Goal: Task Accomplishment & Management: Complete application form

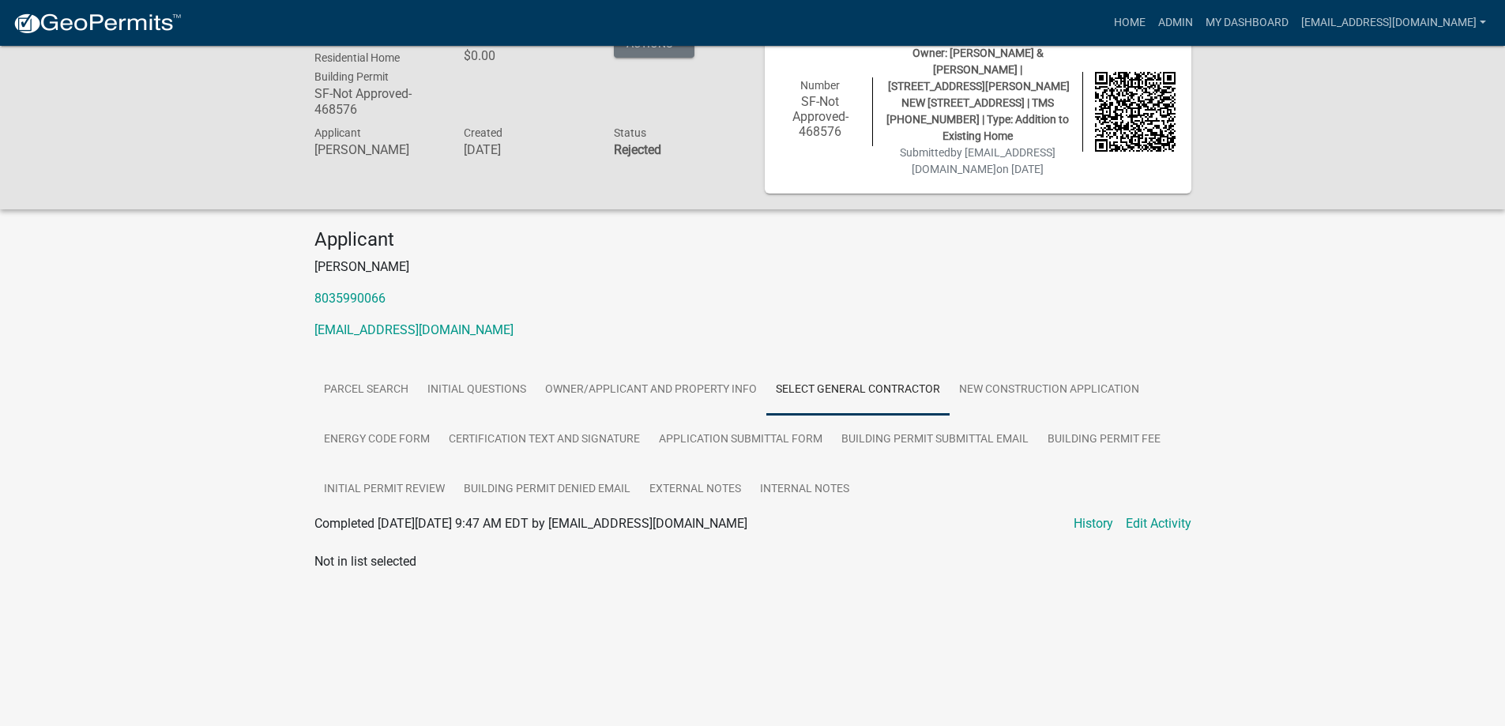
scroll to position [46, 0]
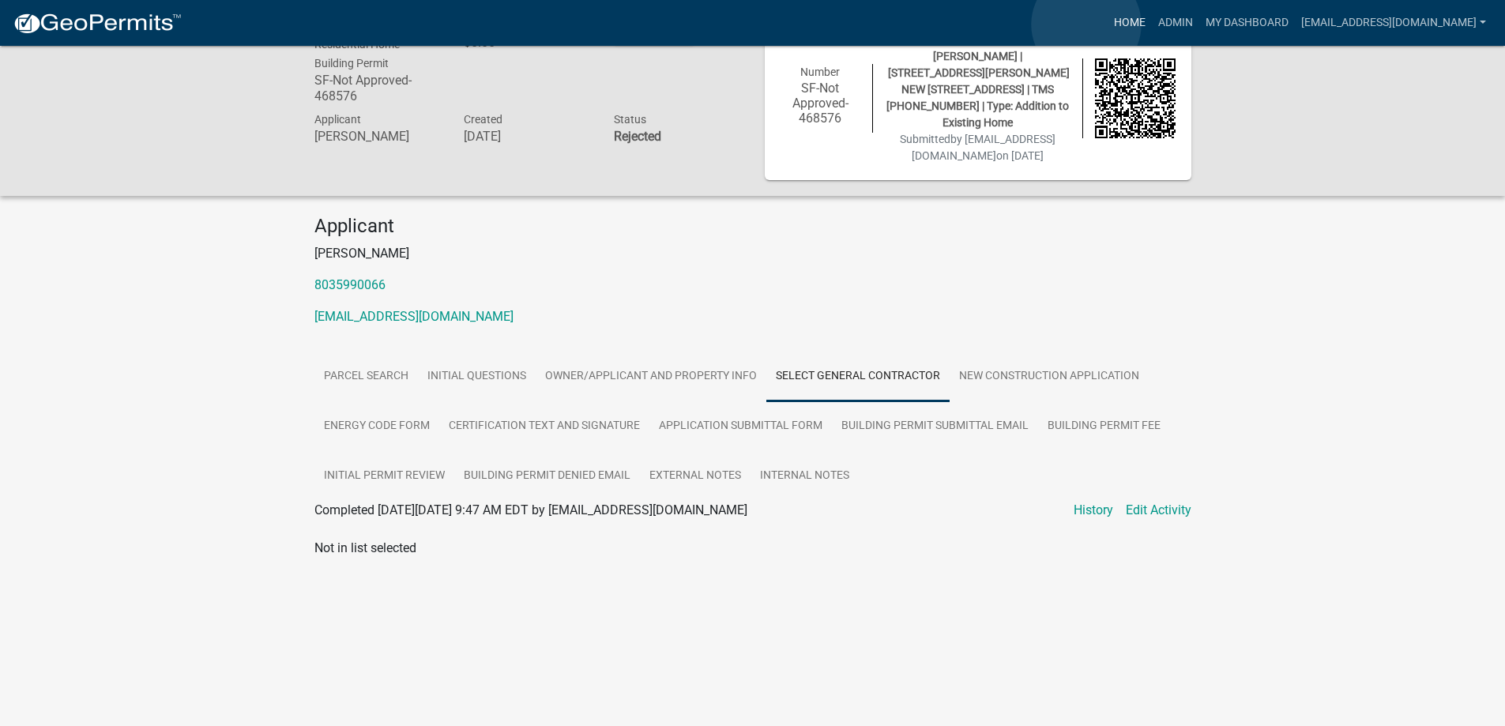
click at [1107, 24] on link "Home" at bounding box center [1129, 23] width 44 height 30
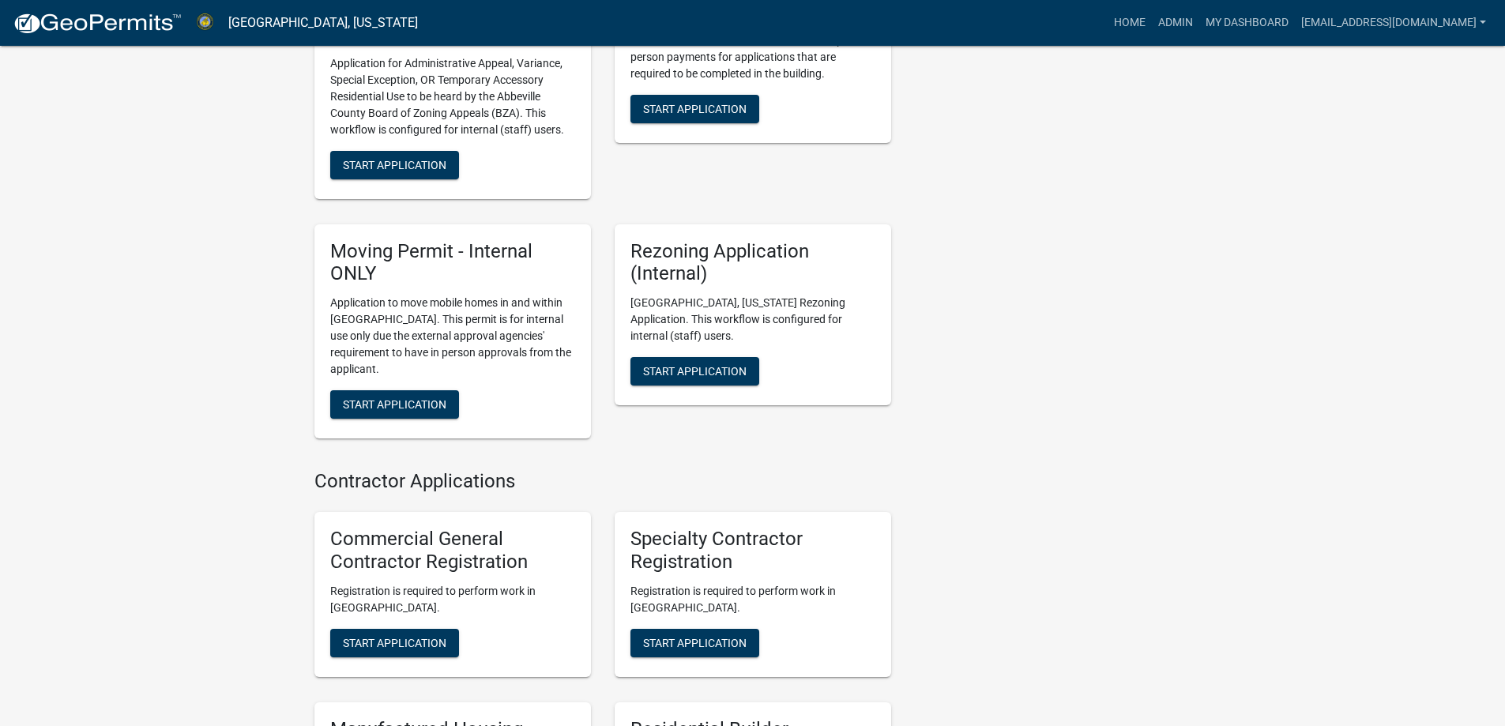
scroll to position [1388, 0]
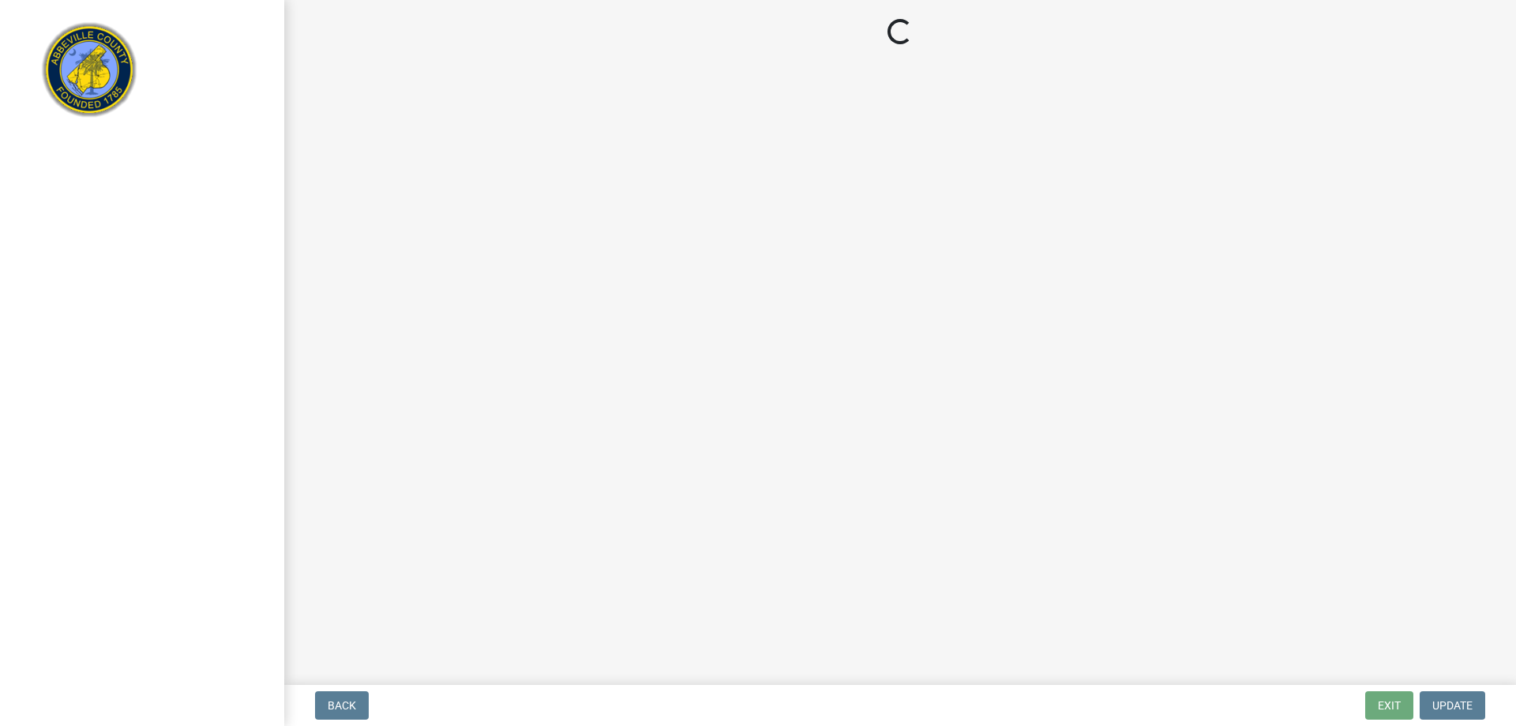
select select "3: 3"
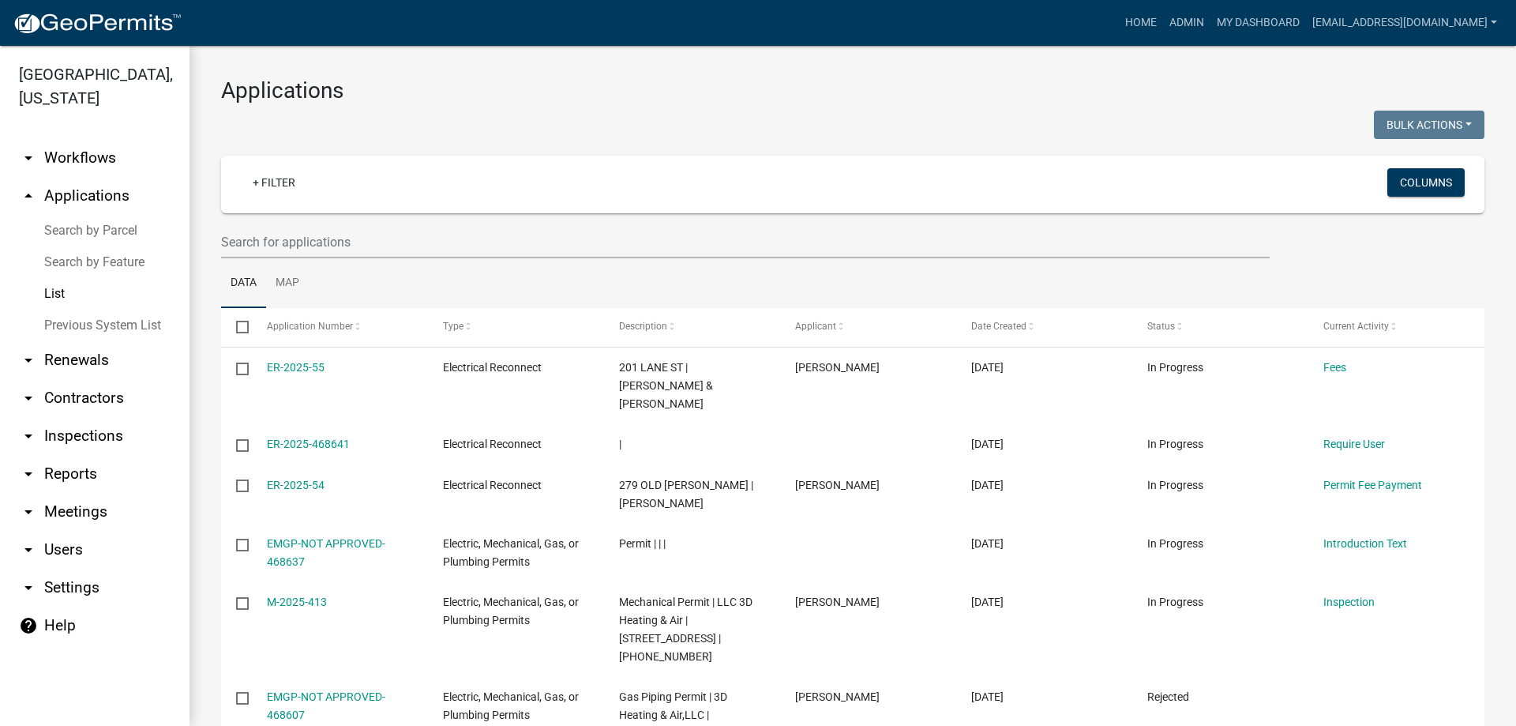
select select "1: 25"
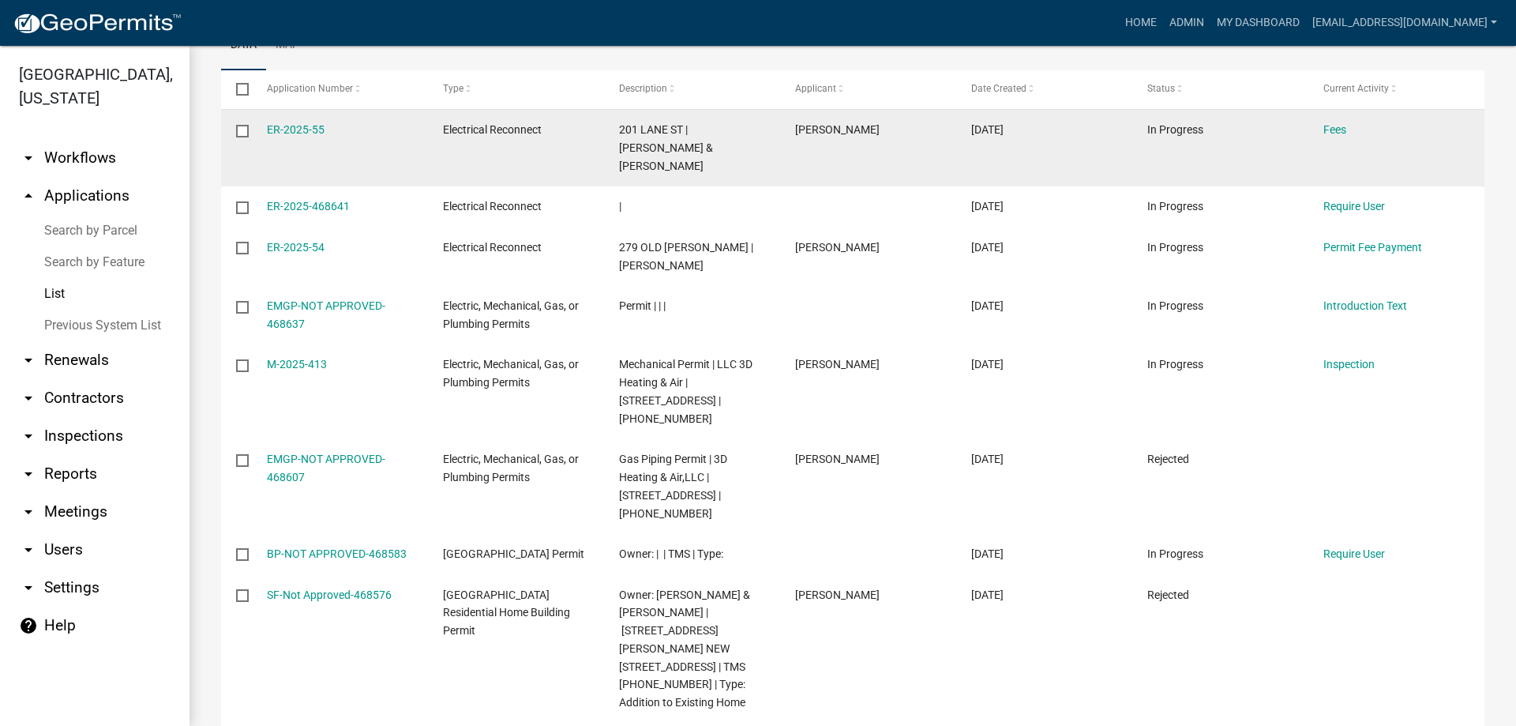
scroll to position [237, 0]
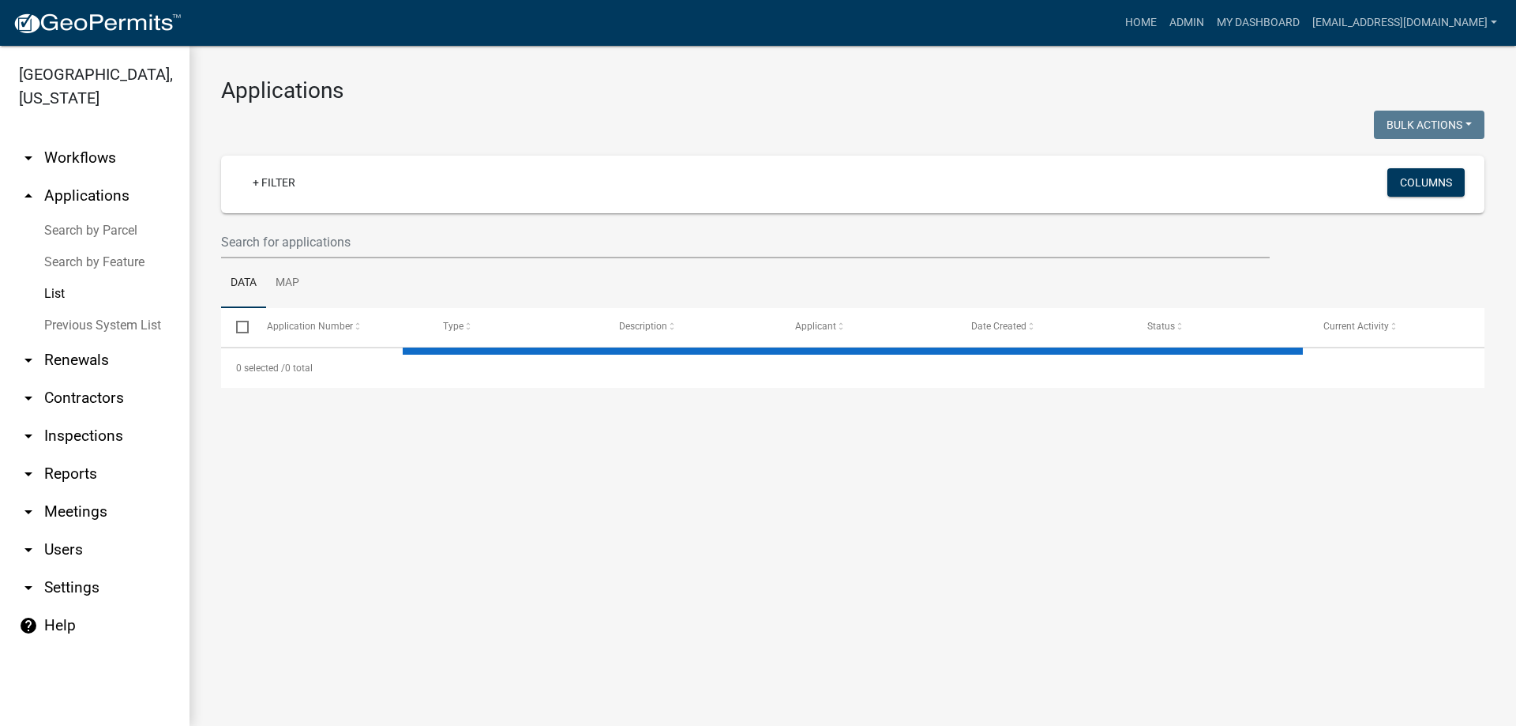
select select "1: 25"
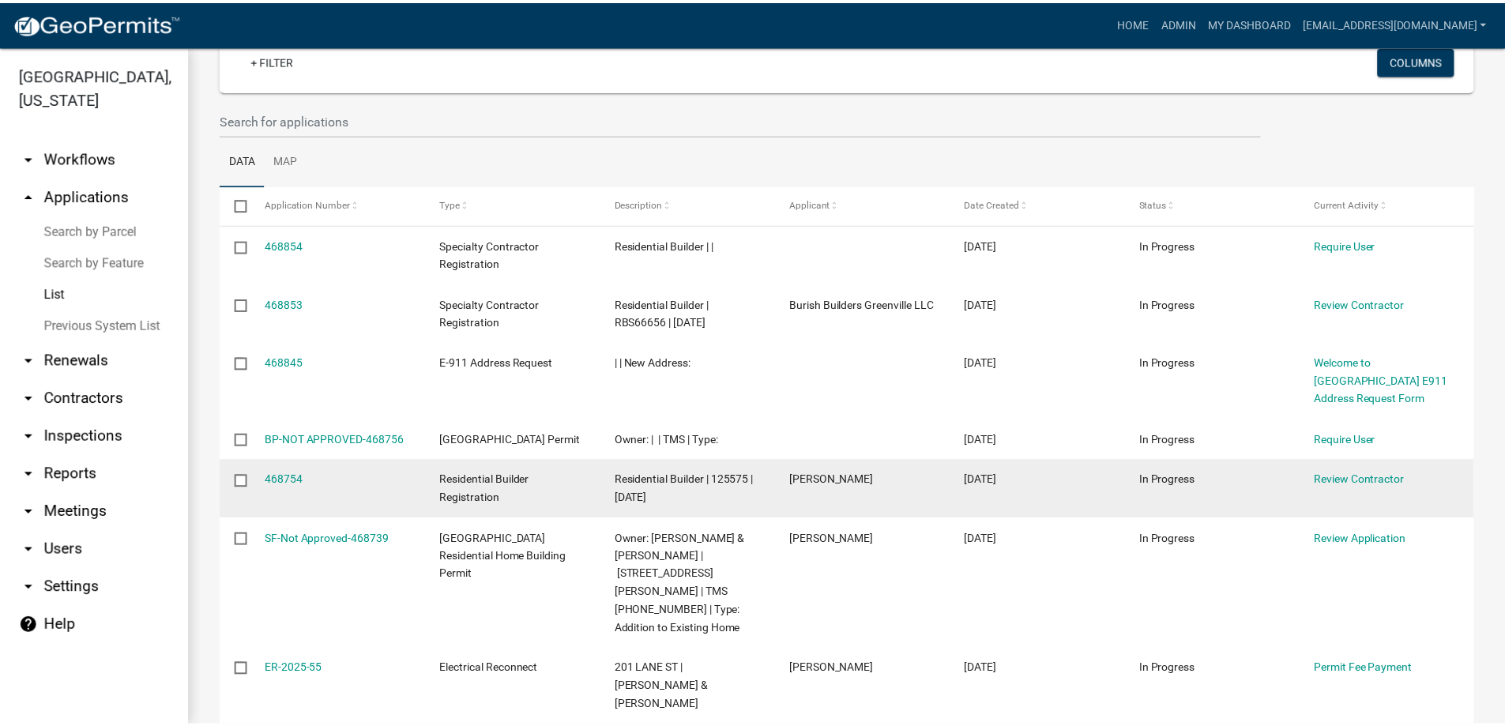
scroll to position [158, 0]
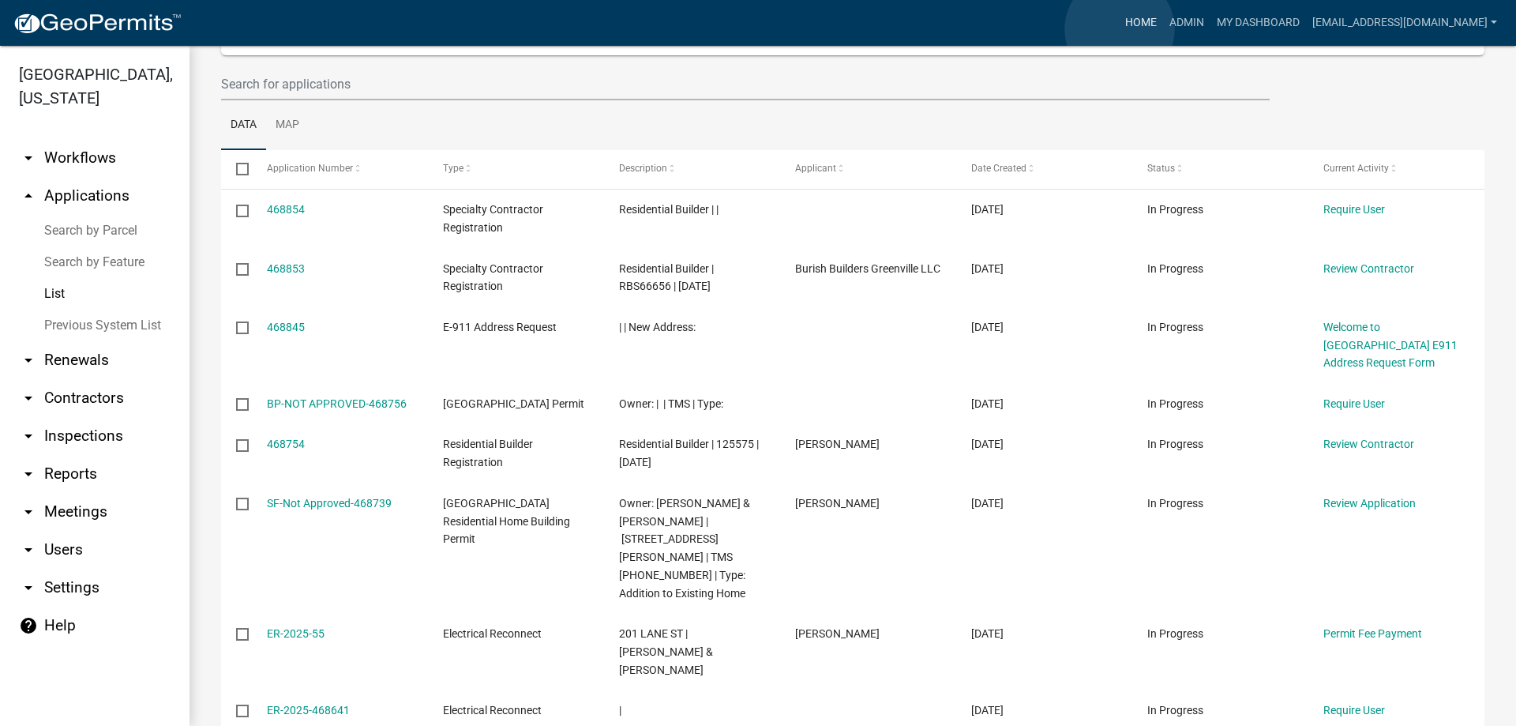
click at [1120, 29] on link "Home" at bounding box center [1141, 23] width 44 height 30
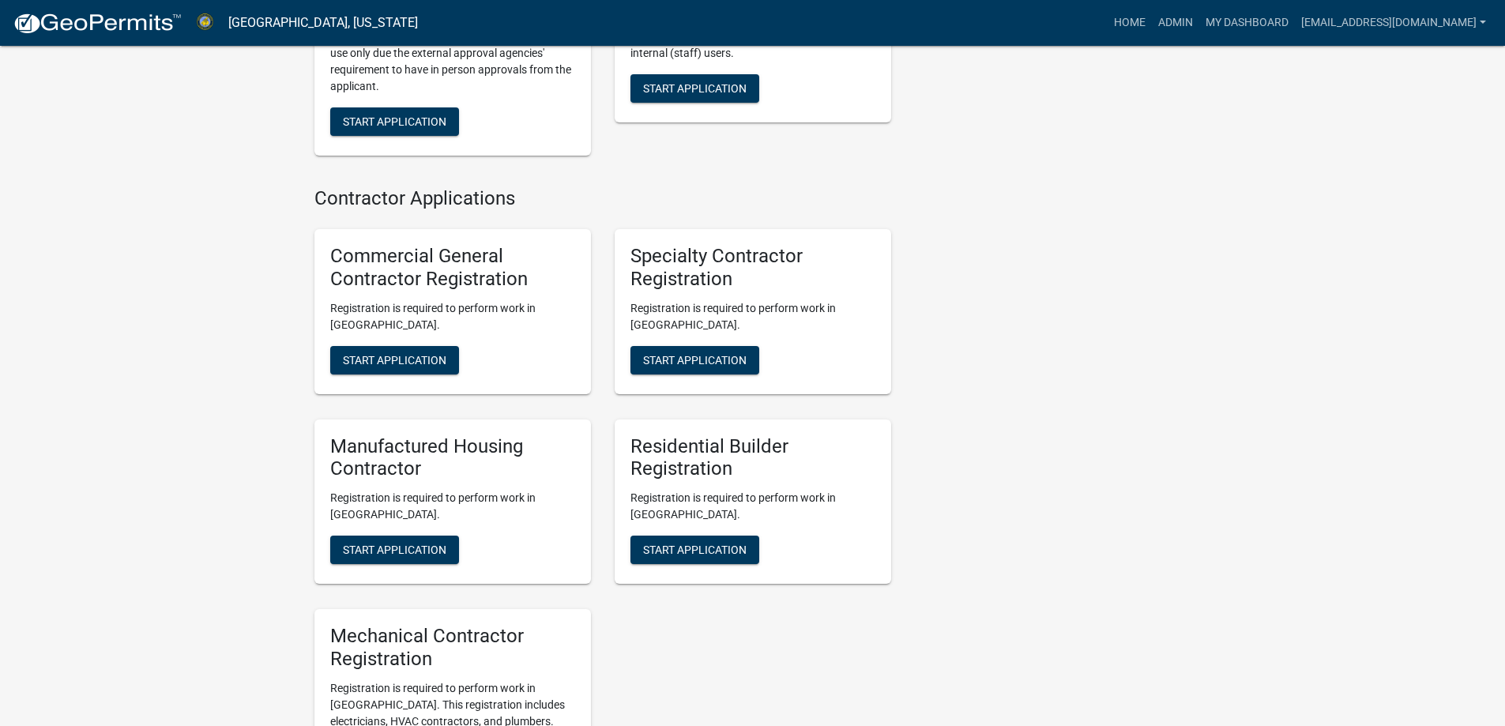
scroll to position [1698, 0]
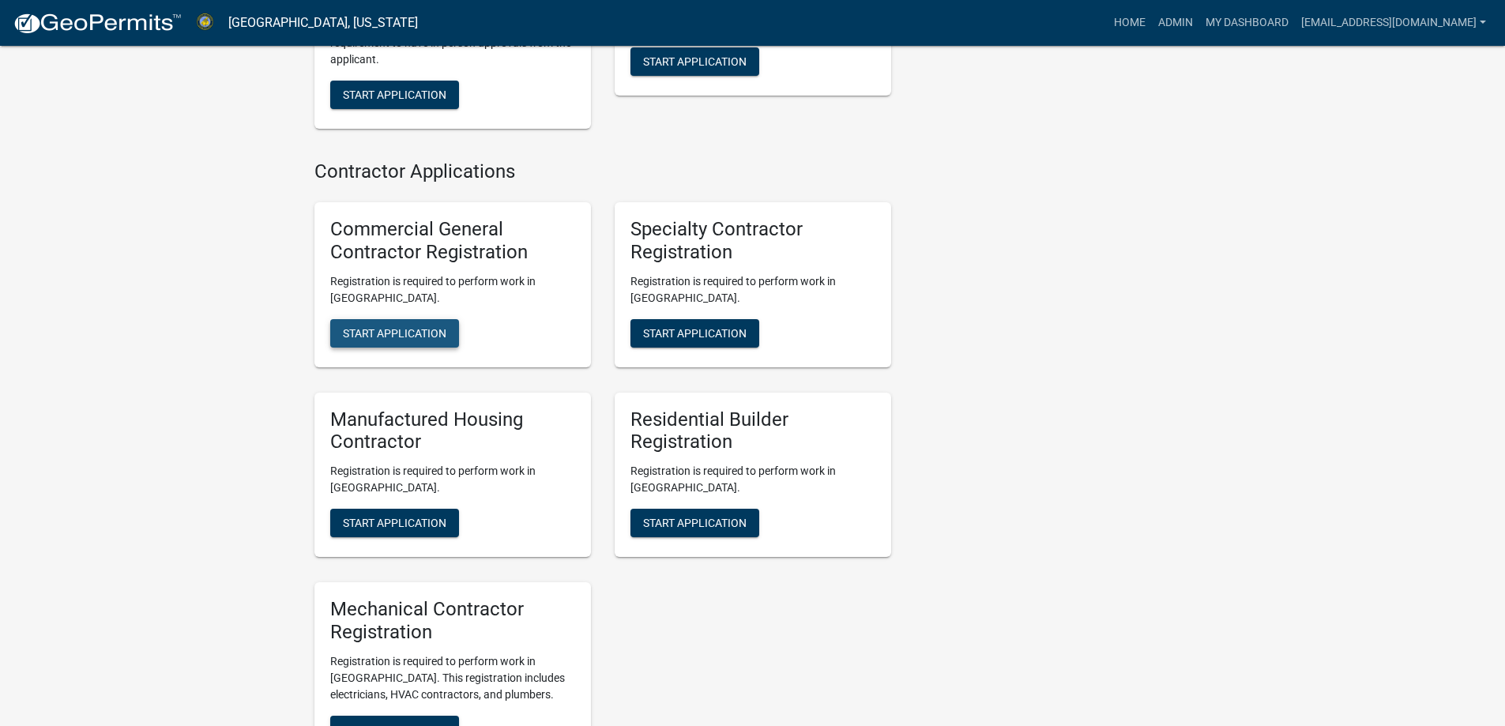
click at [366, 326] on span "Start Application" at bounding box center [394, 332] width 103 height 13
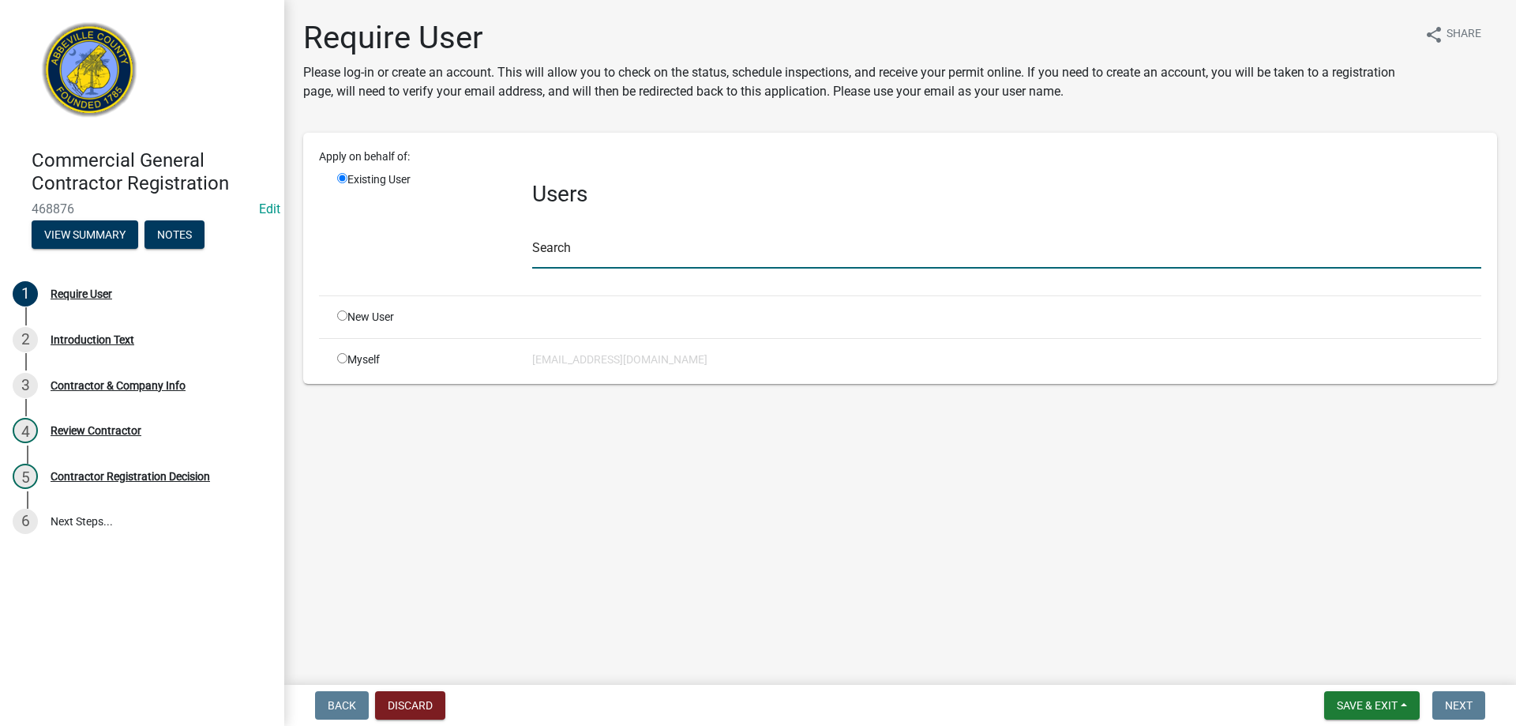
click at [554, 250] on input "text" at bounding box center [1006, 252] width 949 height 32
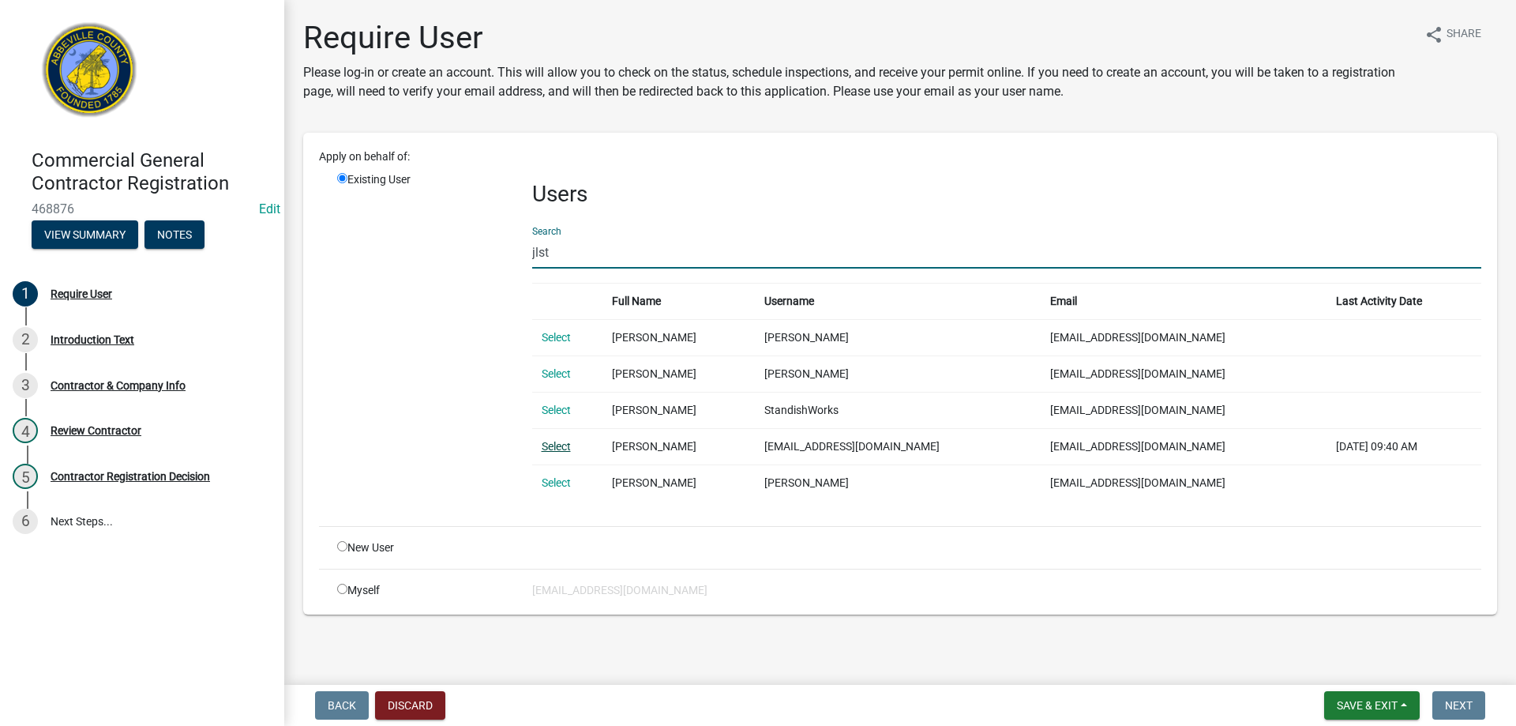
type input "jlst"
click at [566, 448] on link "Select" at bounding box center [556, 446] width 29 height 13
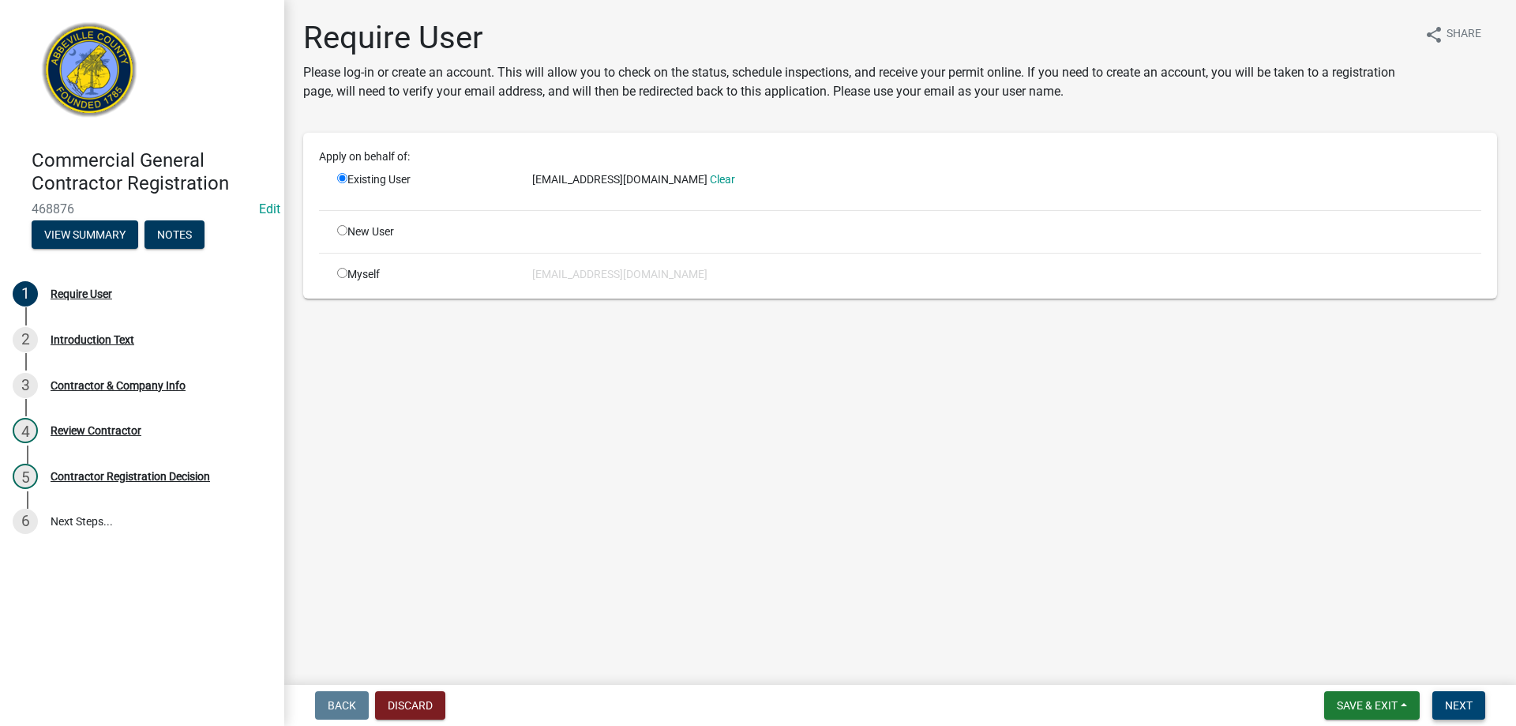
click at [1450, 702] on span "Next" at bounding box center [1459, 705] width 28 height 13
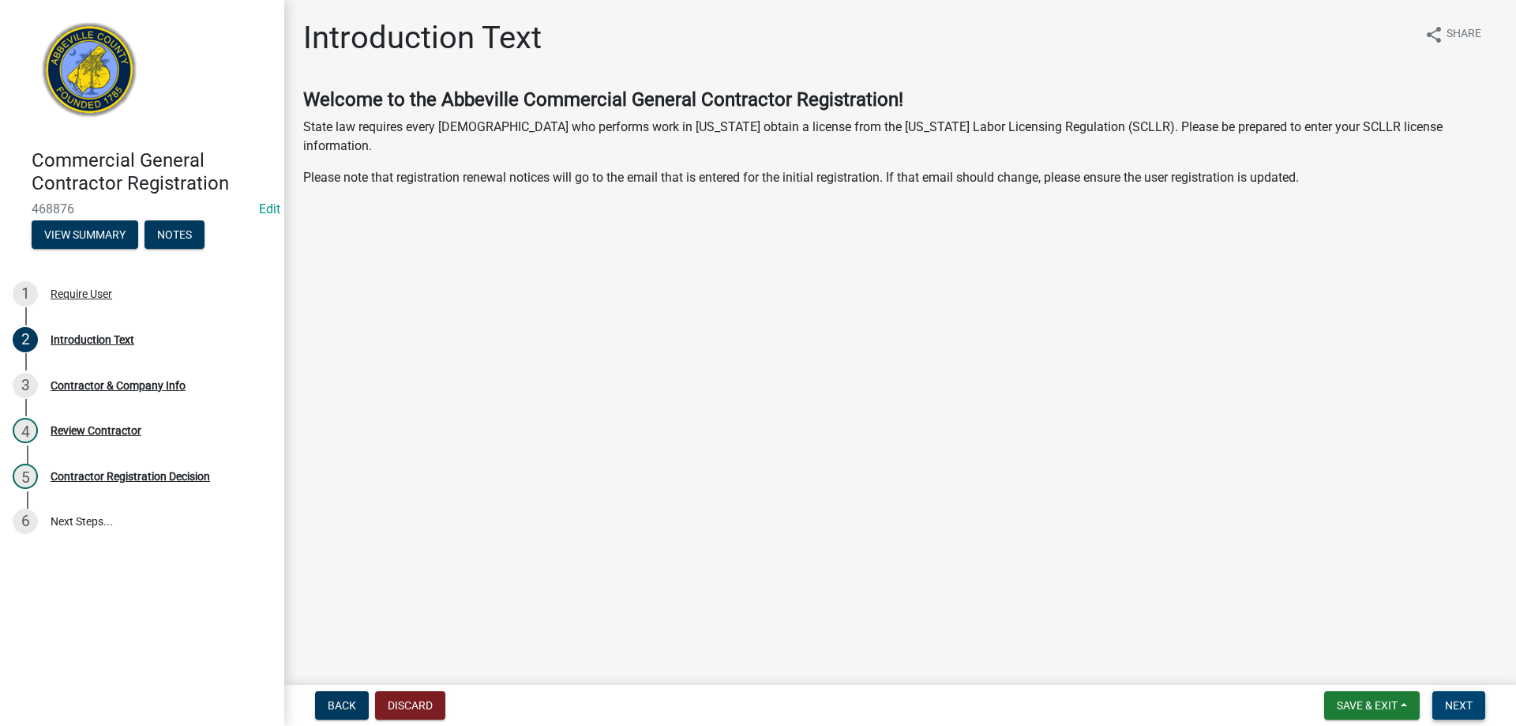
click at [1449, 703] on span "Next" at bounding box center [1459, 705] width 28 height 13
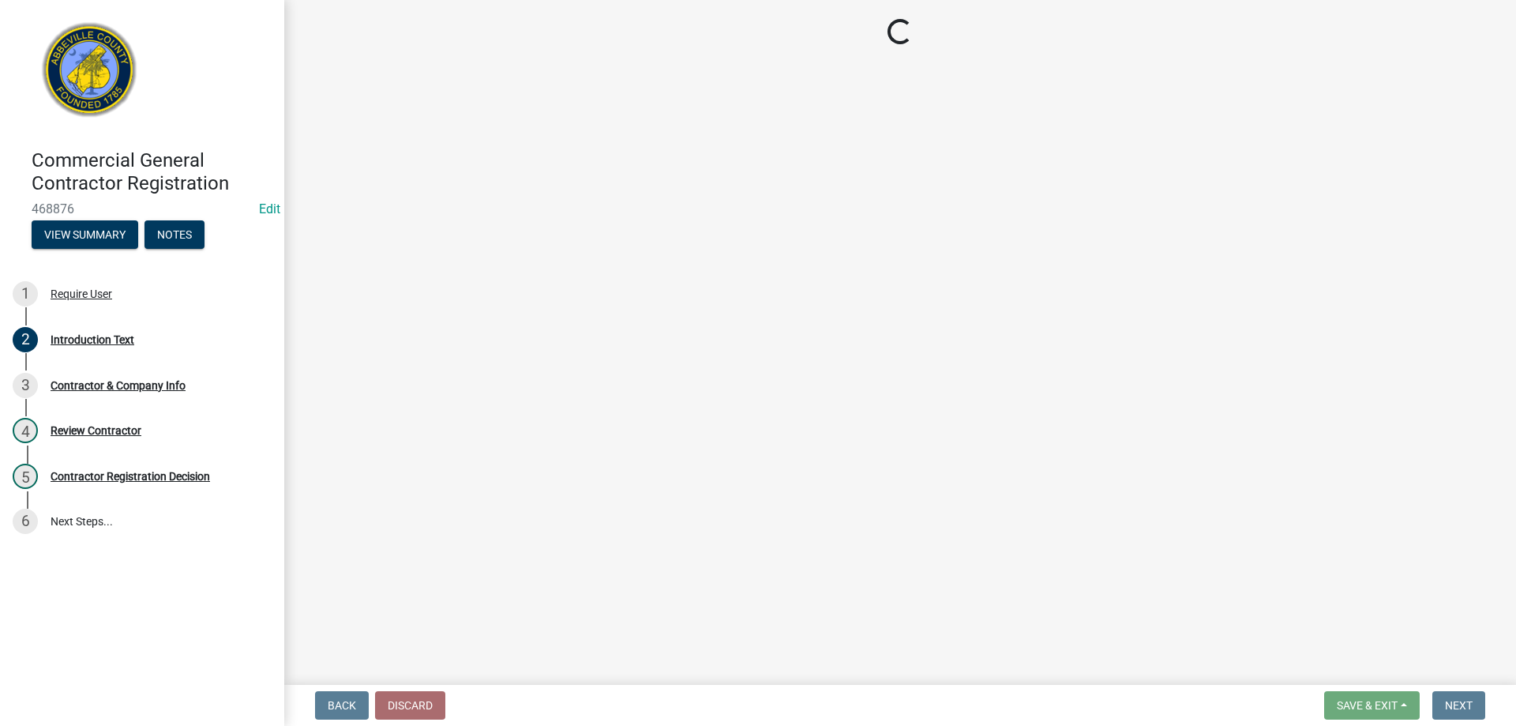
select select "SC"
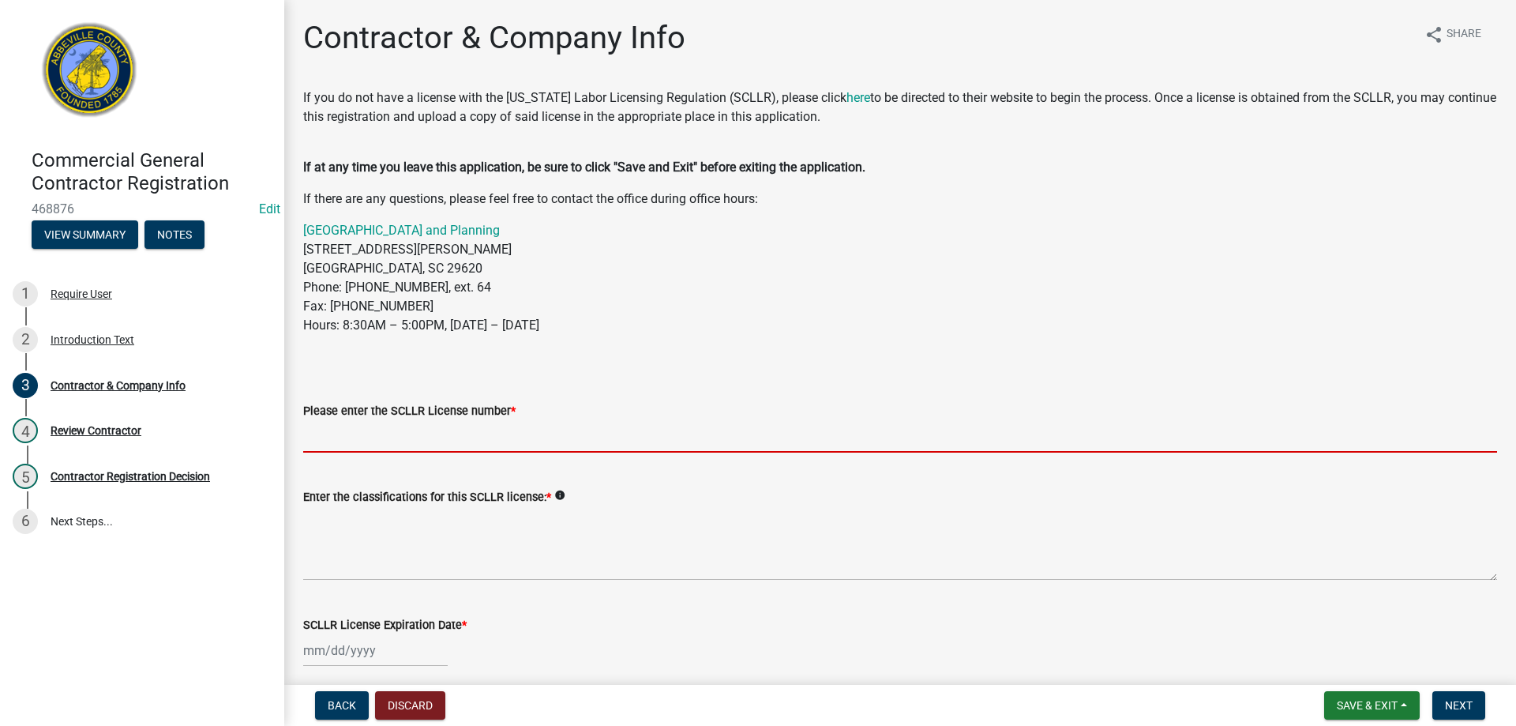
click at [401, 441] on input "Please enter the SCLLR License number *" at bounding box center [900, 436] width 1194 height 32
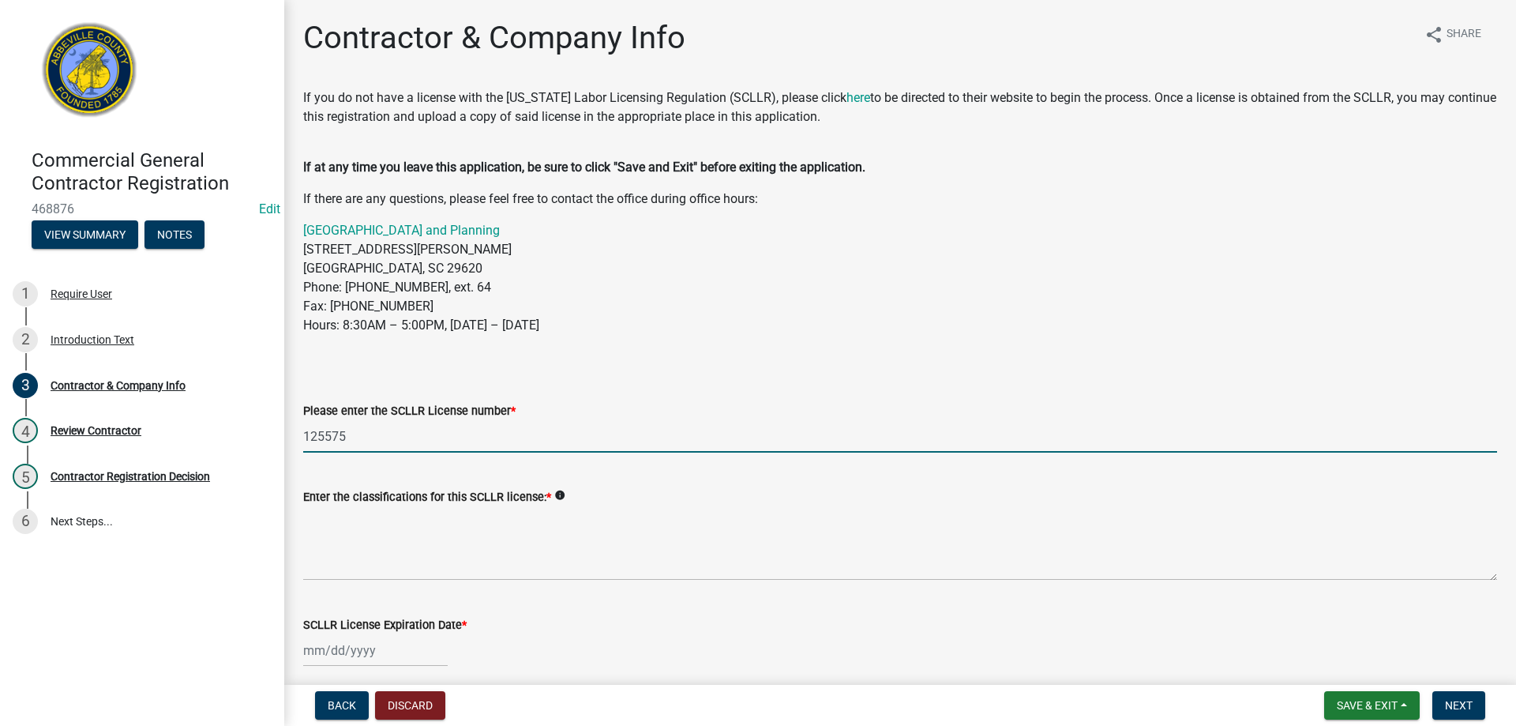
type input "125575"
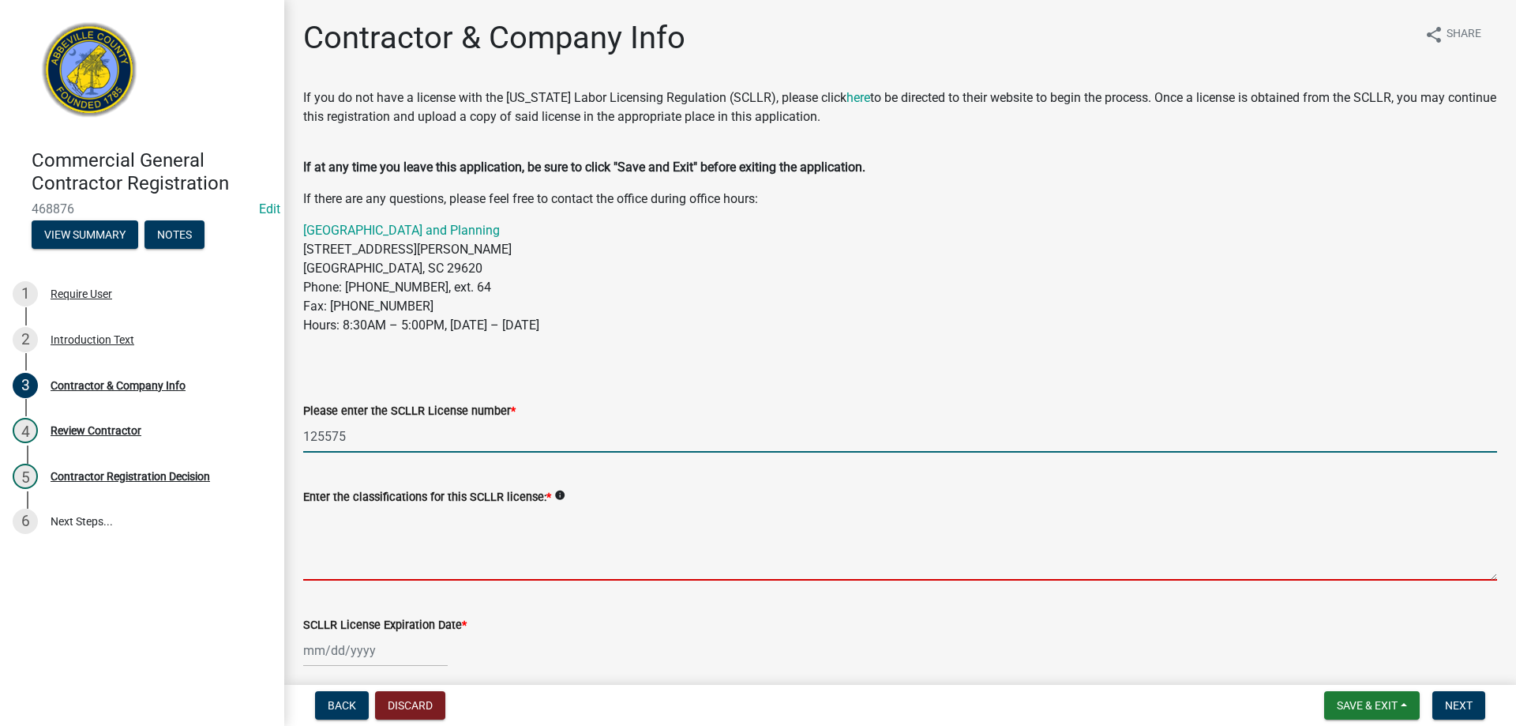
click at [374, 536] on textarea "Enter the classifications for this SCLLR license: *" at bounding box center [900, 543] width 1194 height 74
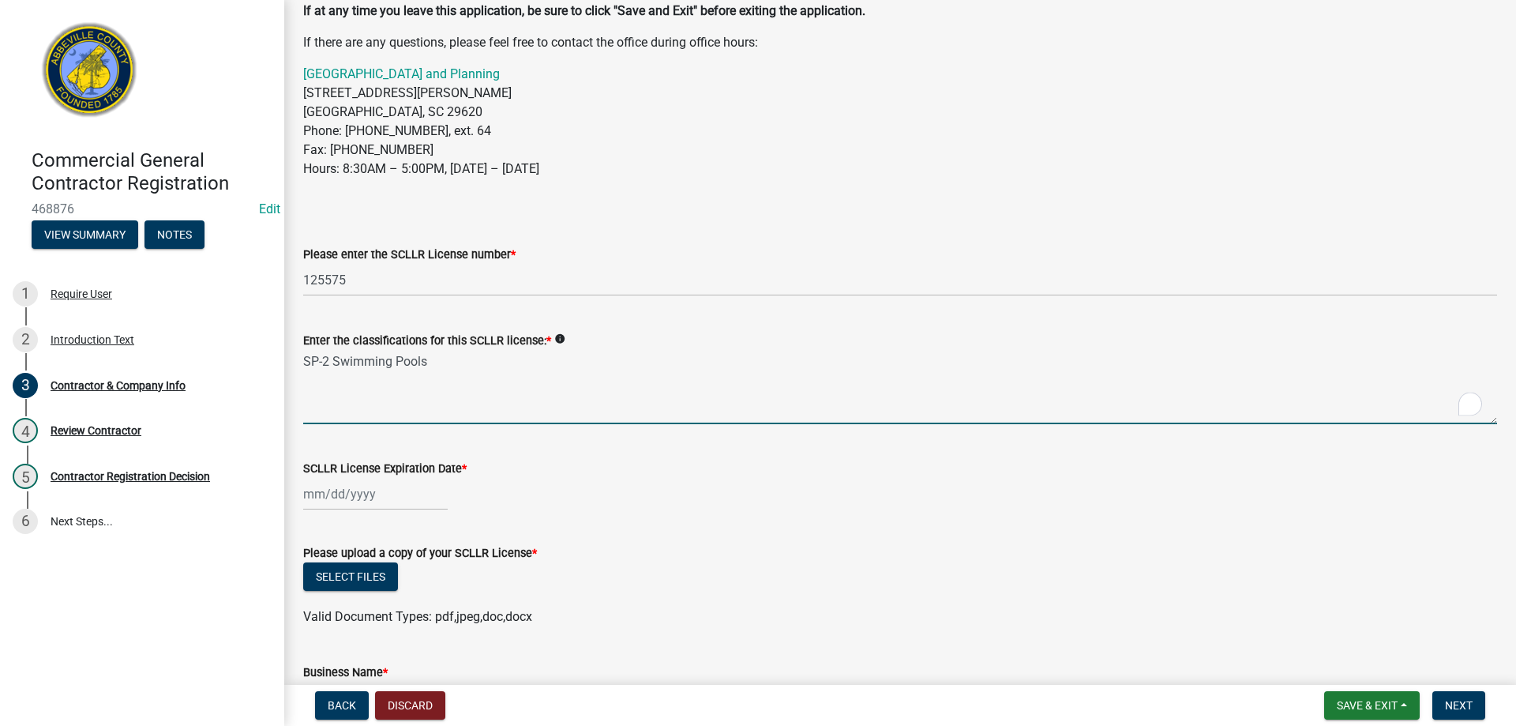
scroll to position [158, 0]
type textarea "SP-2 Swimming Pools"
click at [308, 489] on div at bounding box center [375, 492] width 145 height 32
select select "8"
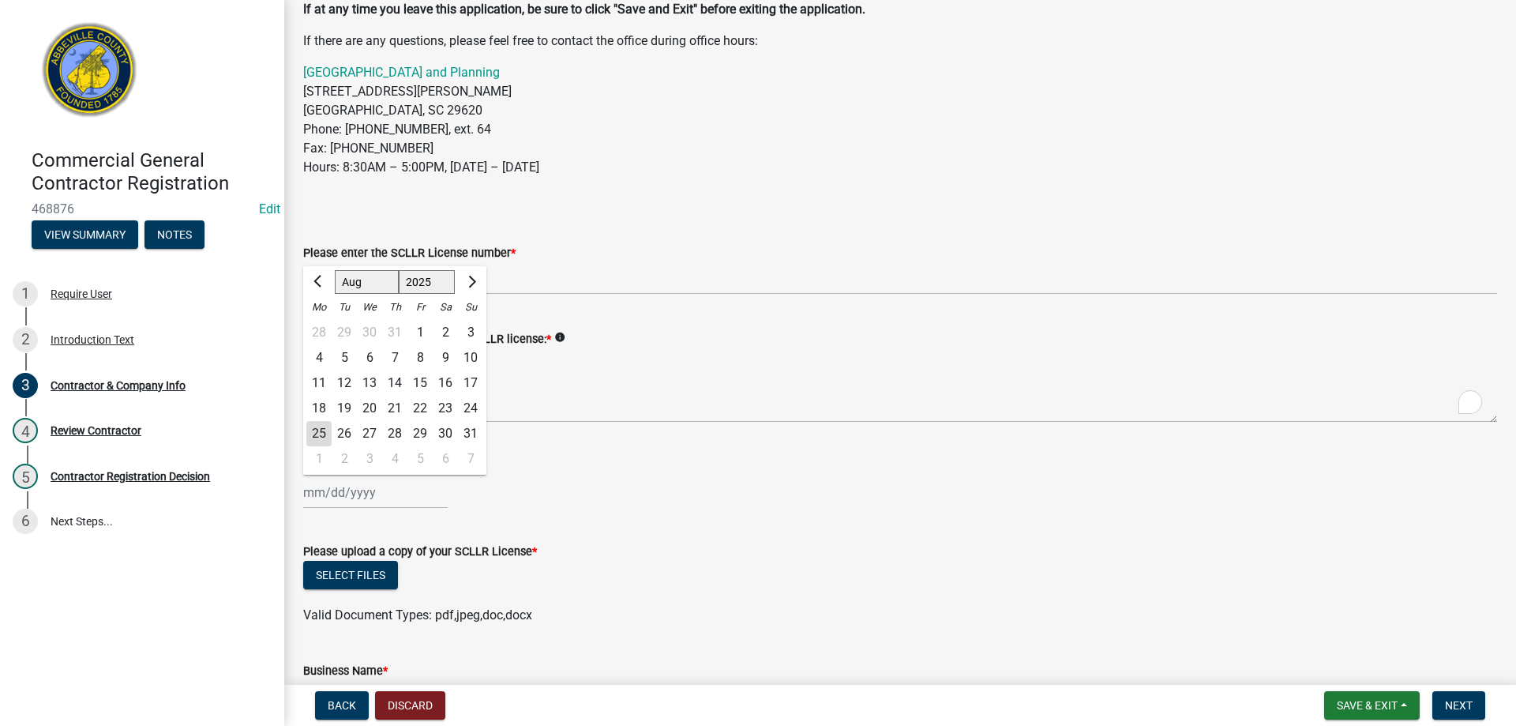
click at [440, 280] on select "1525 1526 1527 1528 1529 1530 1531 1532 1533 1534 1535 1536 1537 1538 1539 1540…" at bounding box center [427, 282] width 57 height 24
select select "2026"
click at [399, 270] on select "1525 1526 1527 1528 1529 1530 1531 1532 1533 1534 1535 1536 1537 1538 1539 1540…" at bounding box center [427, 282] width 57 height 24
click at [358, 282] on select "Jan Feb Mar Apr May Jun Jul Aug Sep Oct Nov Dec" at bounding box center [367, 282] width 64 height 24
select select "10"
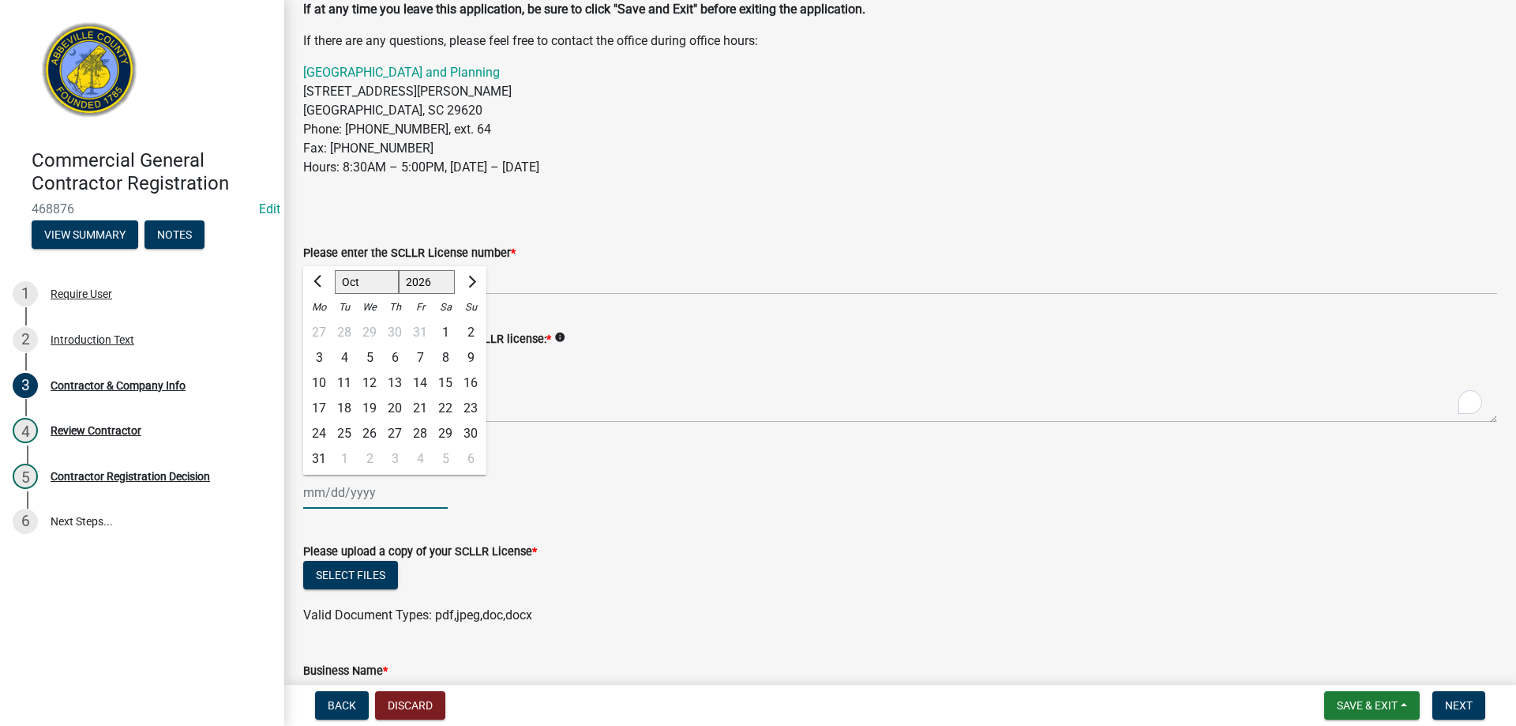
click at [335, 270] on select "Jan Feb Mar Apr May Jun Jul Aug Sep Oct Nov Dec" at bounding box center [367, 282] width 64 height 24
click at [444, 432] on div "31" at bounding box center [445, 433] width 25 height 25
type input "10/31/2026"
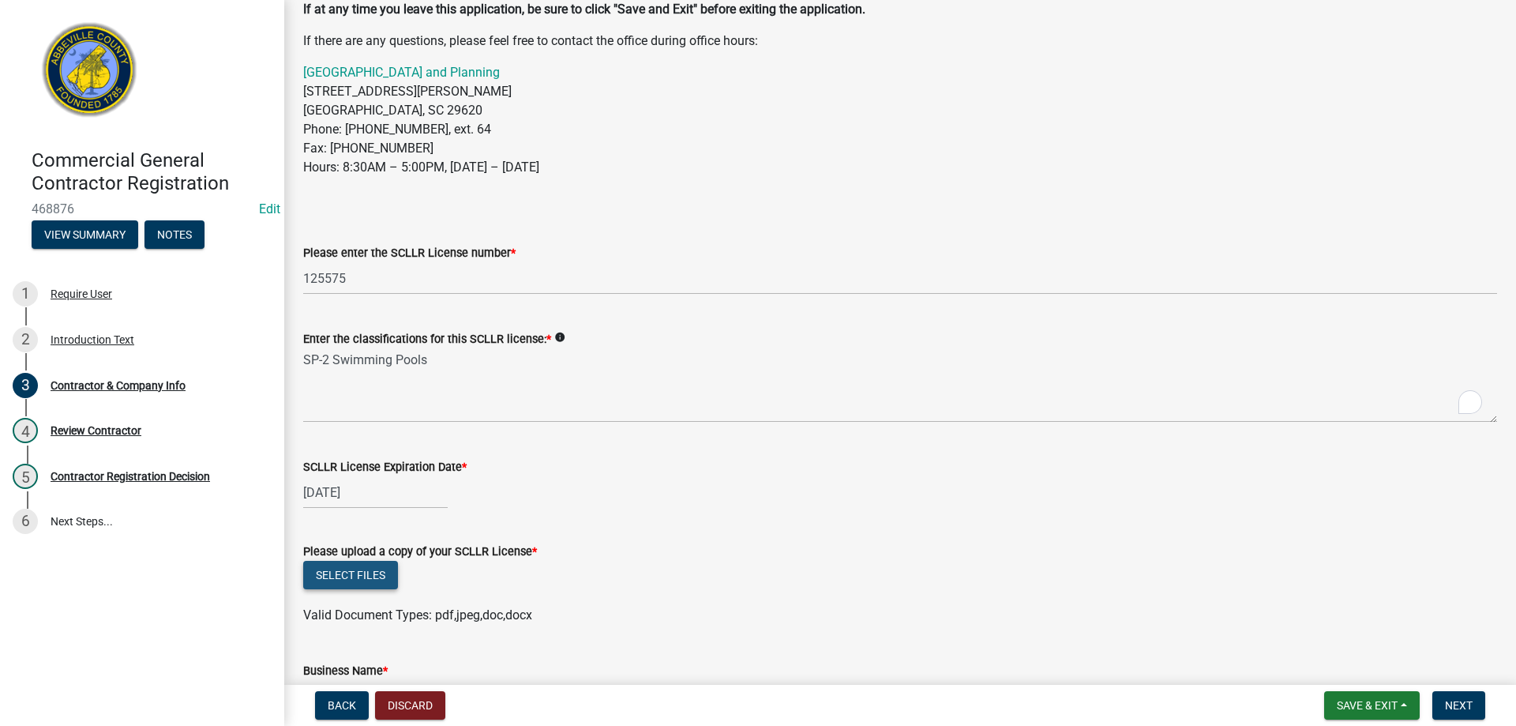
click at [348, 576] on button "Select files" at bounding box center [350, 575] width 95 height 28
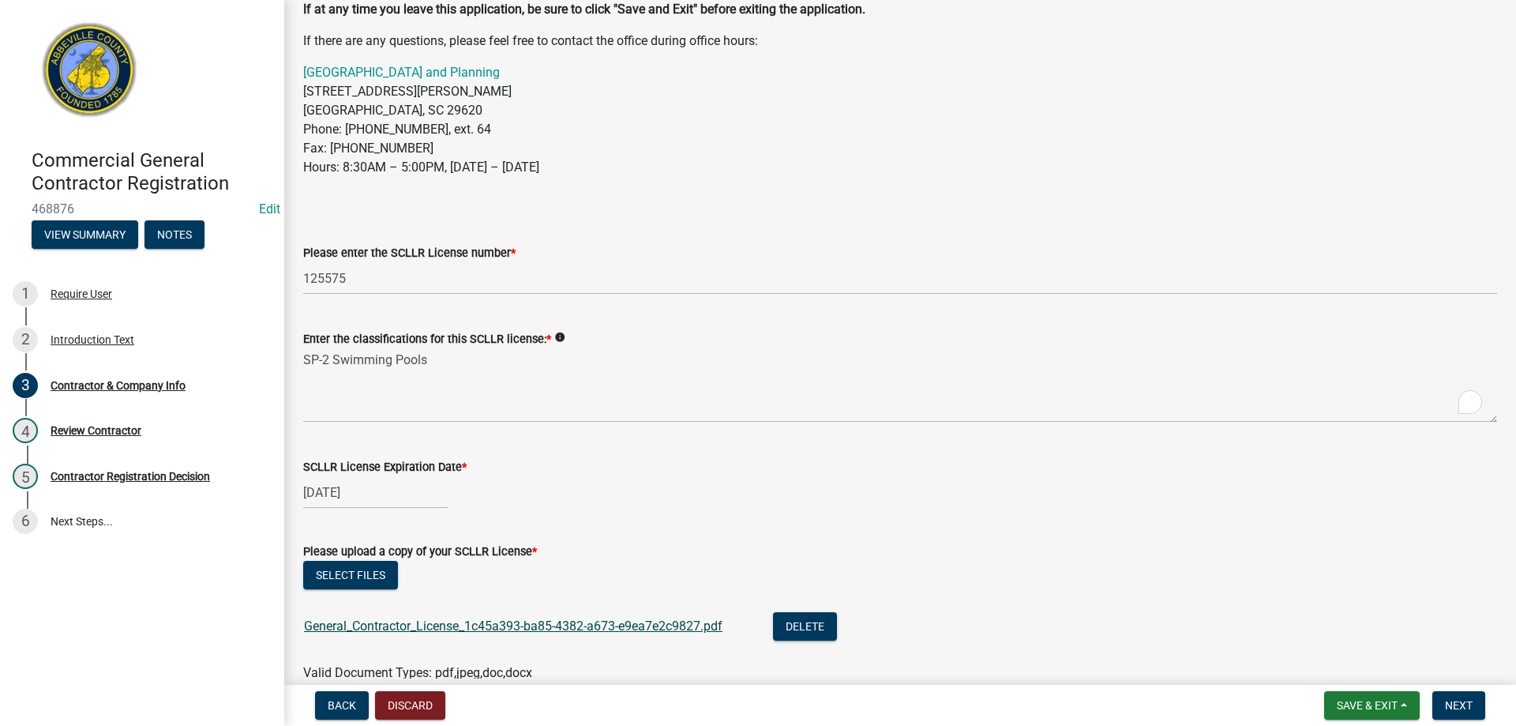
click at [413, 621] on link "General_Contractor_License_1c45a393-ba85-4382-a673-e9ea7e2c9827.pdf" at bounding box center [513, 625] width 419 height 15
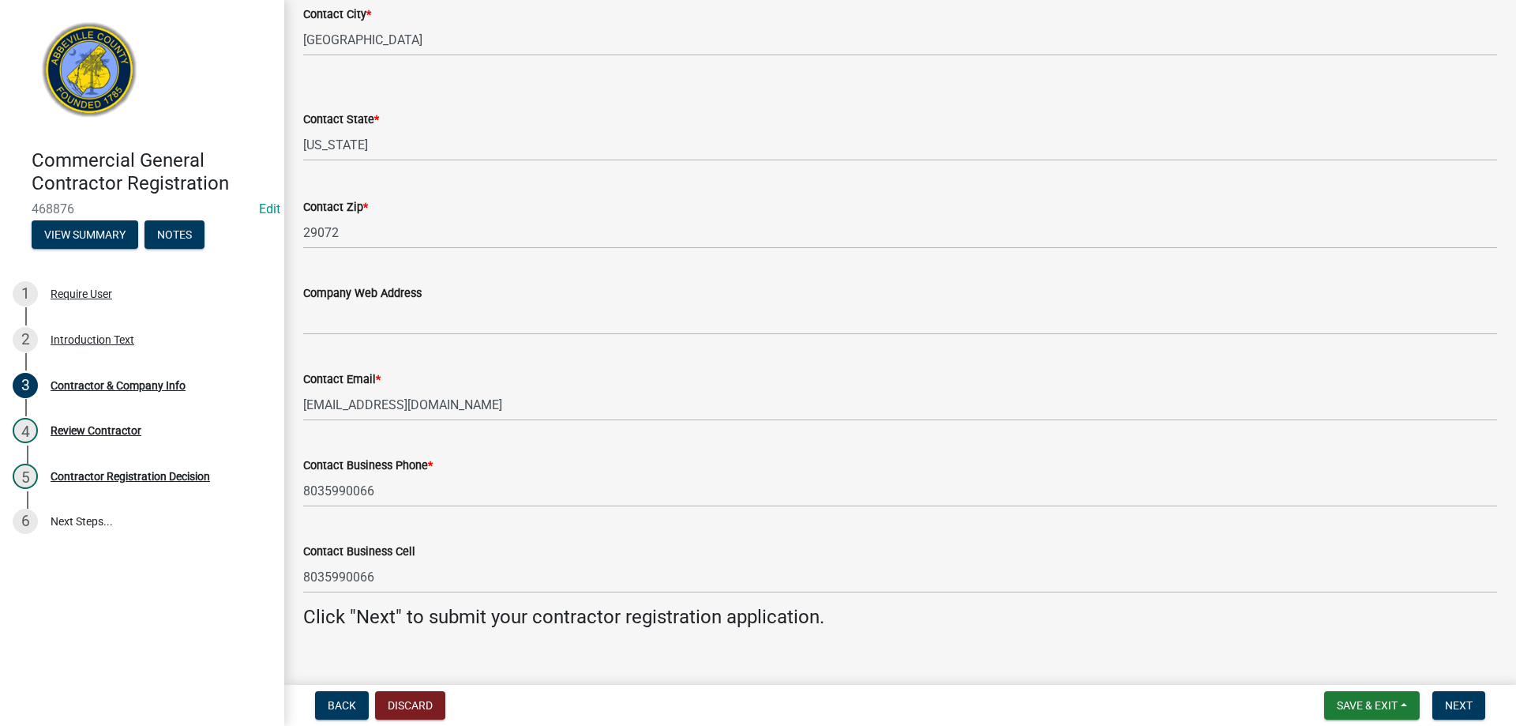
scroll to position [1413, 0]
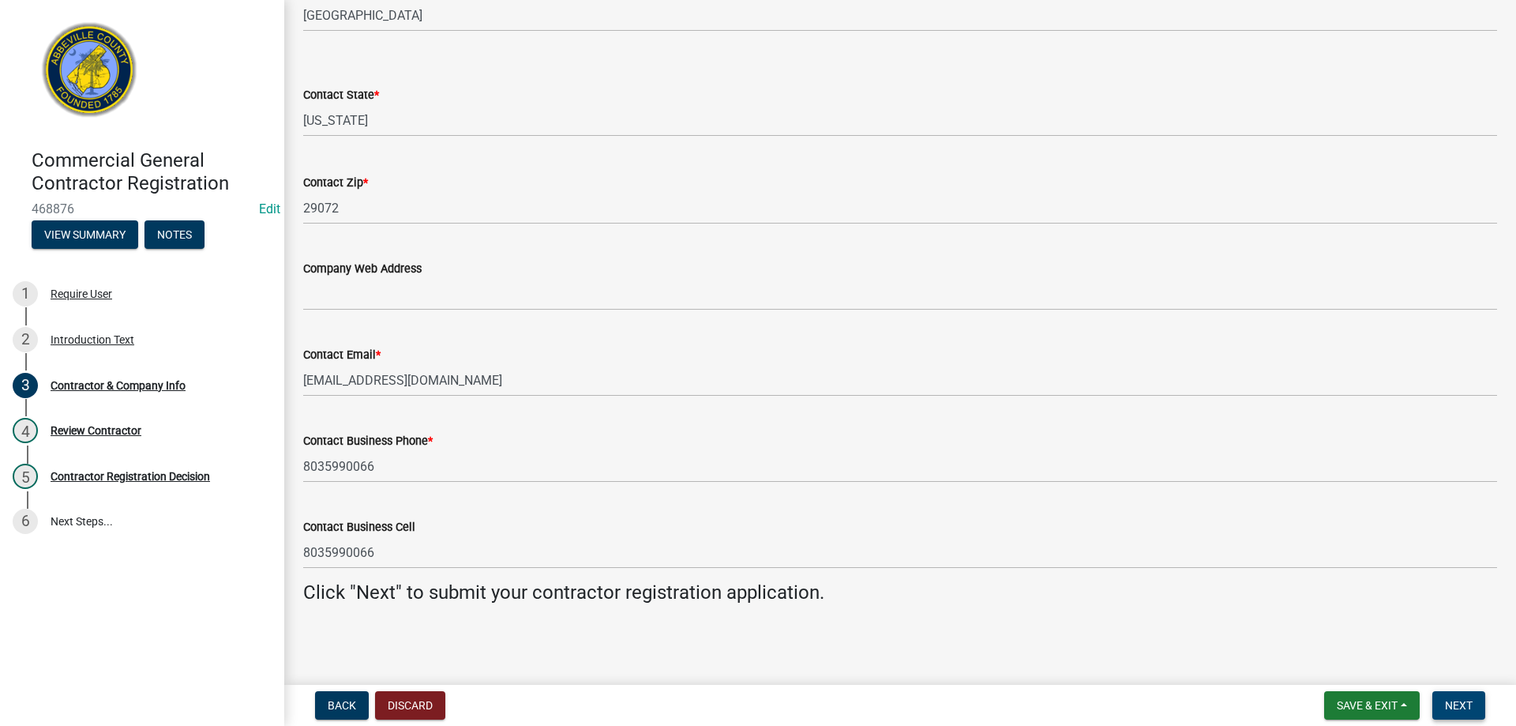
click at [1448, 704] on span "Next" at bounding box center [1459, 705] width 28 height 13
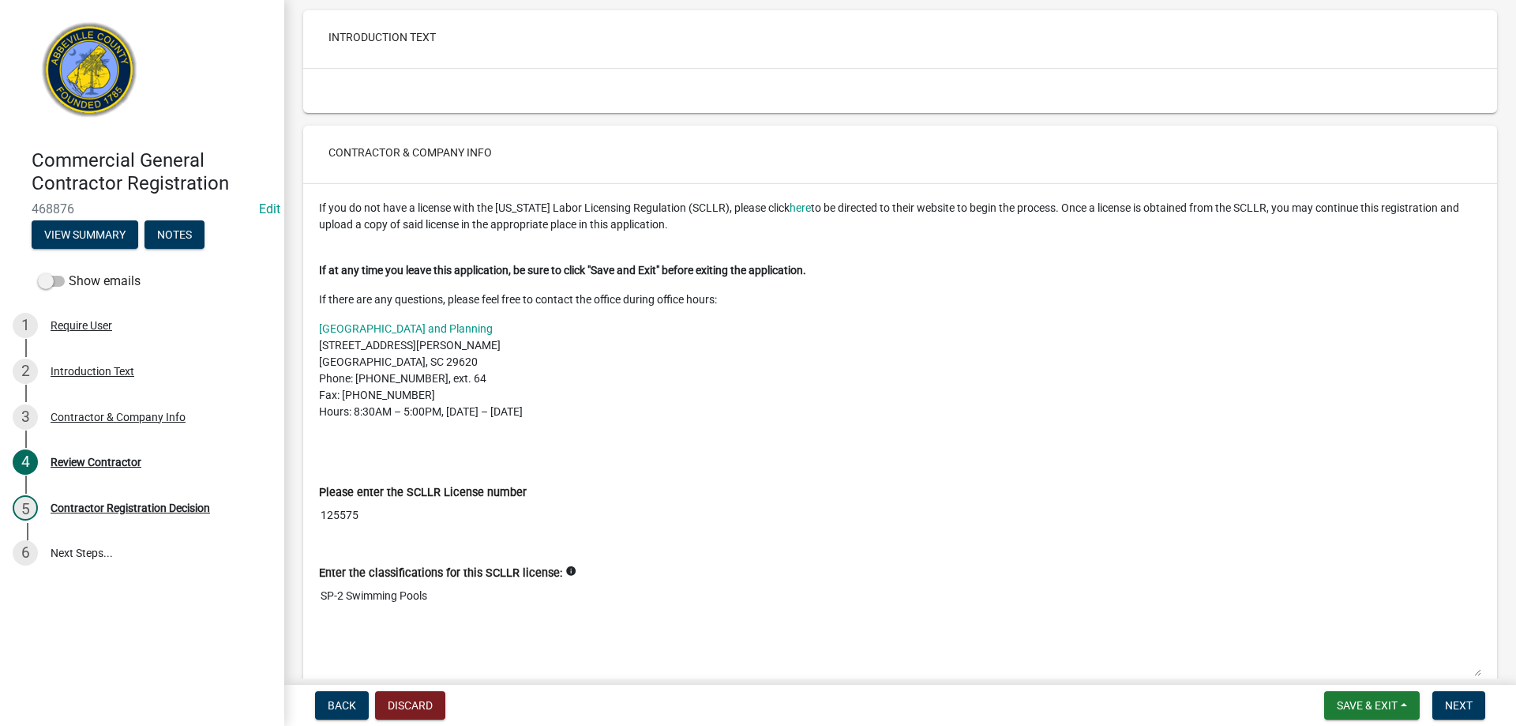
scroll to position [395, 0]
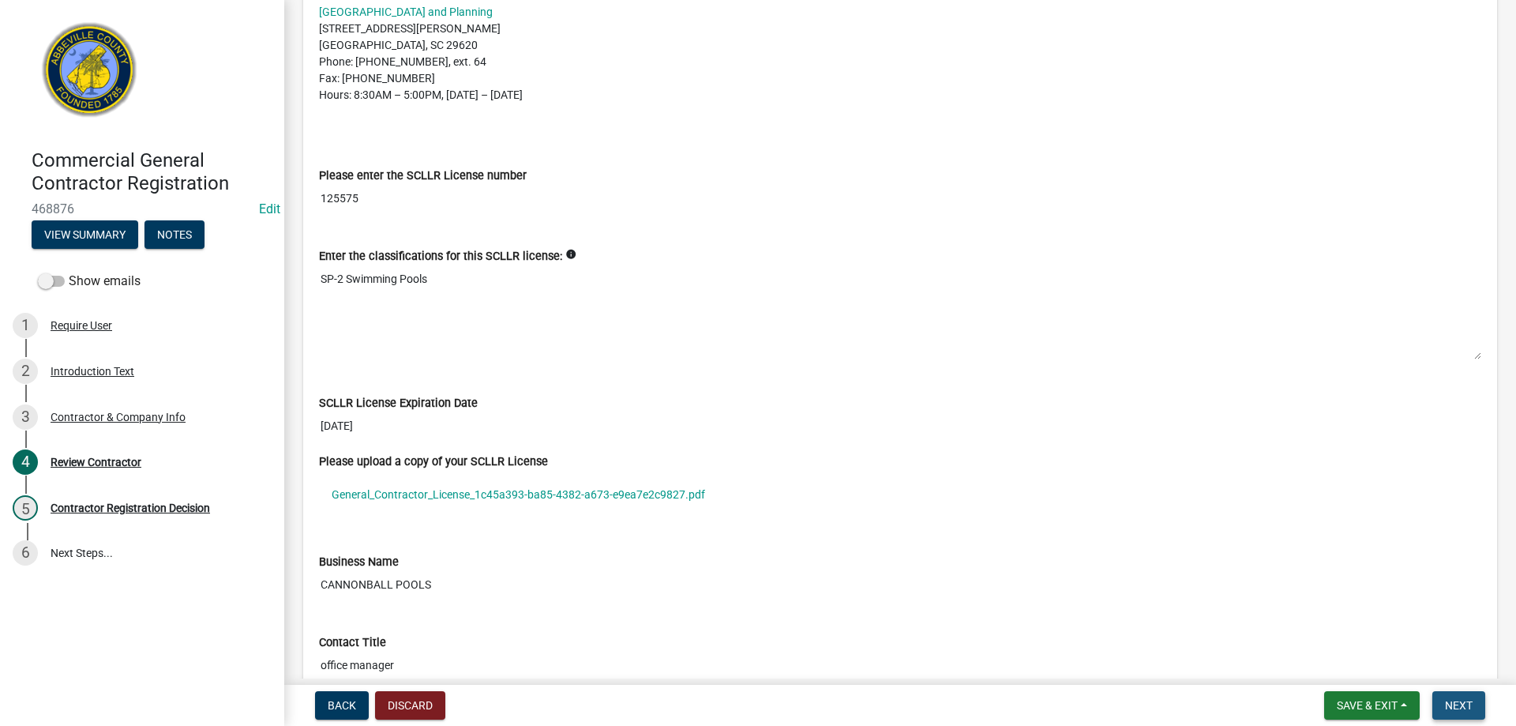
click at [1458, 703] on span "Next" at bounding box center [1459, 705] width 28 height 13
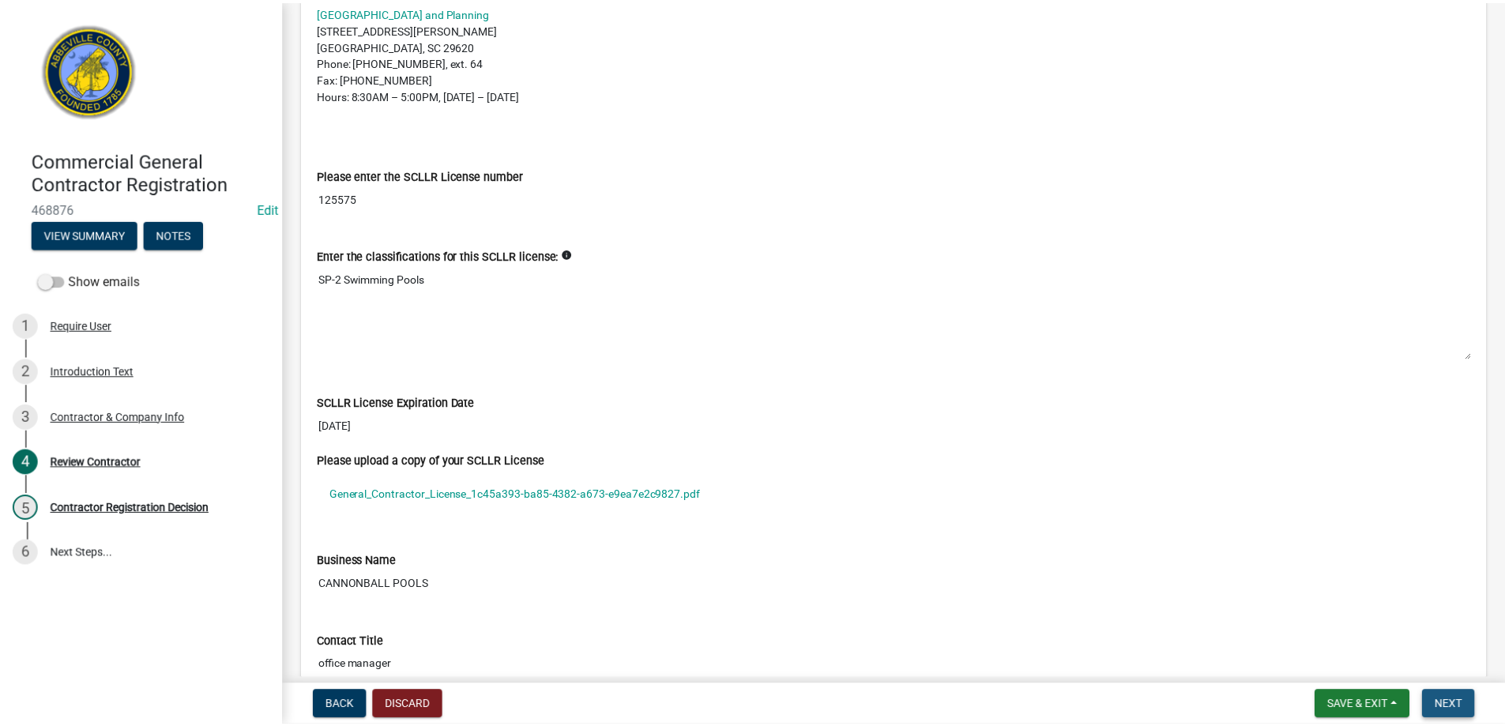
scroll to position [0, 0]
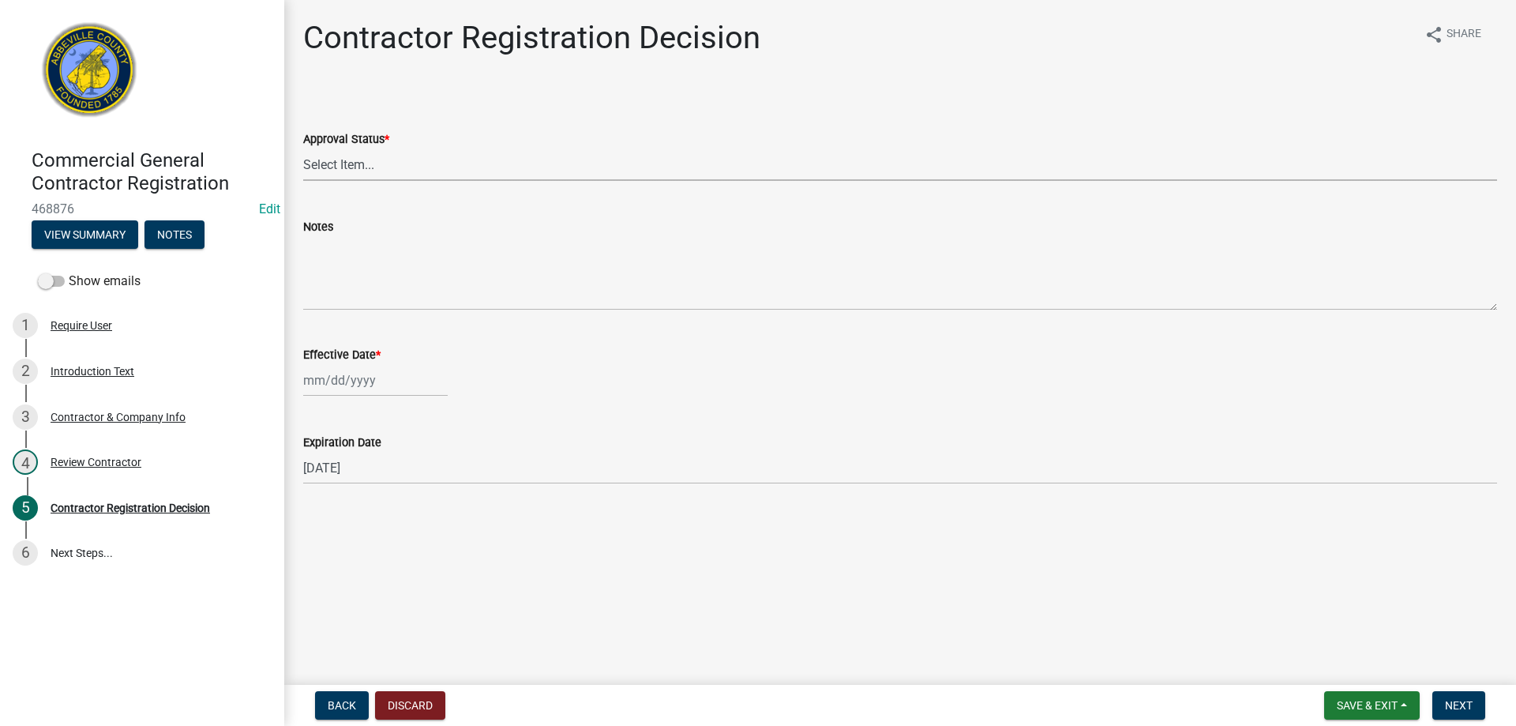
click at [376, 168] on select "Select Item... Approved Denied" at bounding box center [900, 164] width 1194 height 32
click at [303, 148] on select "Select Item... Approved Denied" at bounding box center [900, 164] width 1194 height 32
select select "4b86b809-39dd-4c68-9f3d-fdb3e7050482"
click at [362, 389] on div at bounding box center [375, 380] width 145 height 32
select select "8"
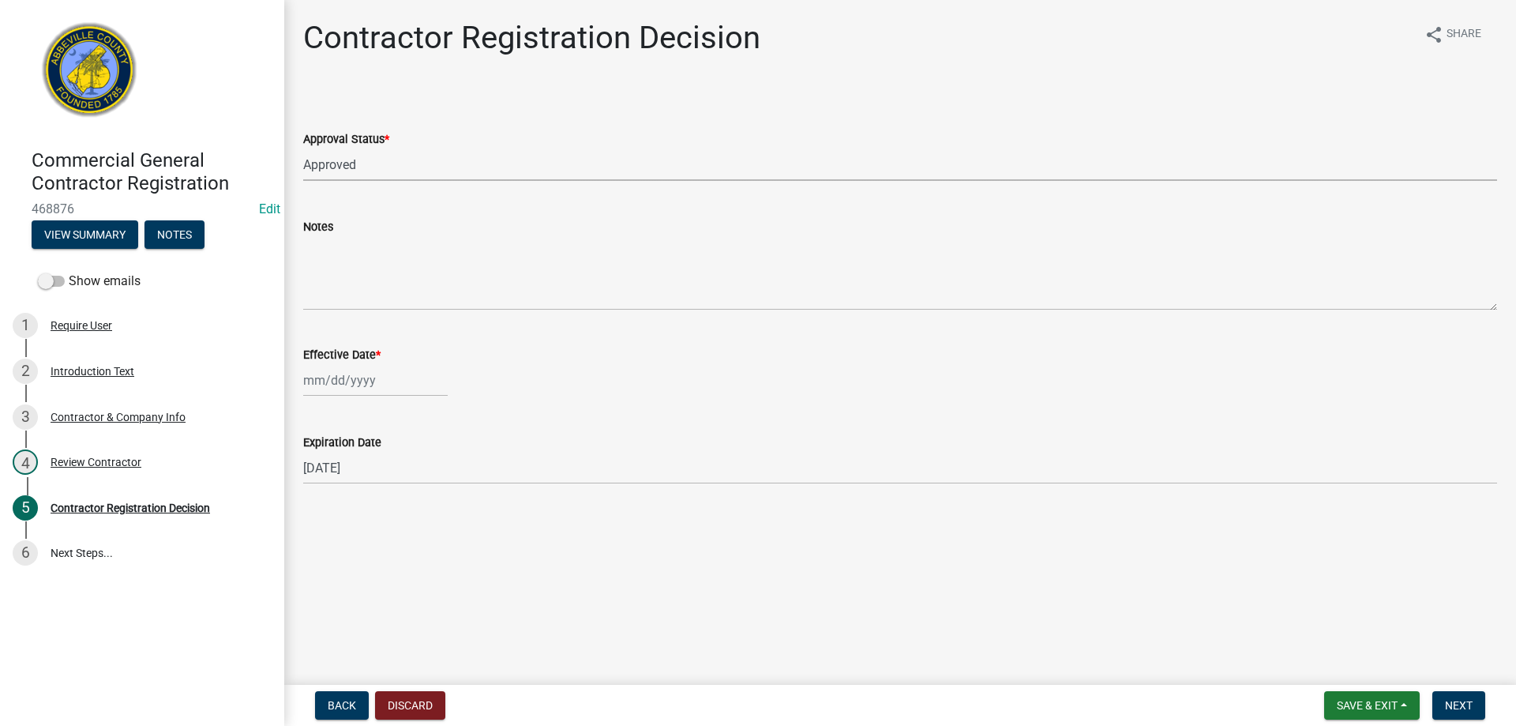
select select "2025"
click at [314, 562] on div "25" at bounding box center [318, 565] width 25 height 25
type input "08/25/2025"
click at [1470, 707] on span "Next" at bounding box center [1459, 705] width 28 height 13
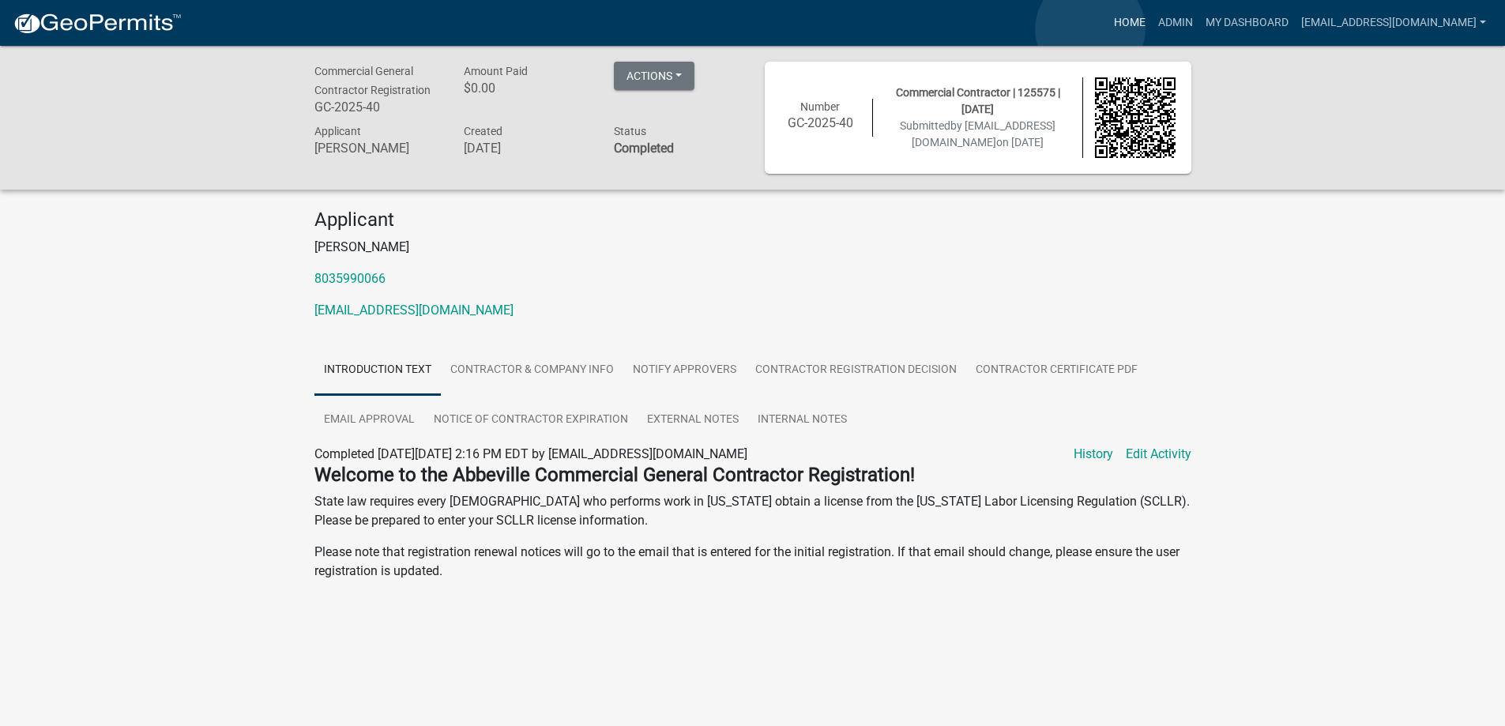
click at [1107, 29] on link "Home" at bounding box center [1129, 23] width 44 height 30
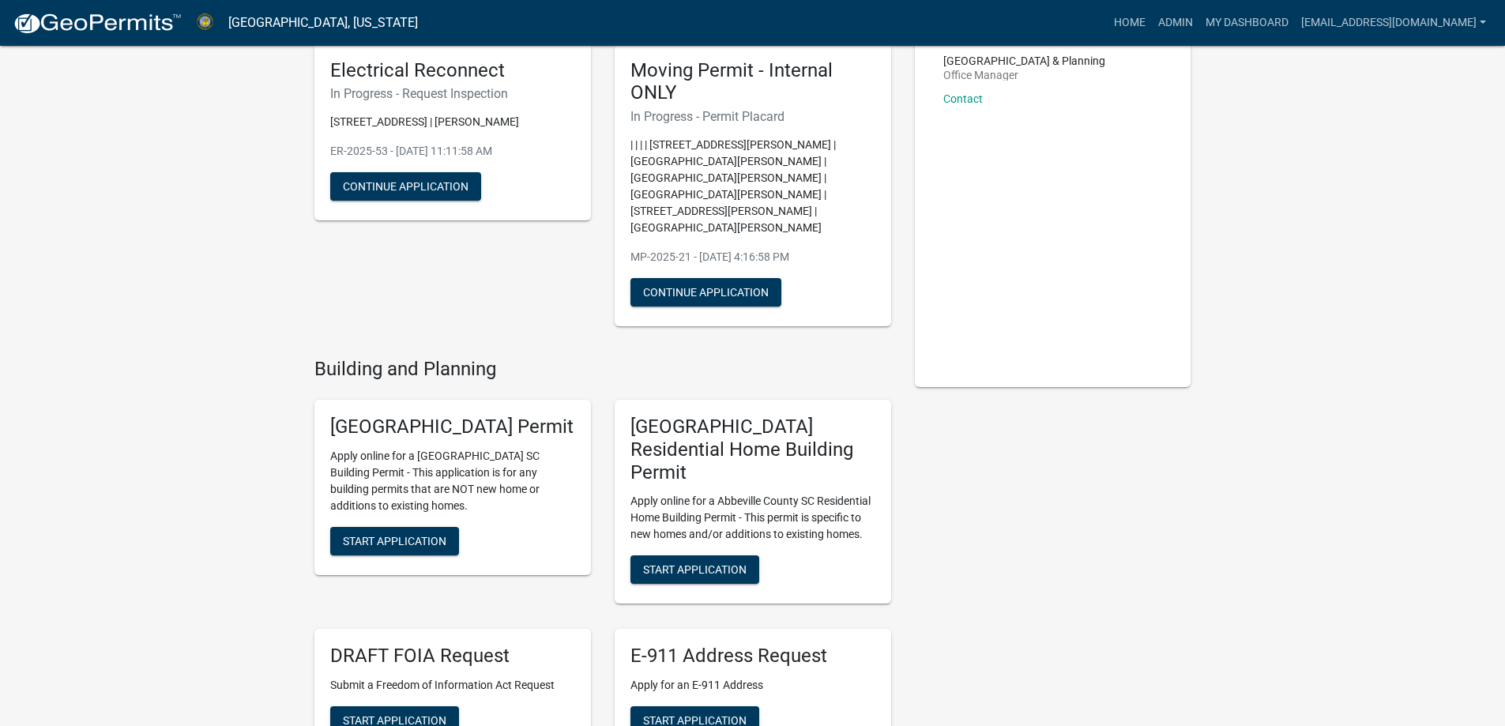
scroll to position [158, 0]
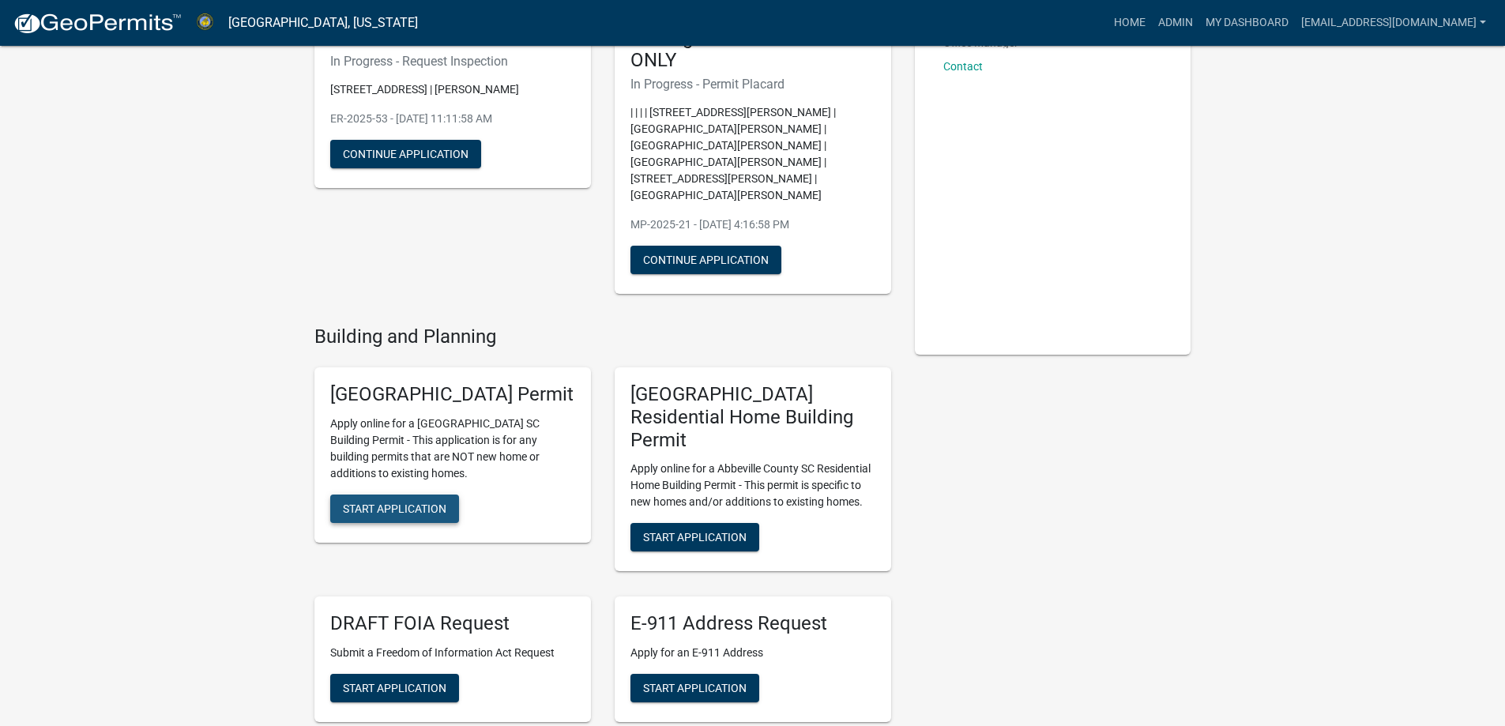
click at [410, 494] on button "Start Application" at bounding box center [394, 508] width 129 height 28
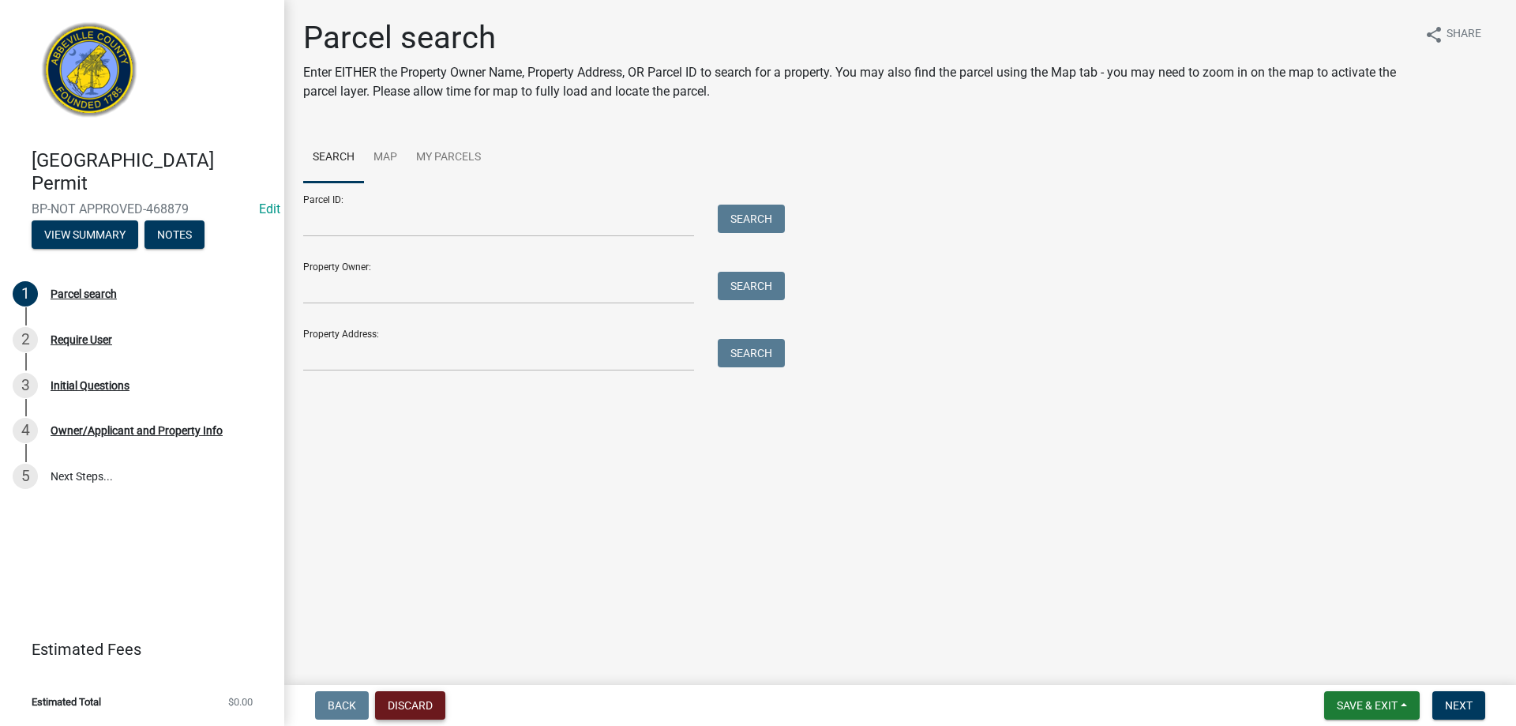
click at [402, 712] on button "Discard" at bounding box center [410, 705] width 70 height 28
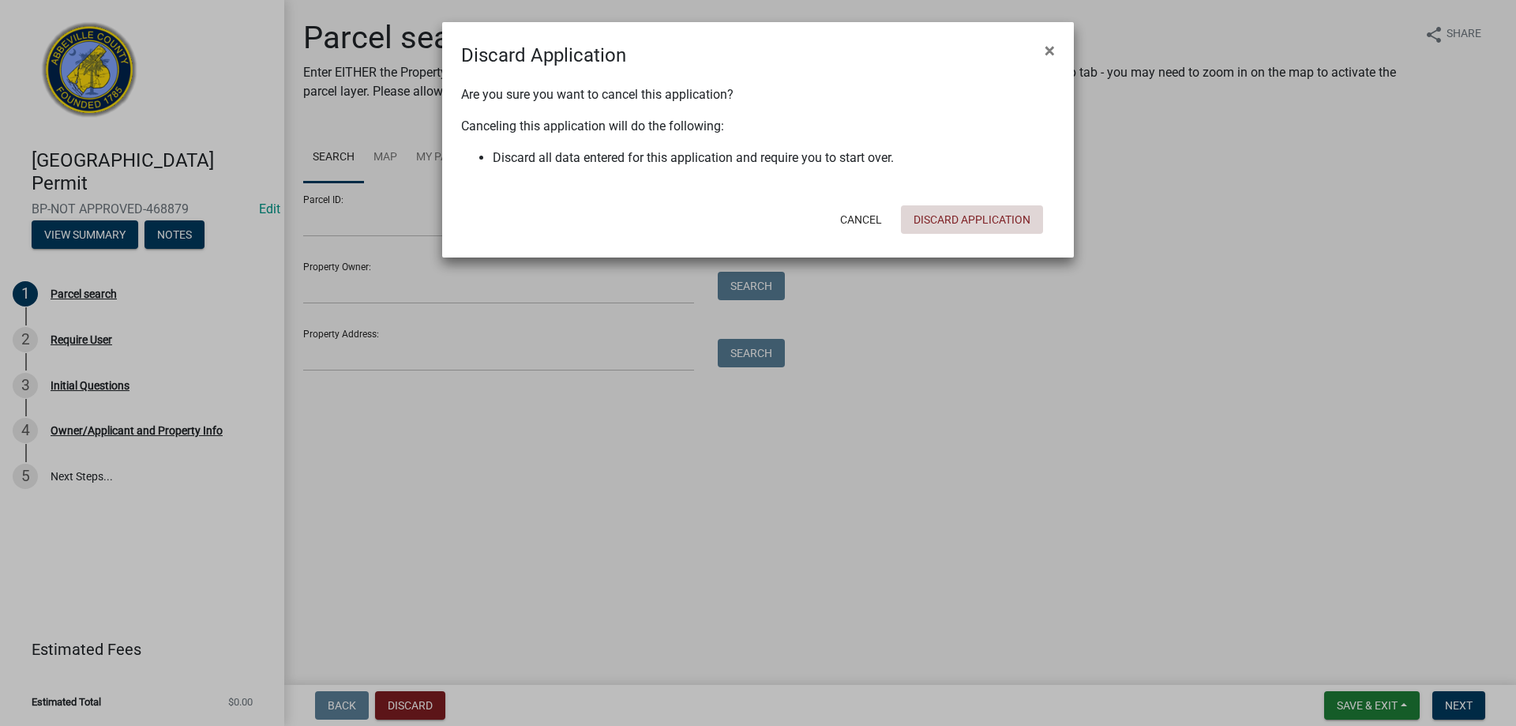
click at [959, 221] on button "Discard Application" at bounding box center [972, 219] width 142 height 28
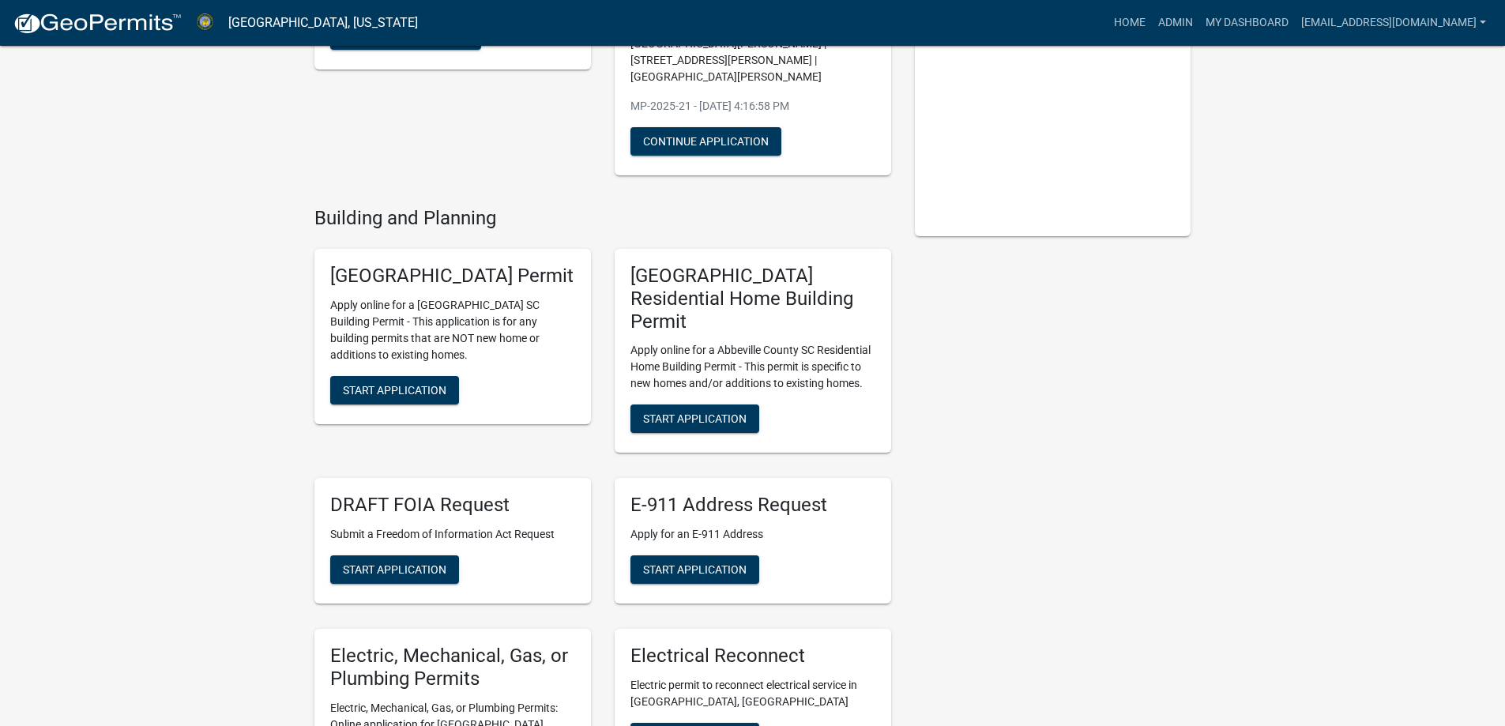
scroll to position [316, 0]
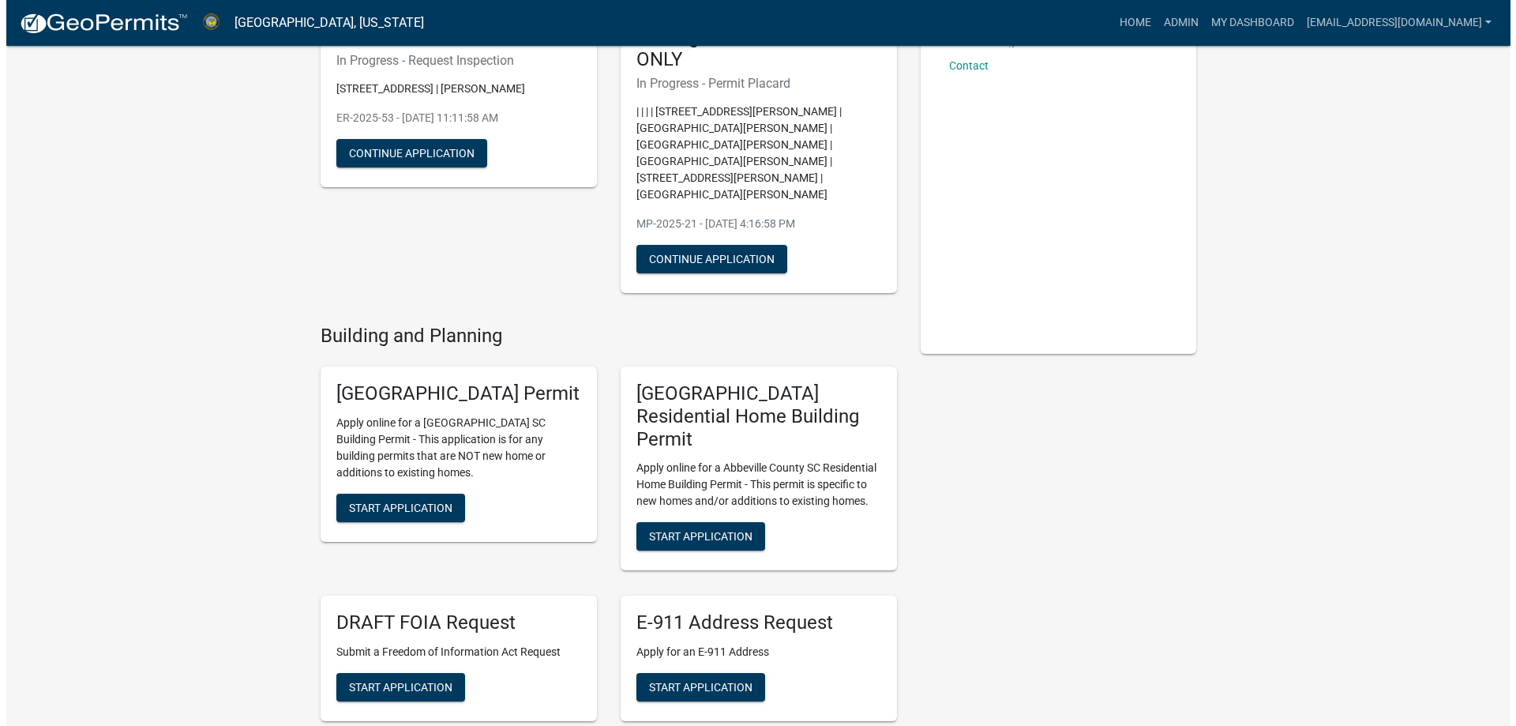
scroll to position [0, 0]
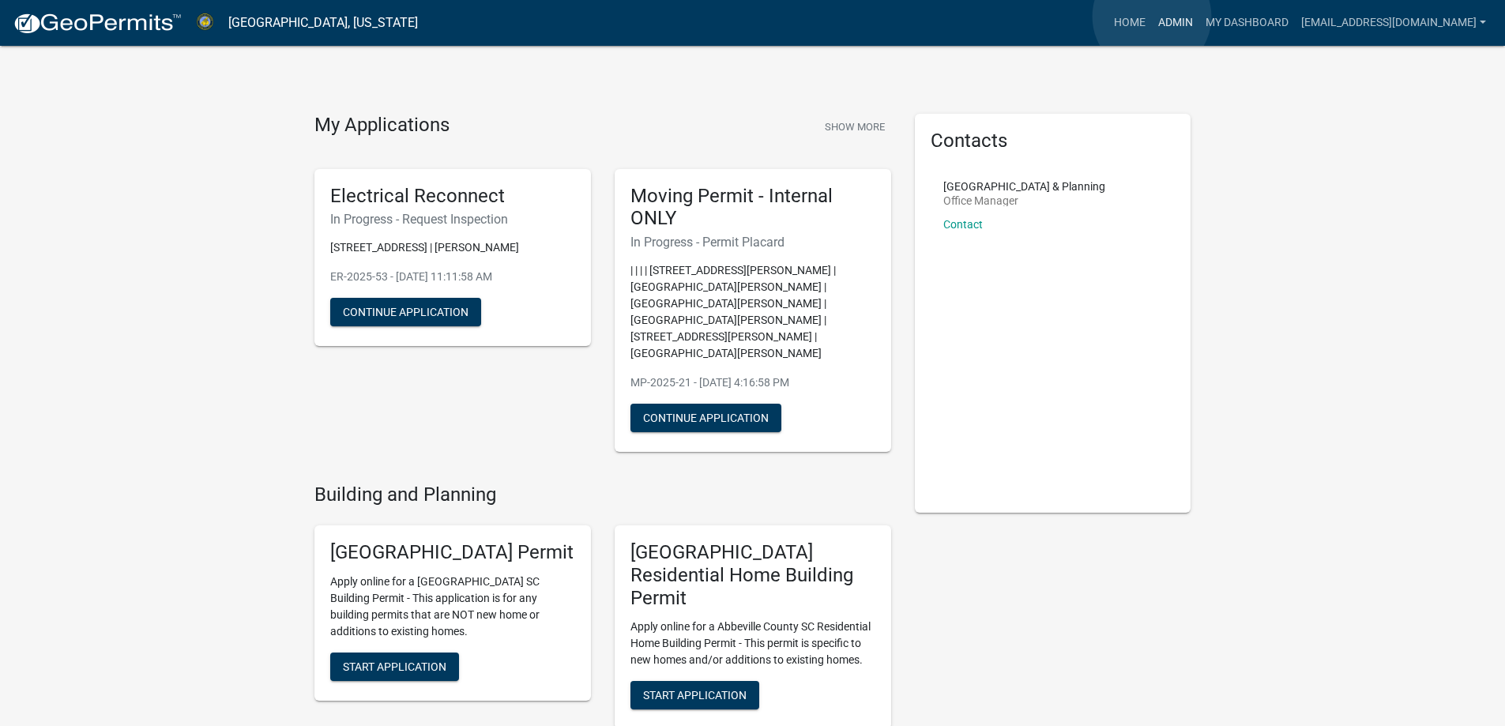
click at [1152, 17] on link "Admin" at bounding box center [1175, 23] width 47 height 30
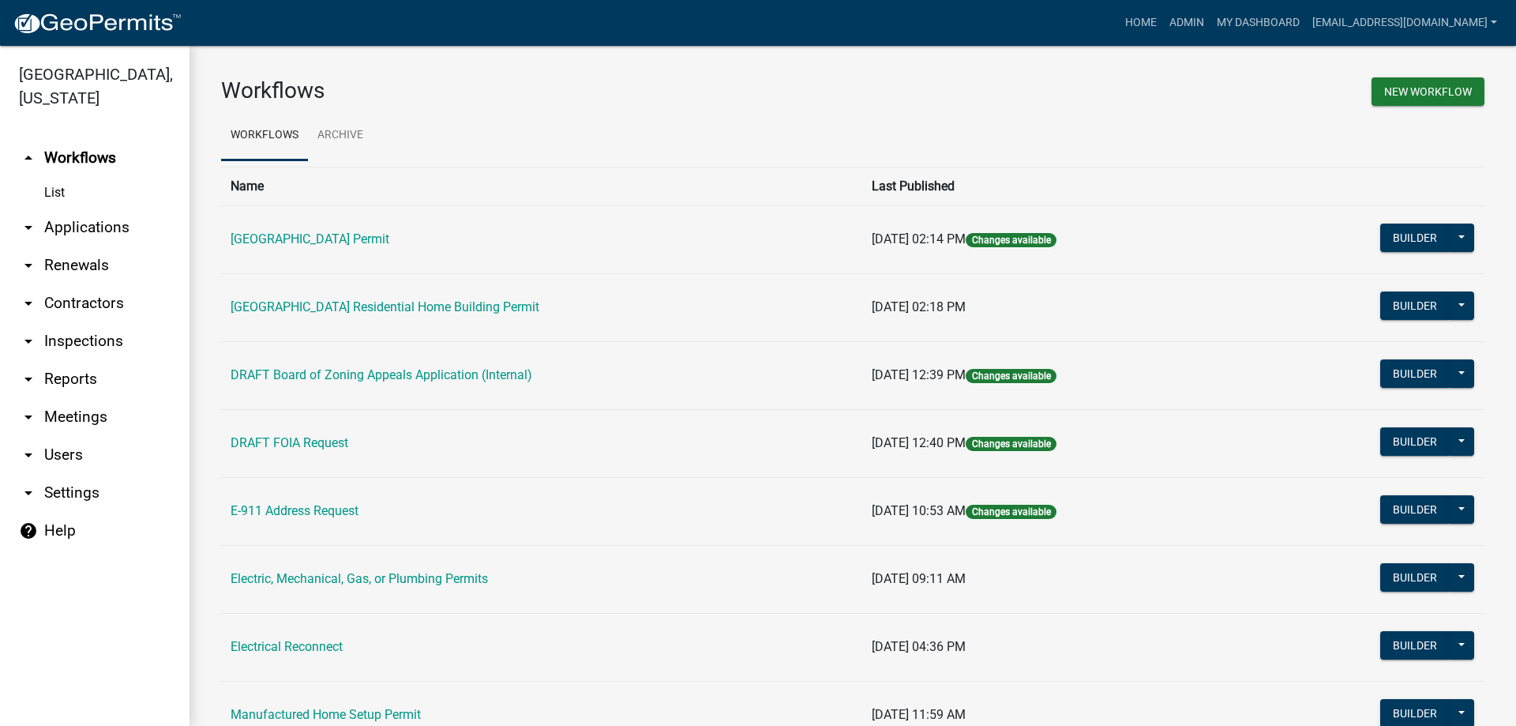
click at [115, 223] on link "arrow_drop_down Applications" at bounding box center [95, 228] width 190 height 38
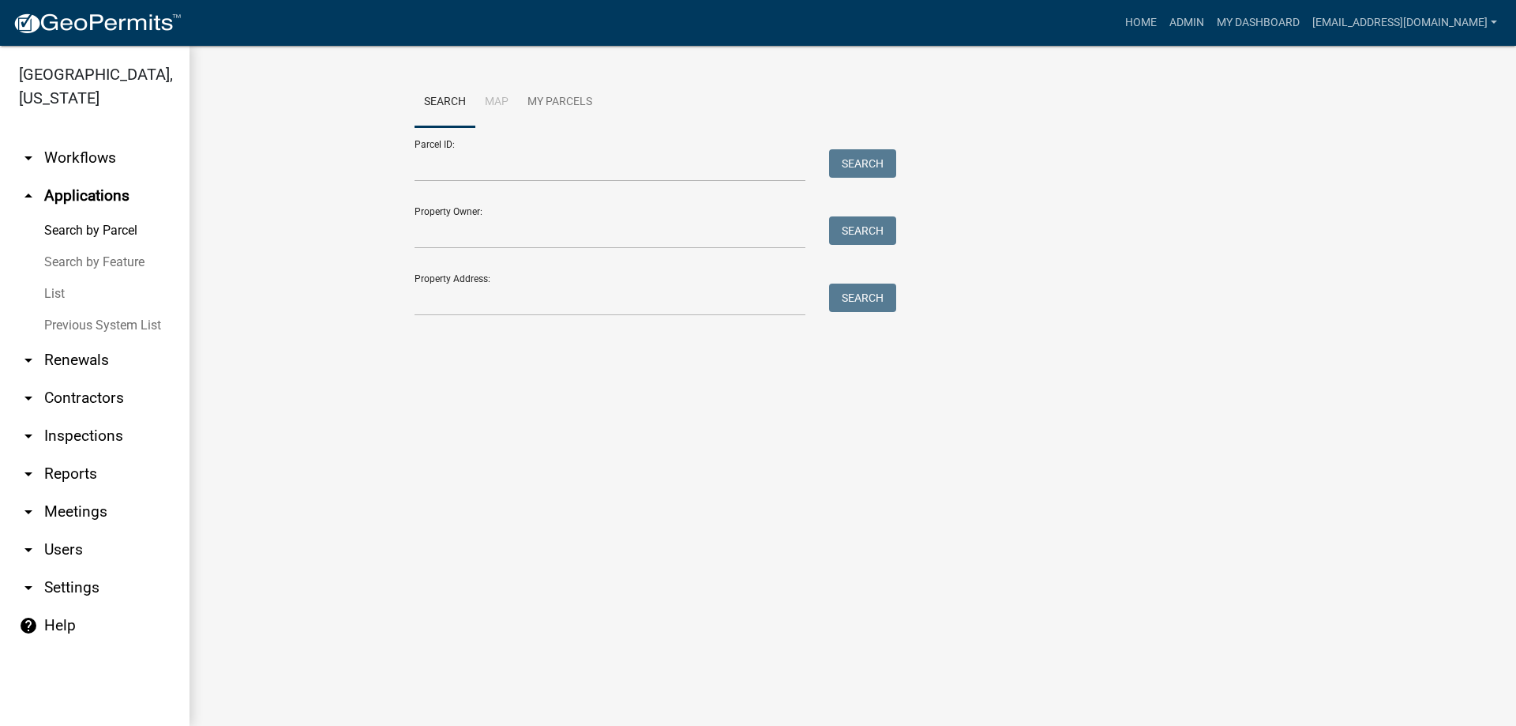
click at [65, 291] on link "List" at bounding box center [95, 294] width 190 height 32
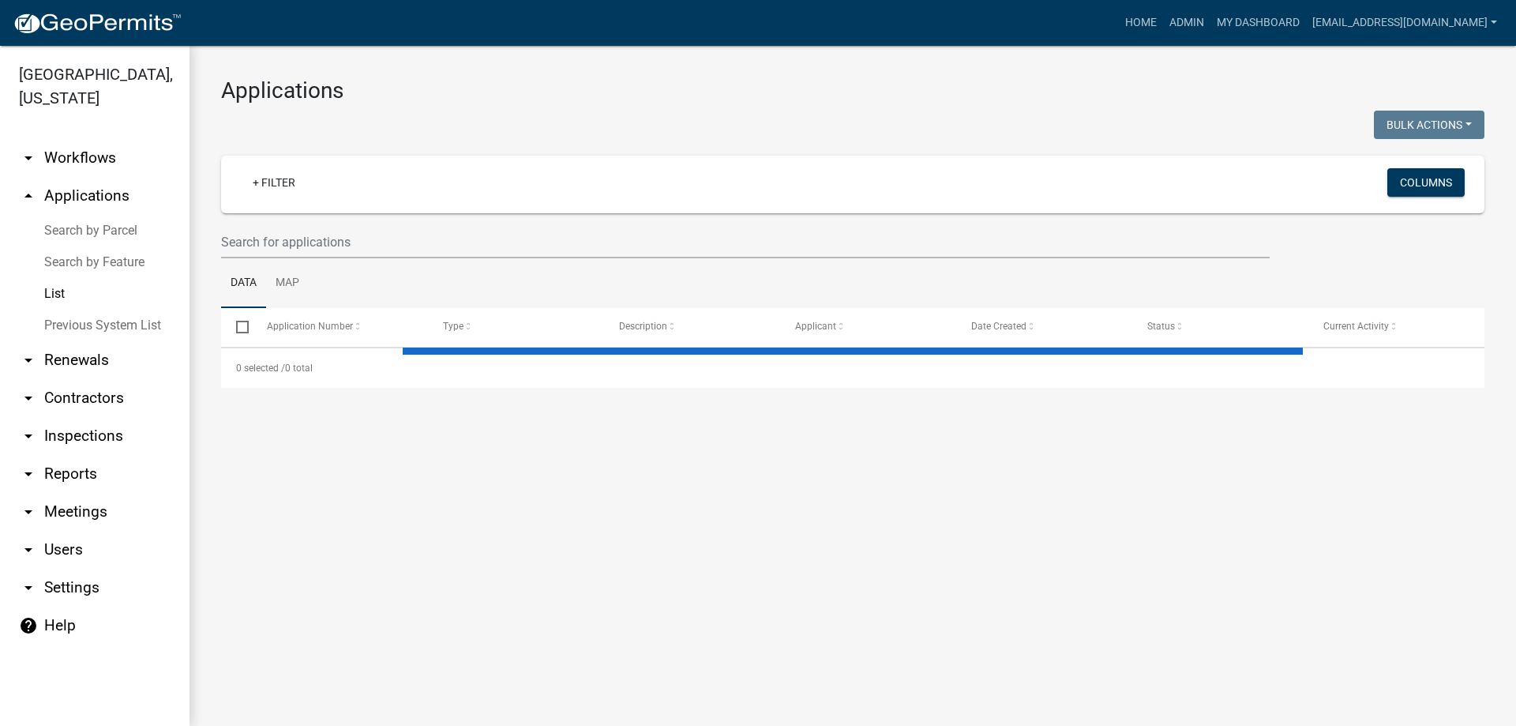
select select "1: 25"
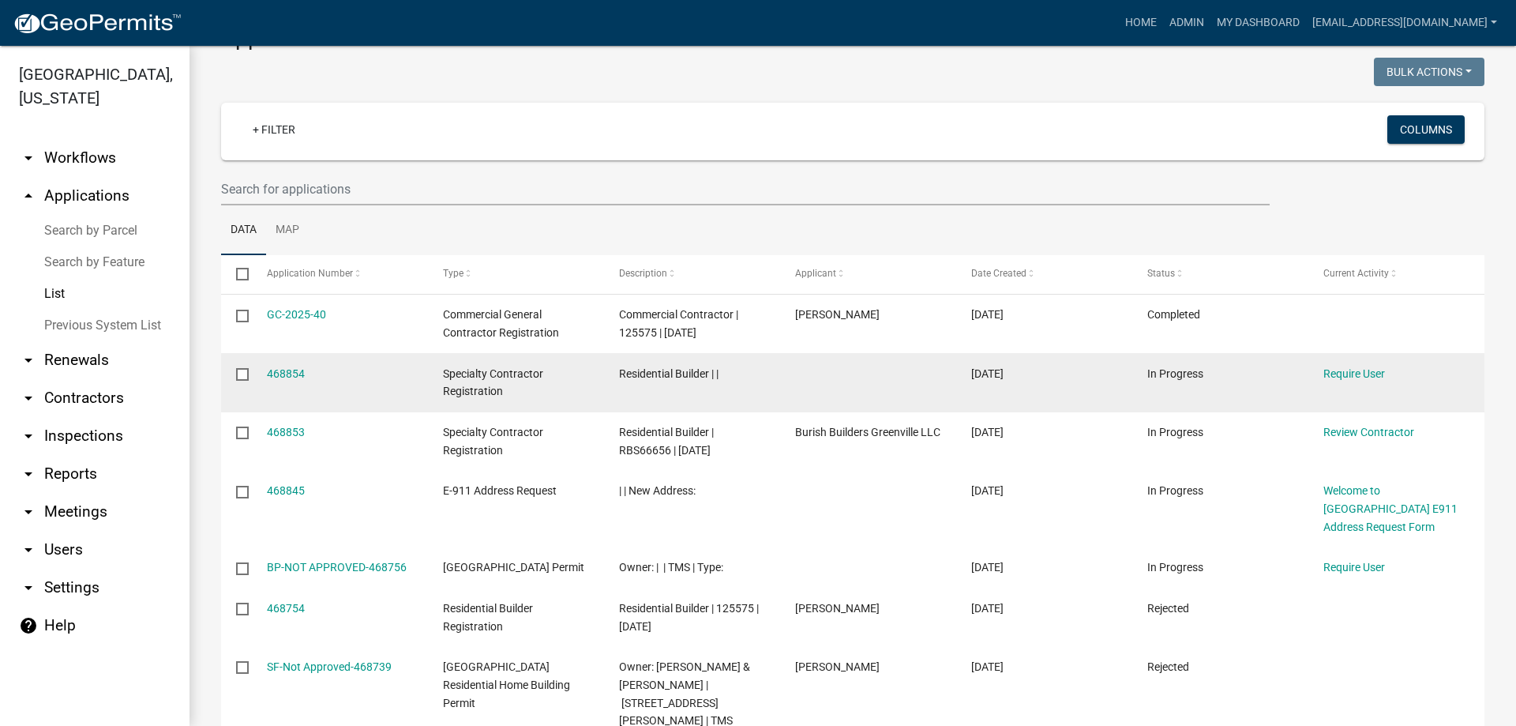
scroll to position [79, 0]
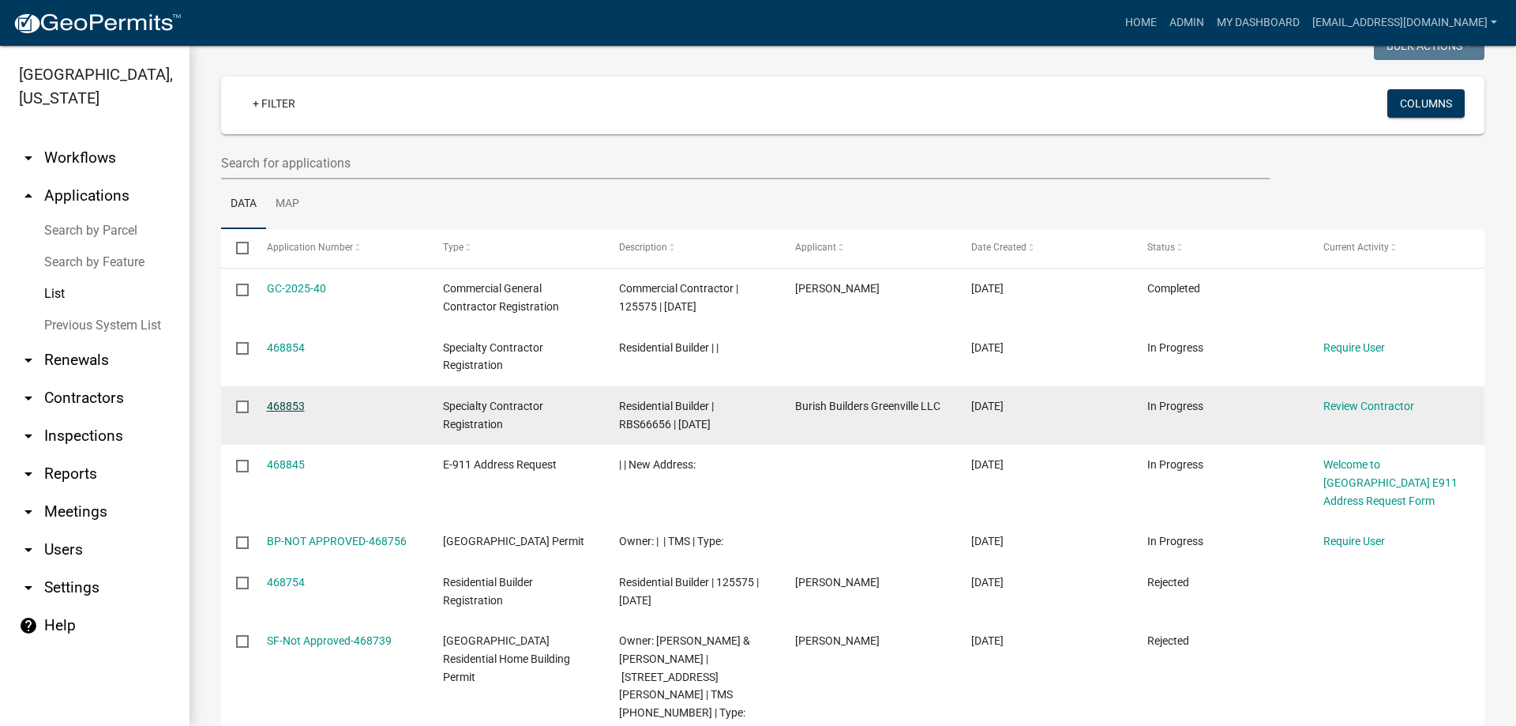
click at [293, 406] on link "468853" at bounding box center [286, 406] width 38 height 13
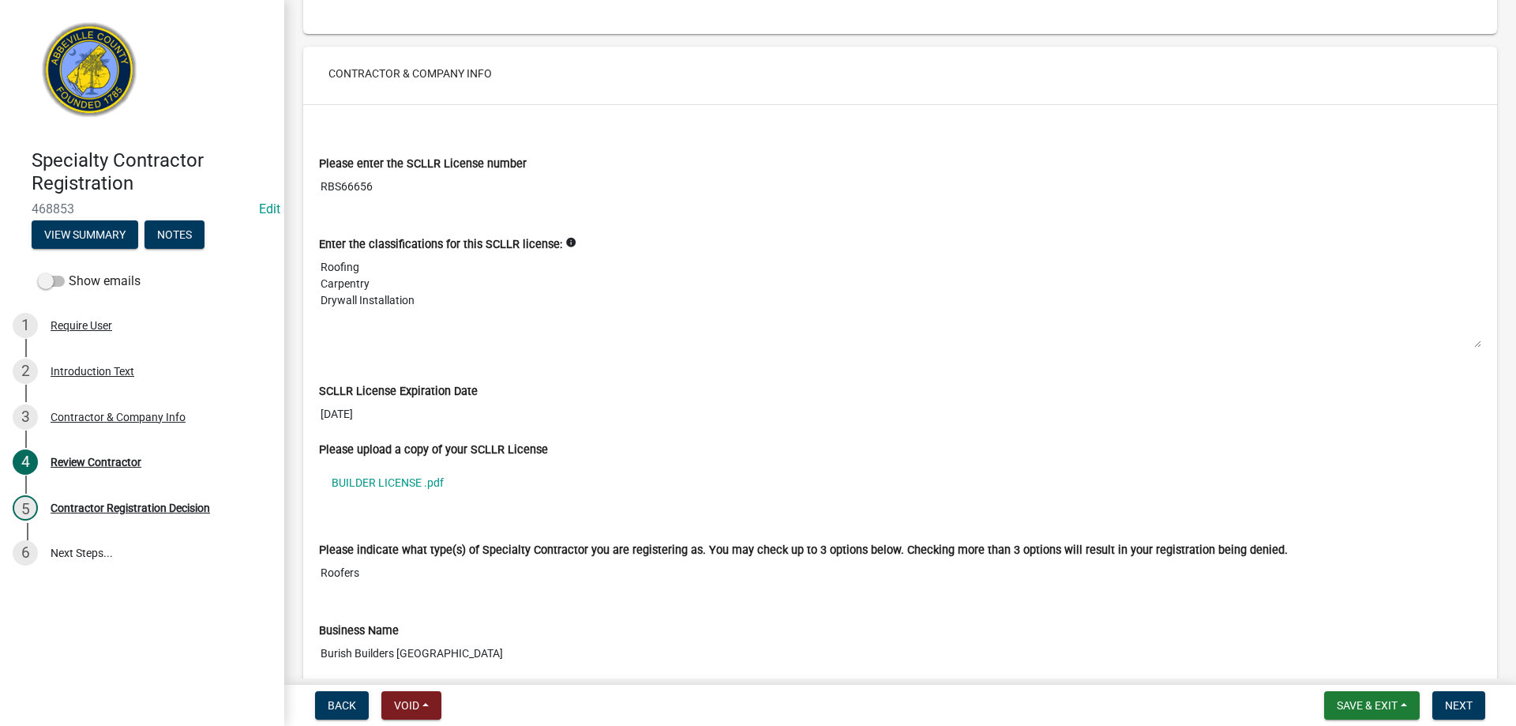
scroll to position [158, 0]
click at [400, 480] on link "BUILDER LICENSE .pdf" at bounding box center [900, 482] width 1163 height 36
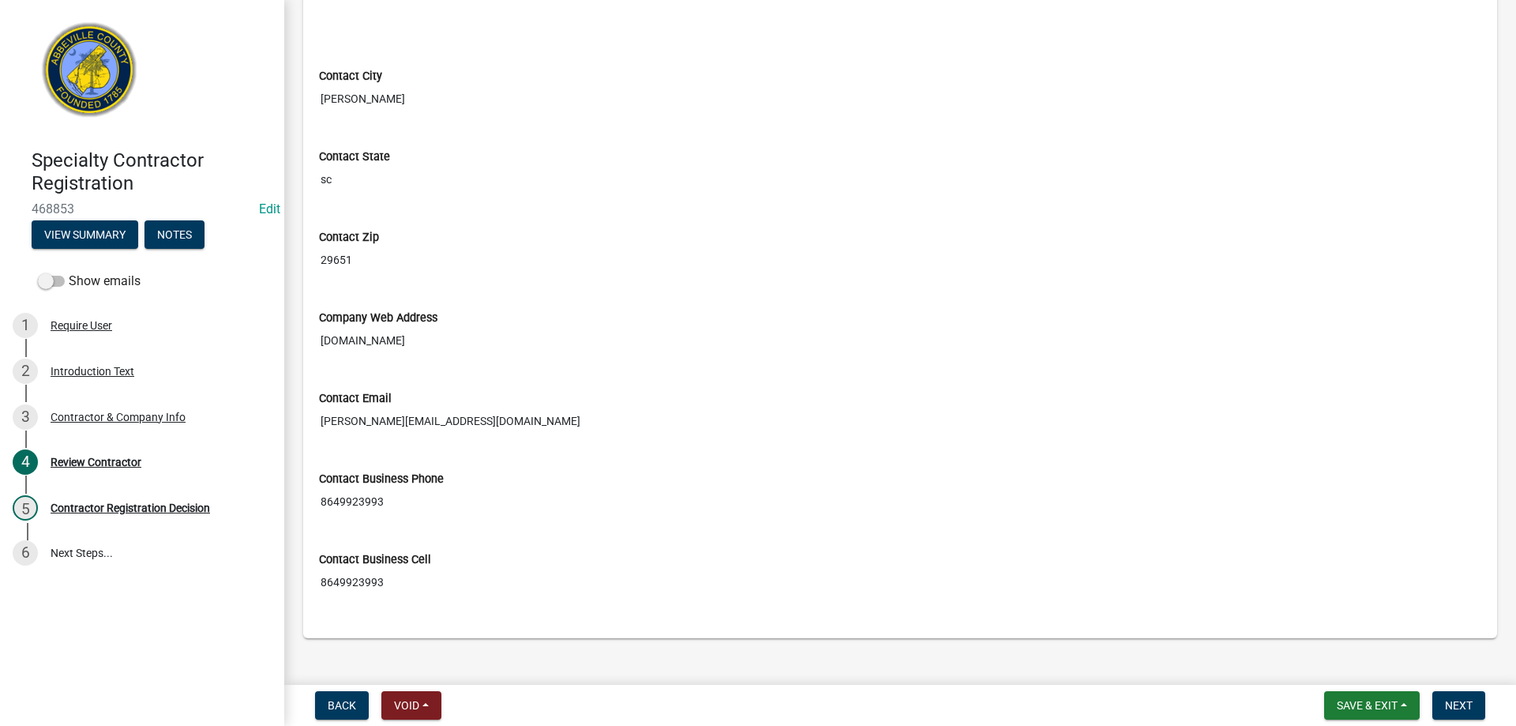
scroll to position [1216, 0]
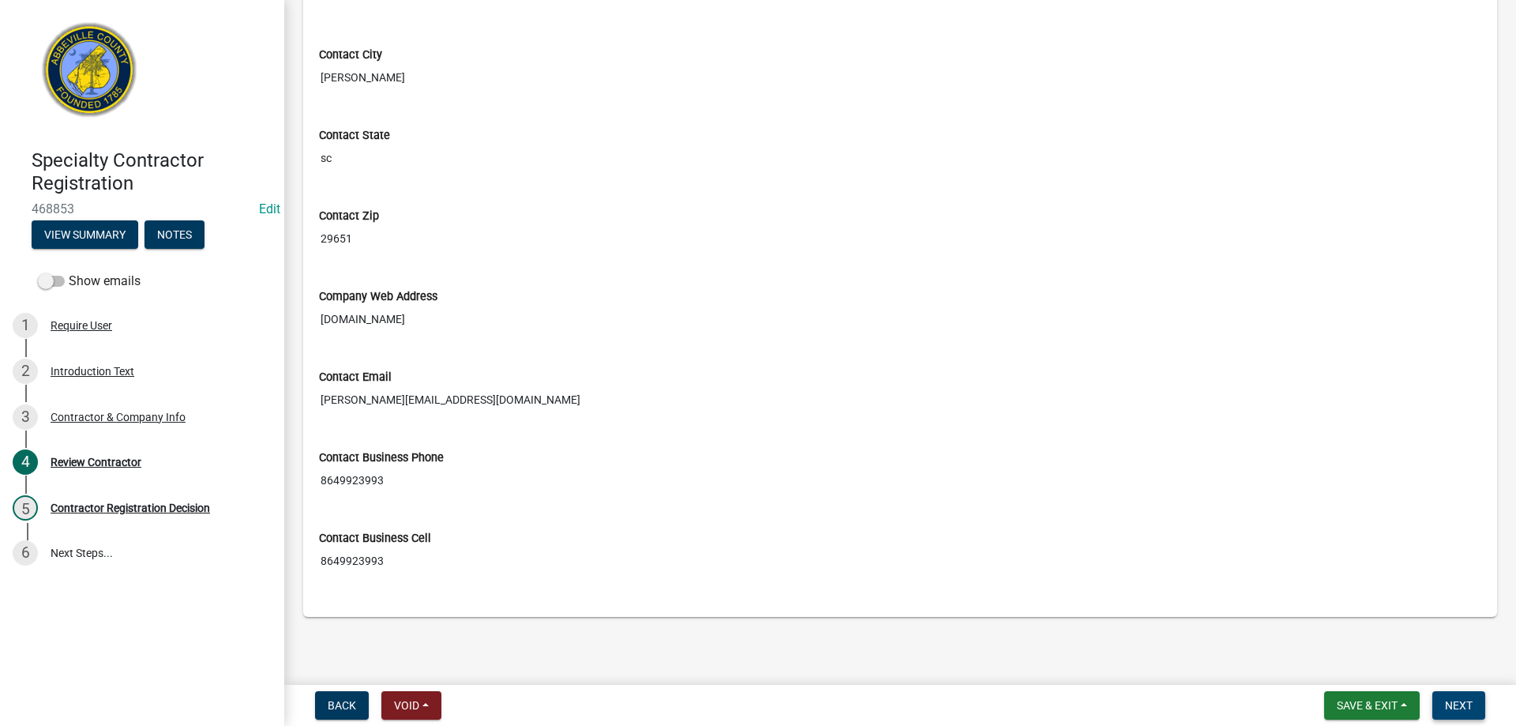
click at [1475, 711] on button "Next" at bounding box center [1459, 705] width 53 height 28
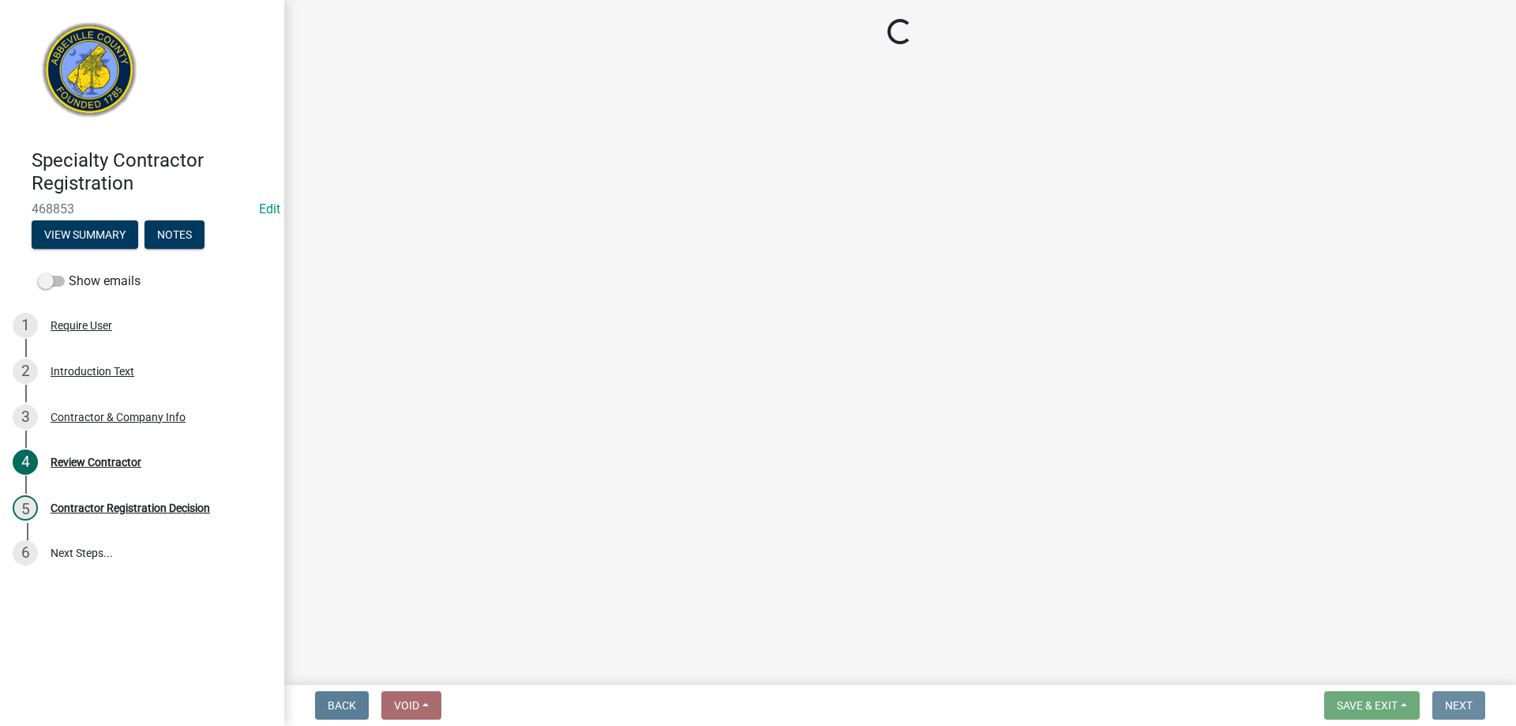
scroll to position [0, 0]
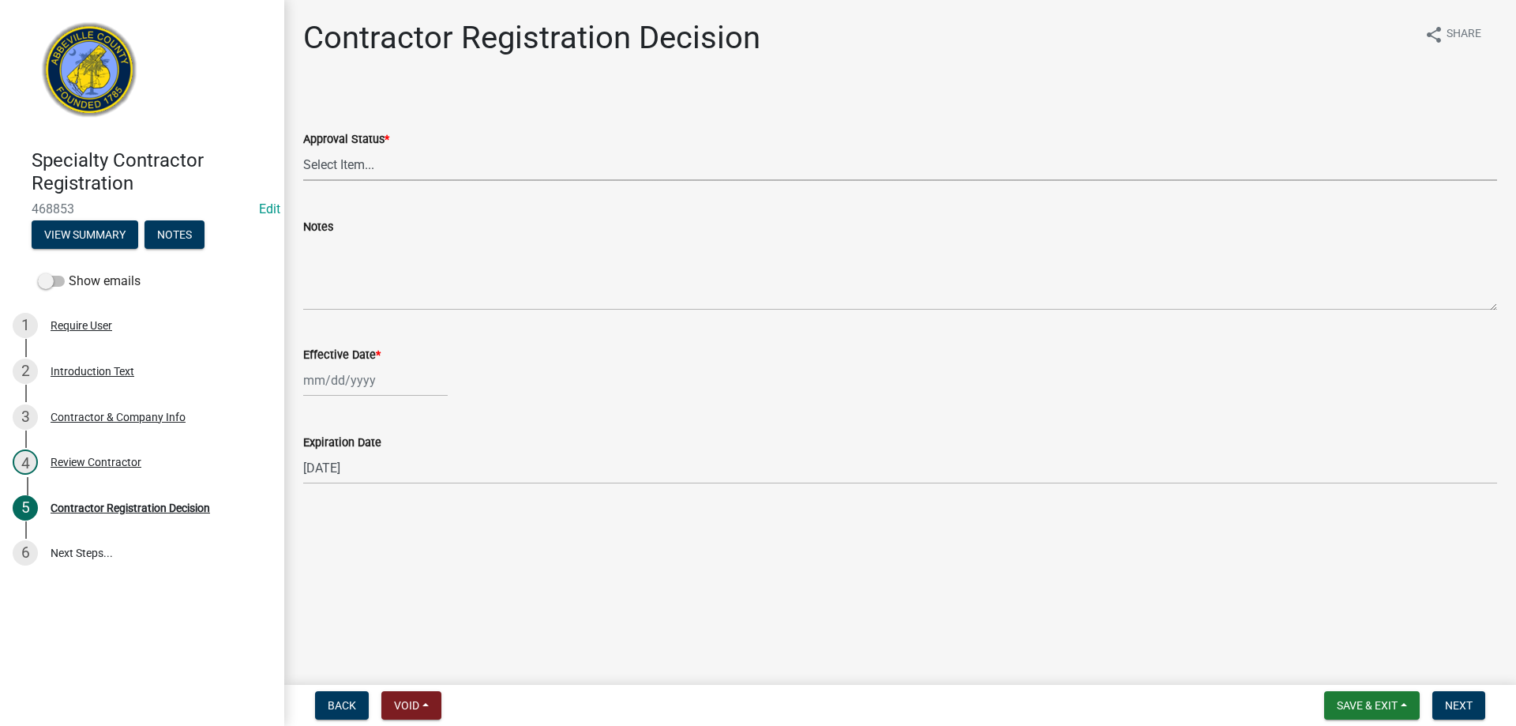
click at [444, 170] on select "Select Item... Approved Denied" at bounding box center [900, 164] width 1194 height 32
click at [303, 148] on select "Select Item... Approved Denied" at bounding box center [900, 164] width 1194 height 32
select select "4b86b809-39dd-4c68-9f3d-fdb3e7050482"
click at [352, 372] on div at bounding box center [375, 380] width 145 height 32
select select "8"
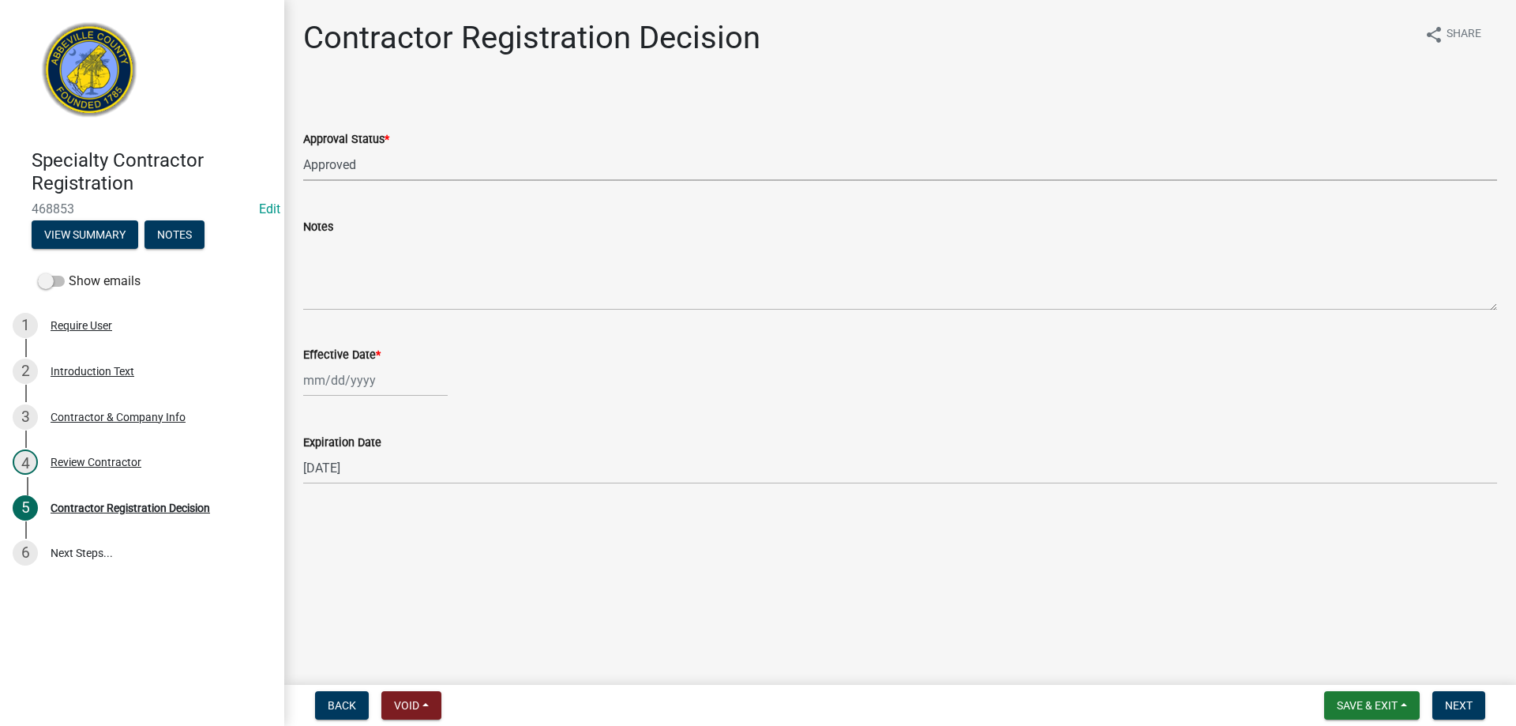
select select "2025"
click at [321, 555] on div "25" at bounding box center [318, 565] width 25 height 25
type input "08/25/2025"
click at [1460, 707] on span "Next" at bounding box center [1459, 705] width 28 height 13
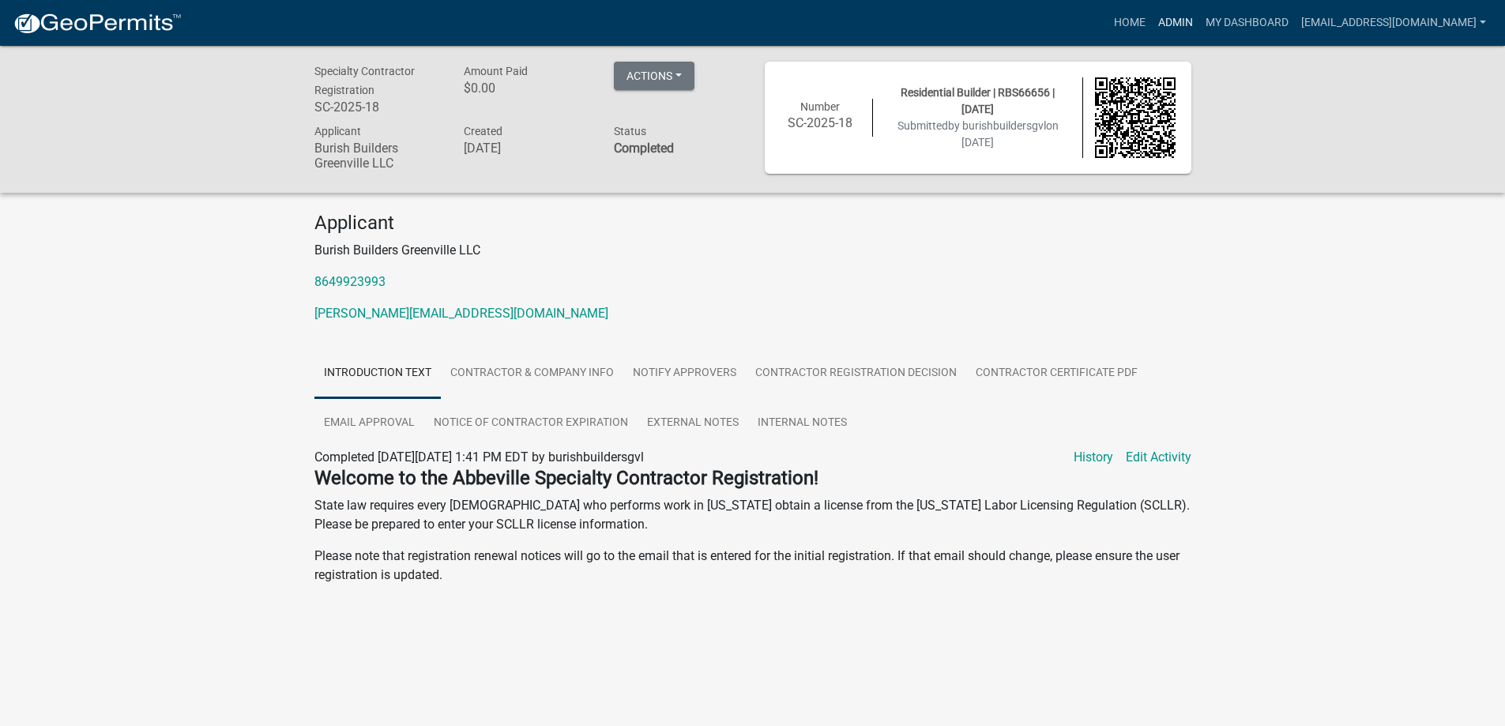
click at [1152, 21] on link "Admin" at bounding box center [1175, 23] width 47 height 30
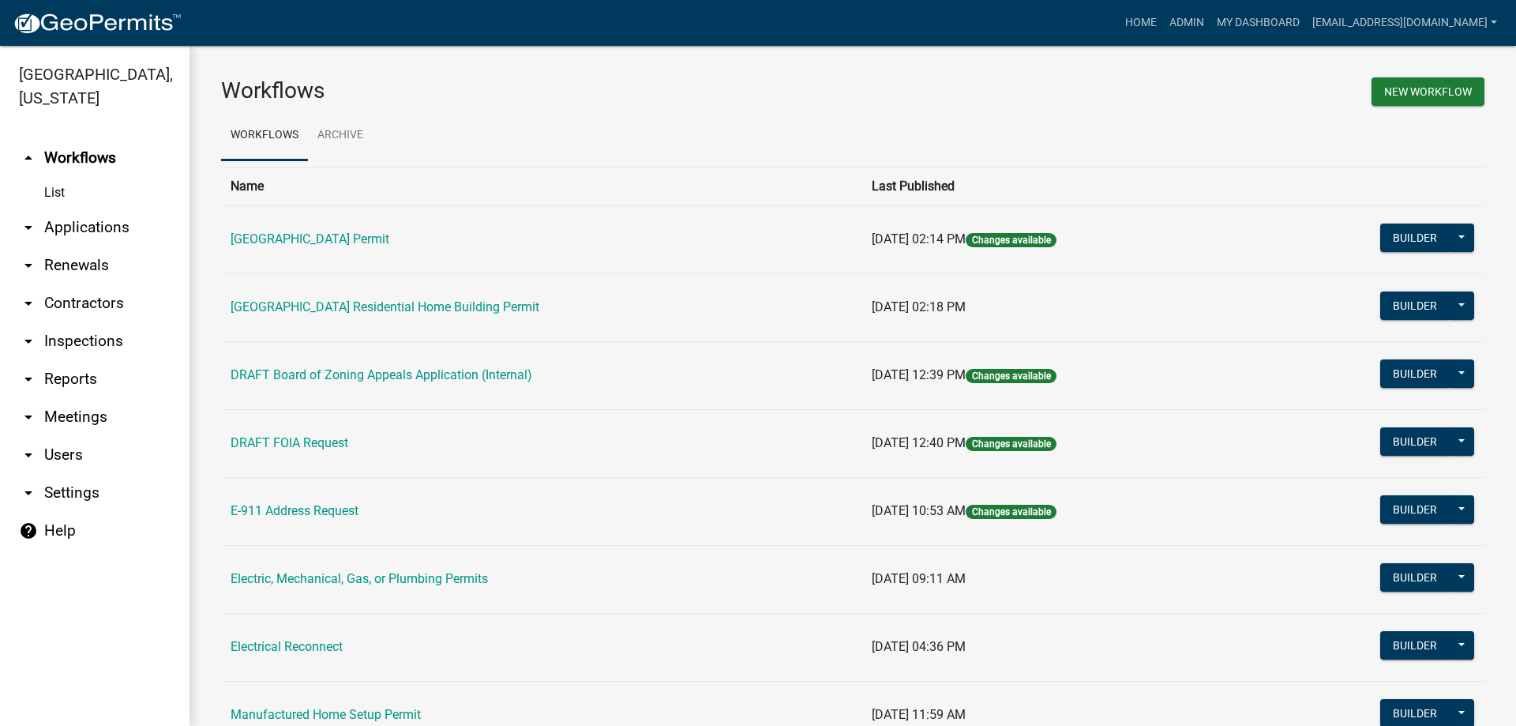
click at [78, 232] on link "arrow_drop_down Applications" at bounding box center [95, 228] width 190 height 38
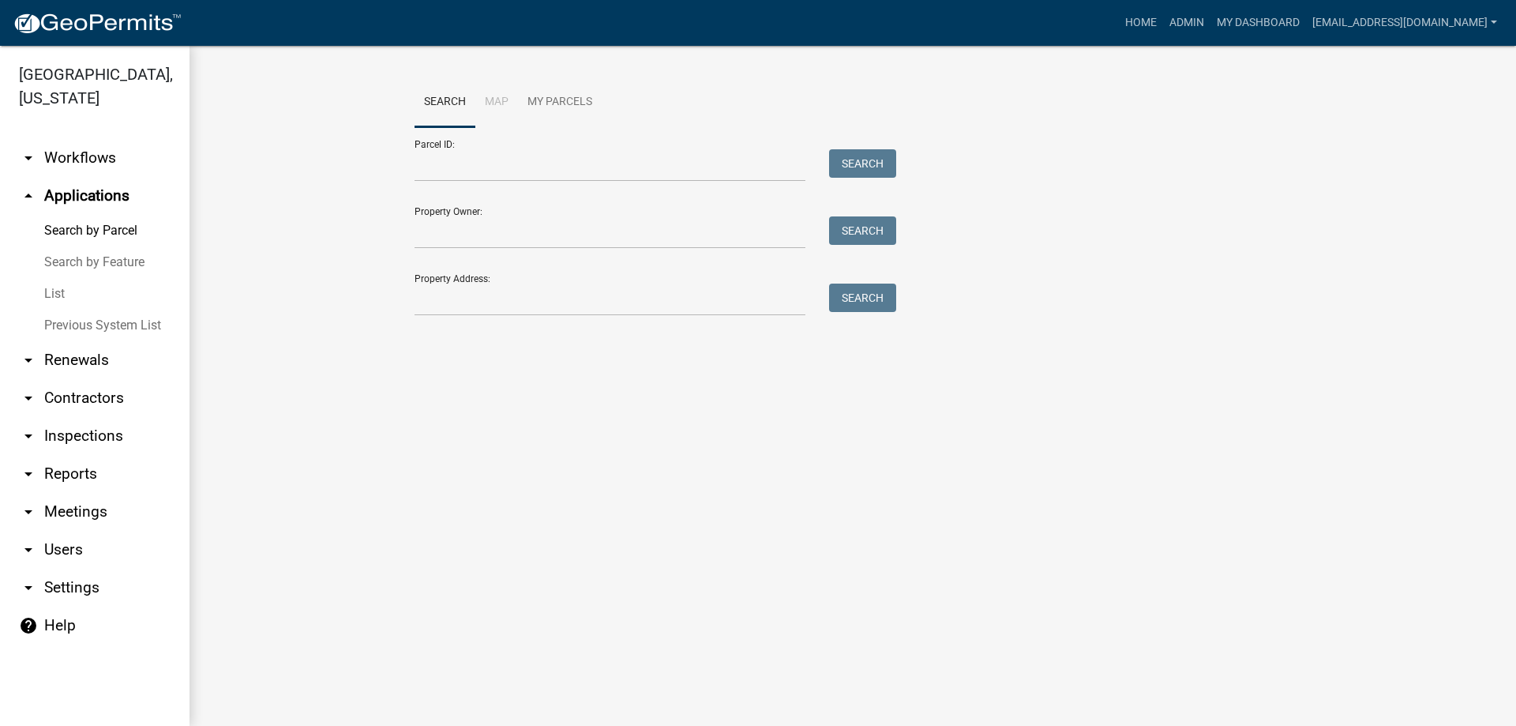
click at [67, 291] on link "List" at bounding box center [95, 294] width 190 height 32
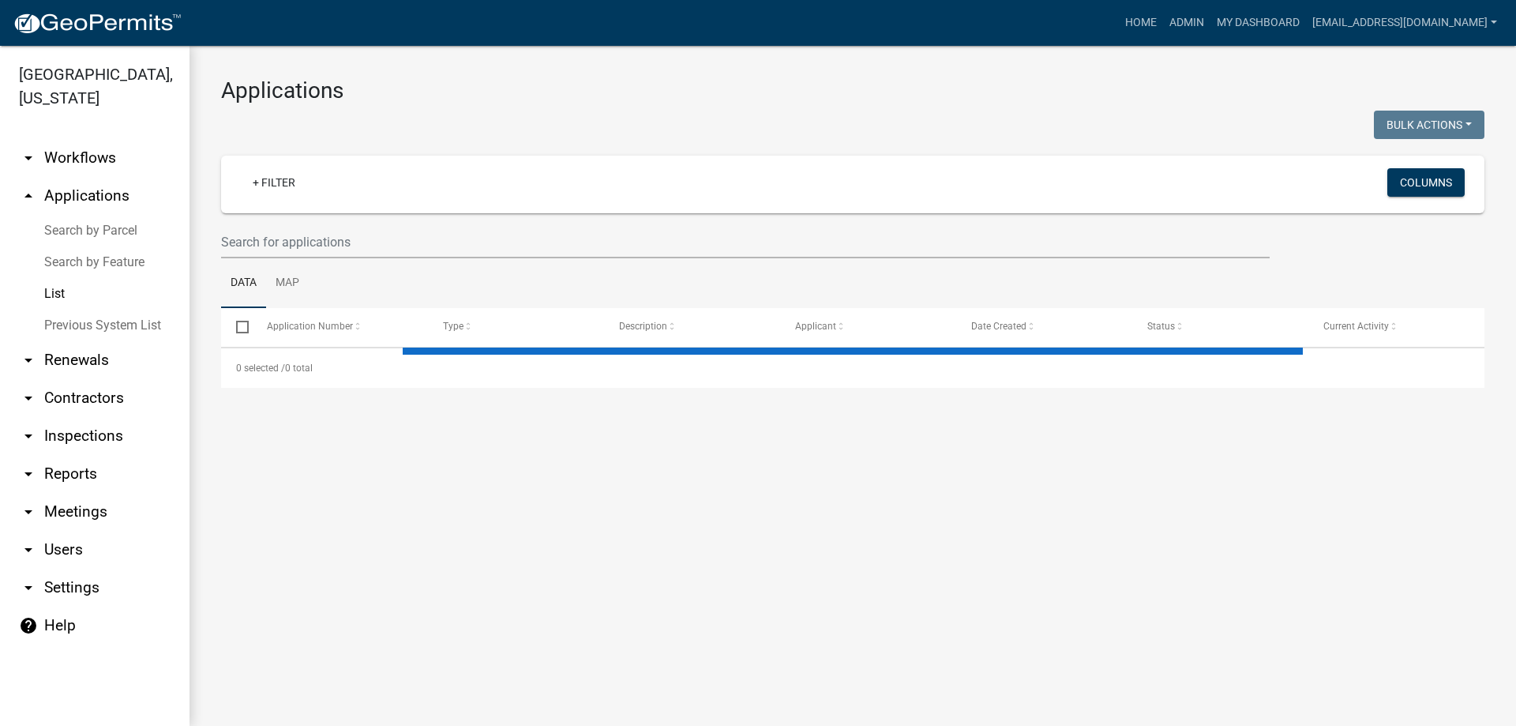
select select "1: 25"
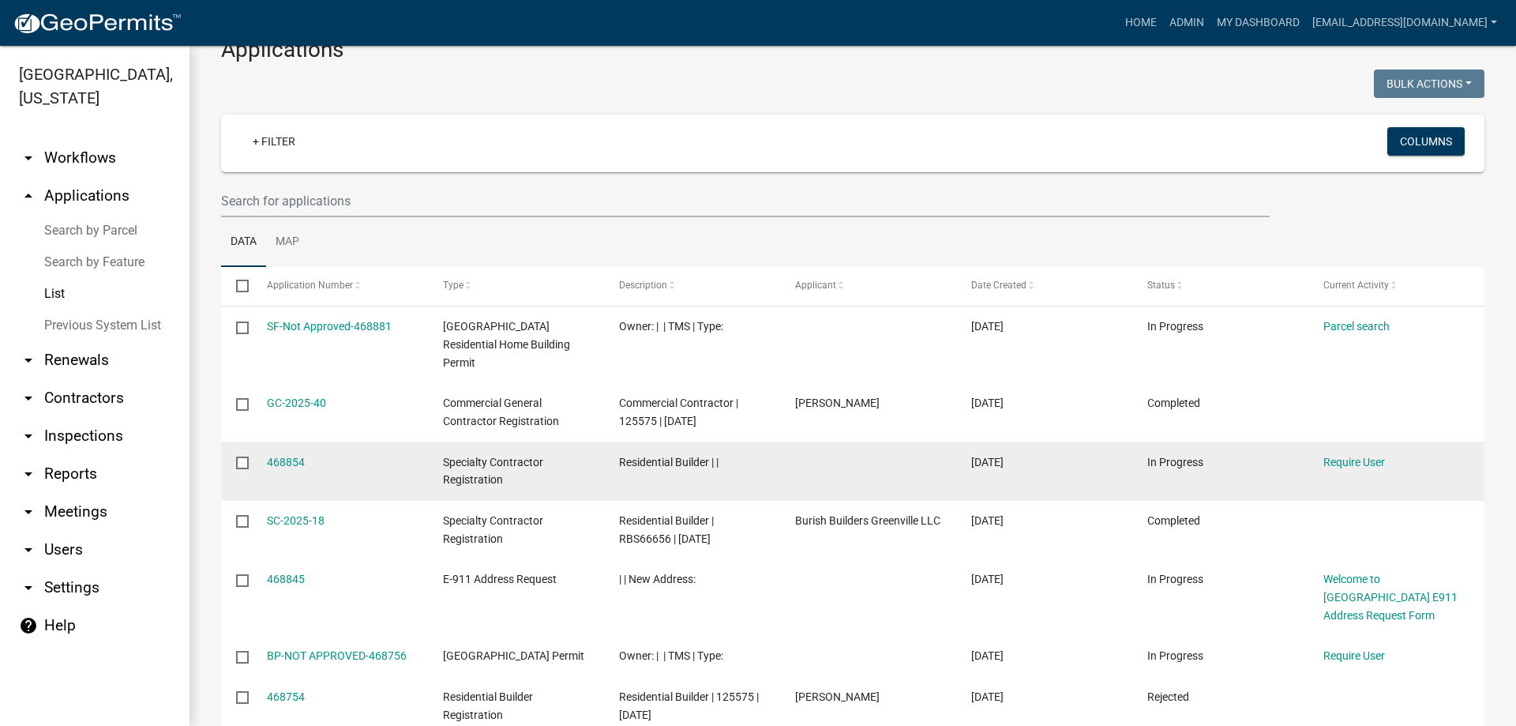
scroll to position [79, 0]
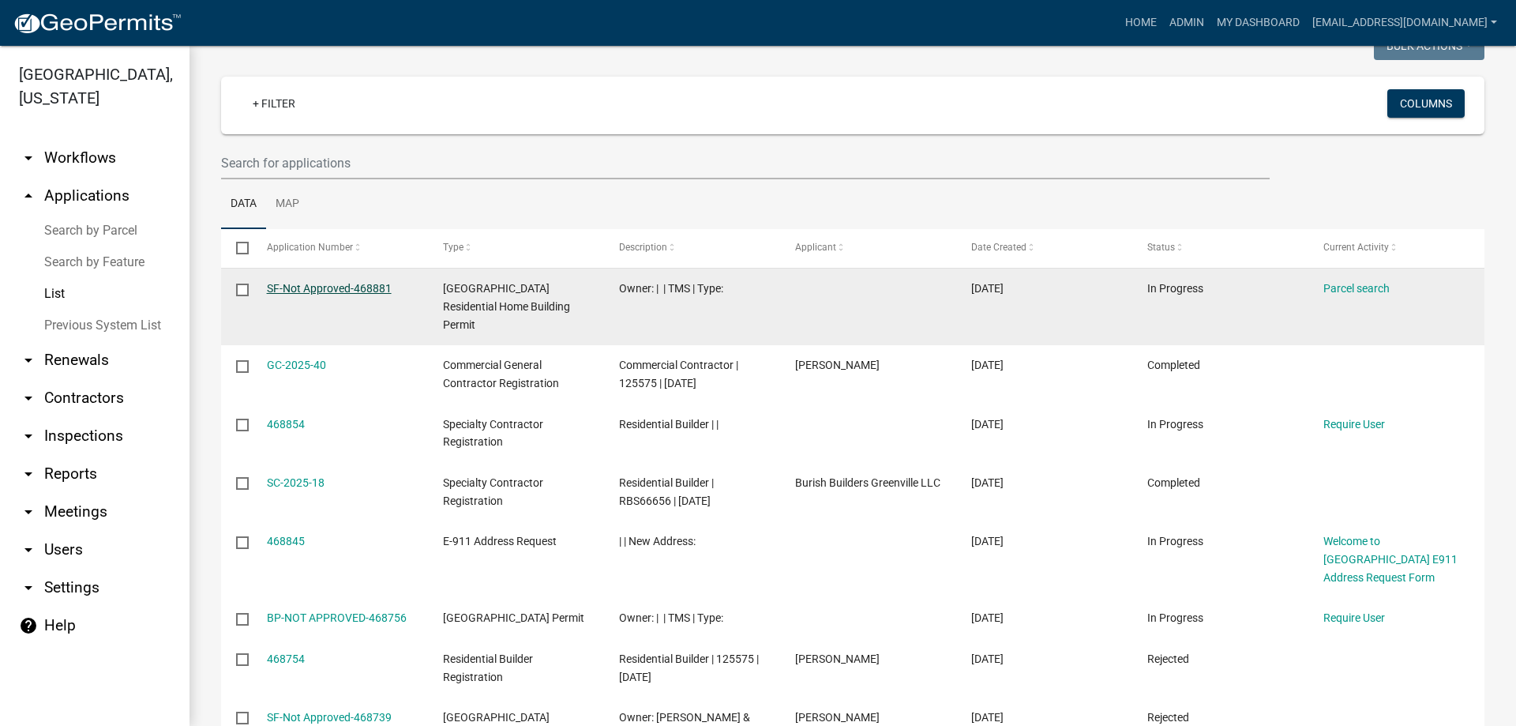
click at [357, 282] on link "SF-Not Approved-468881" at bounding box center [329, 288] width 125 height 13
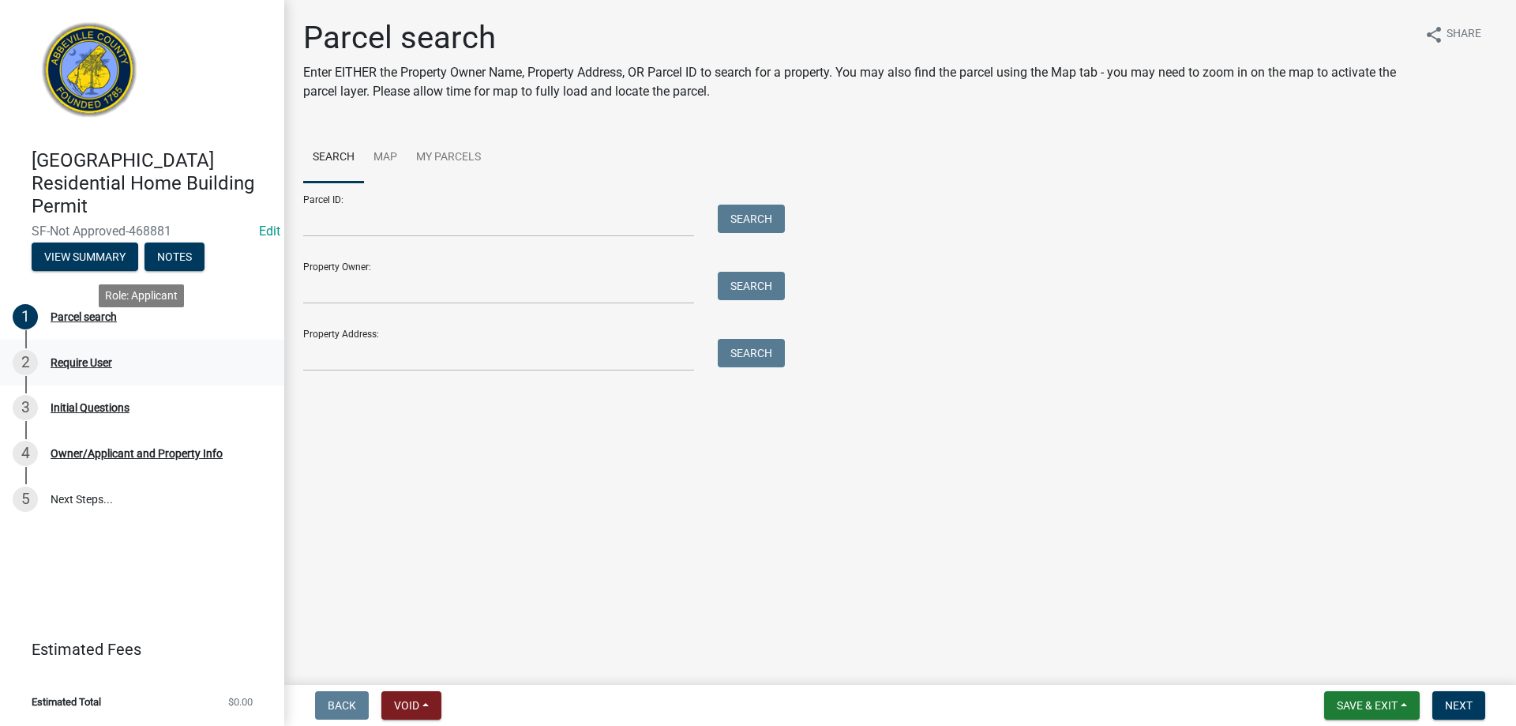
click at [66, 357] on div "Require User" at bounding box center [82, 362] width 62 height 11
click at [68, 357] on div "Require User" at bounding box center [82, 362] width 62 height 11
click at [1351, 707] on span "Save & Exit" at bounding box center [1367, 705] width 61 height 13
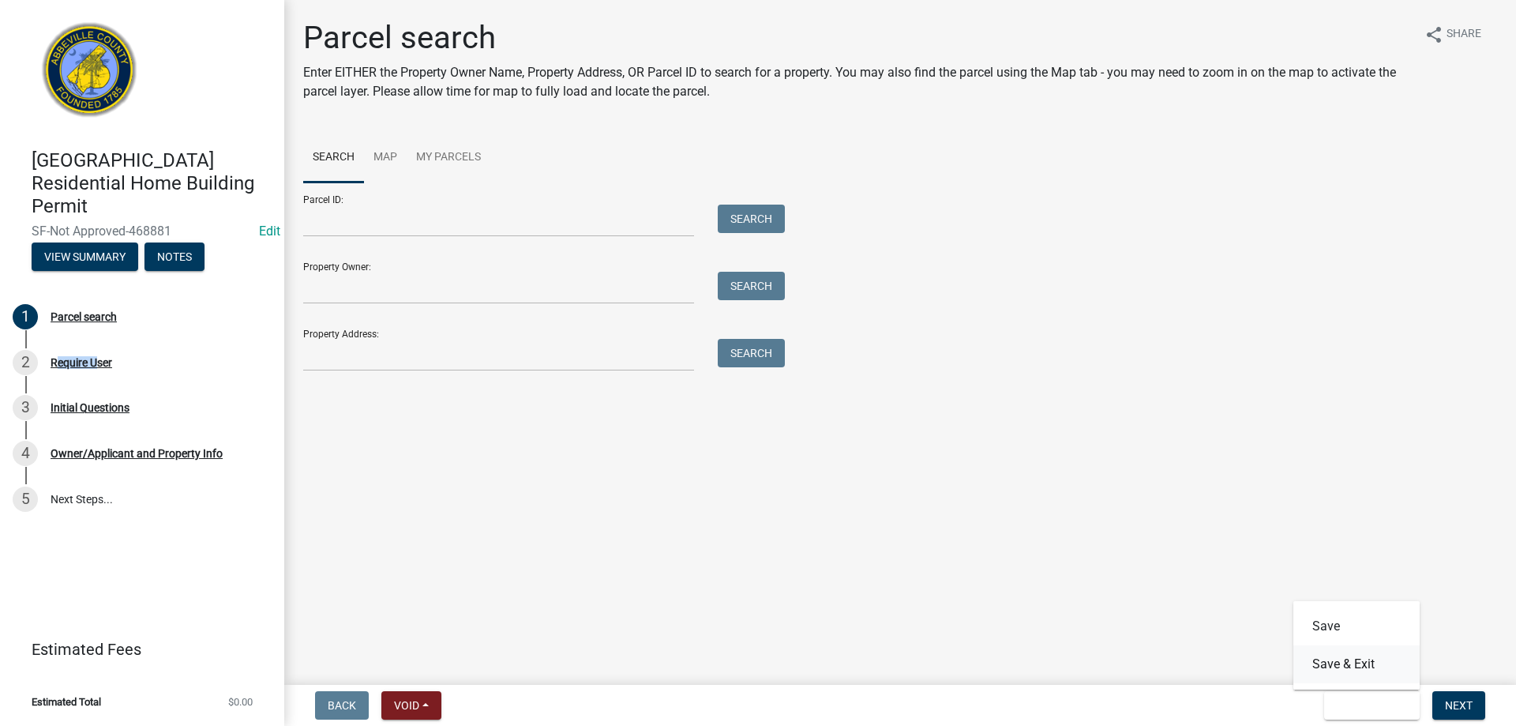
click at [1343, 663] on button "Save & Exit" at bounding box center [1357, 664] width 126 height 38
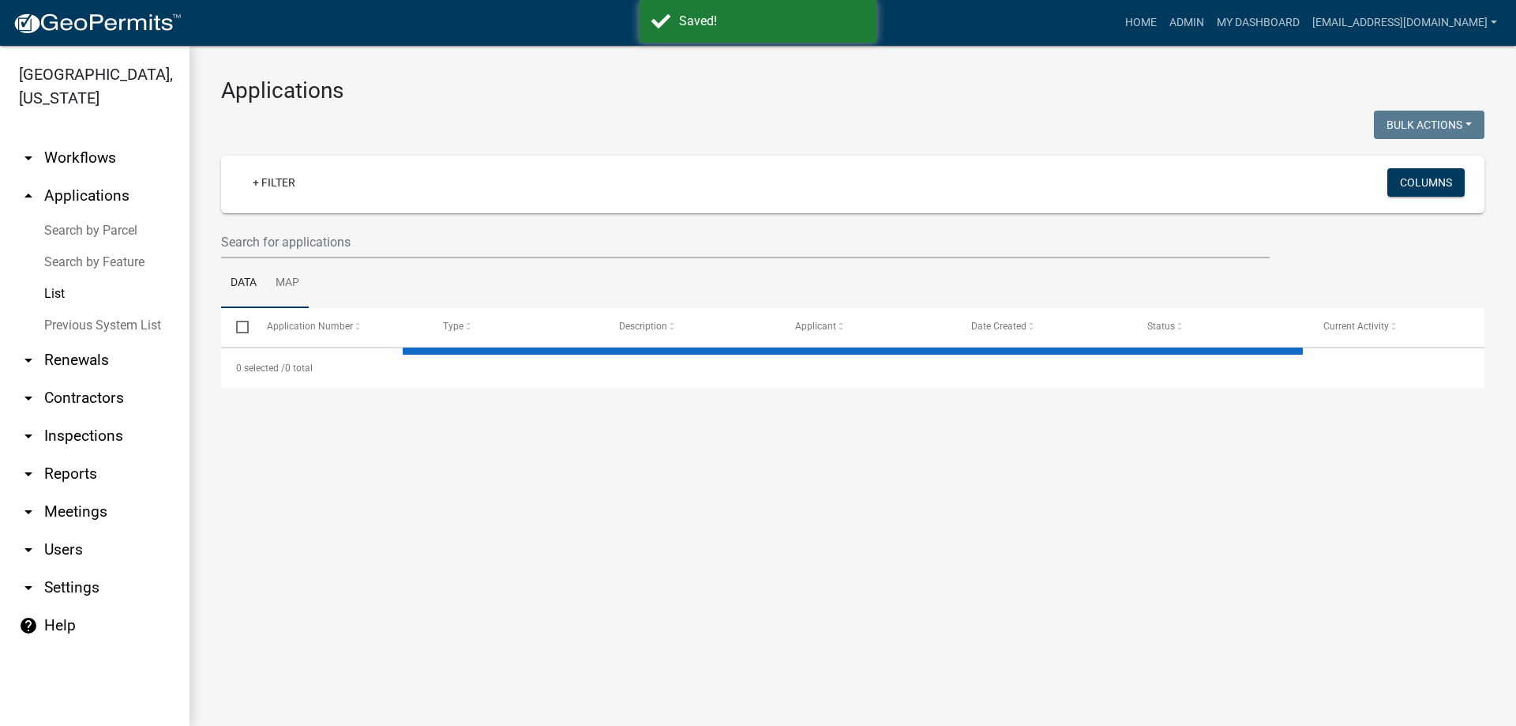
select select "1: 25"
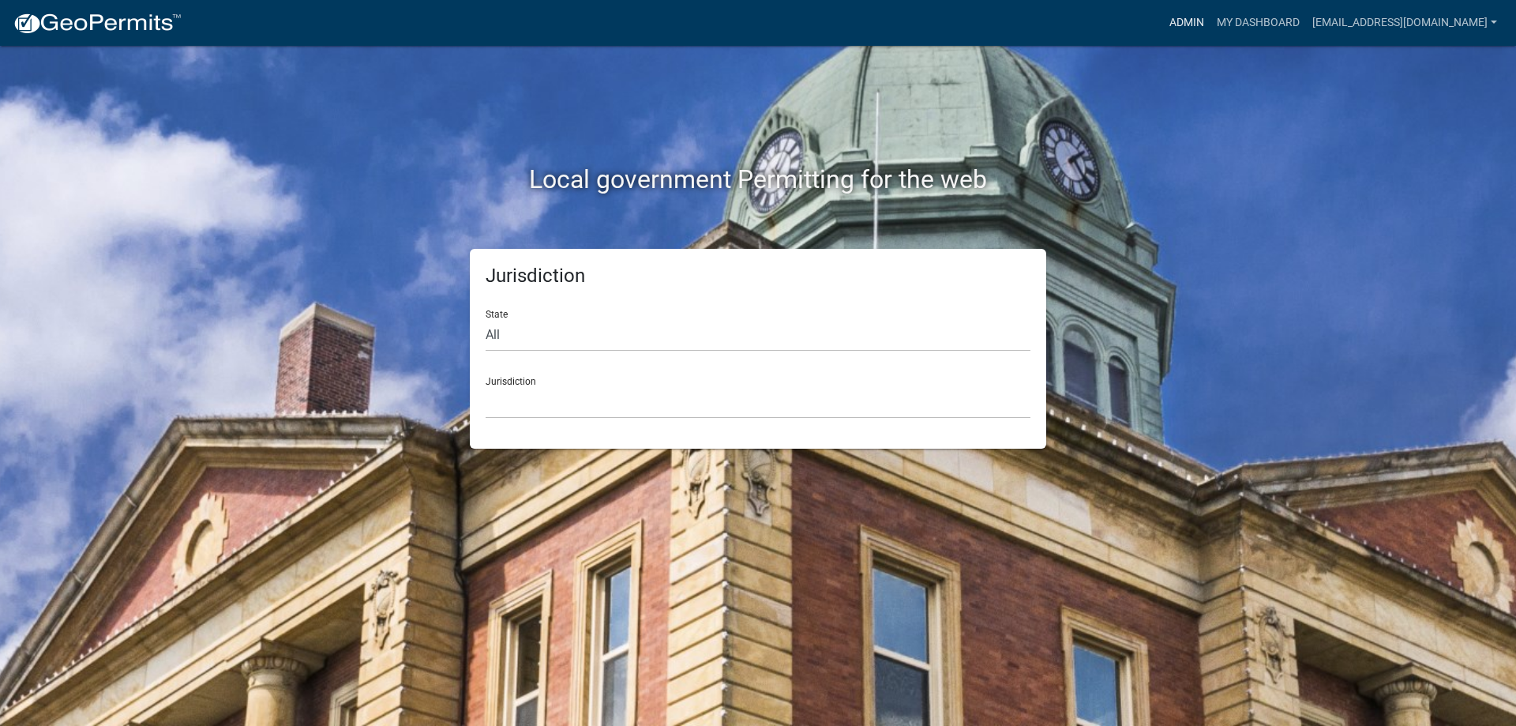
click at [1163, 17] on link "Admin" at bounding box center [1186, 23] width 47 height 30
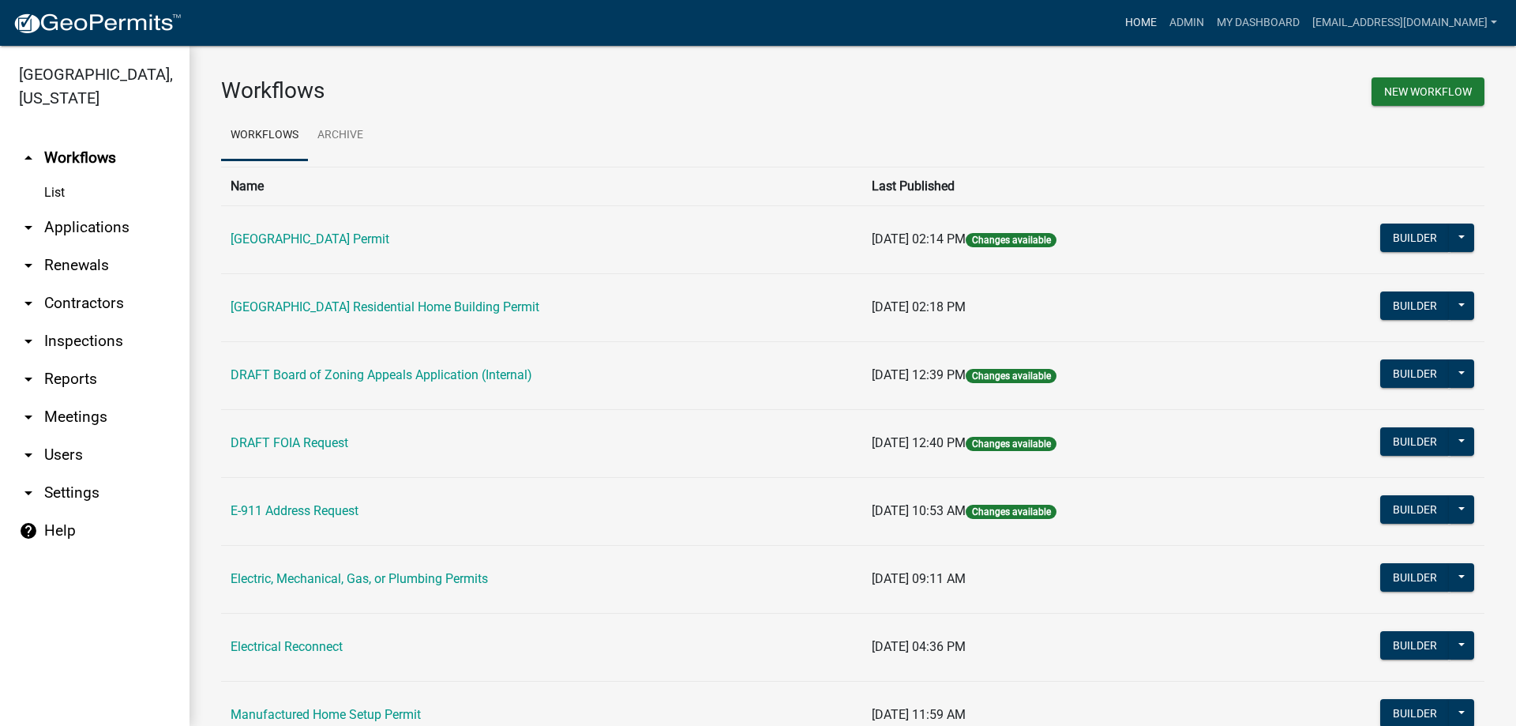
click at [1119, 24] on link "Home" at bounding box center [1141, 23] width 44 height 30
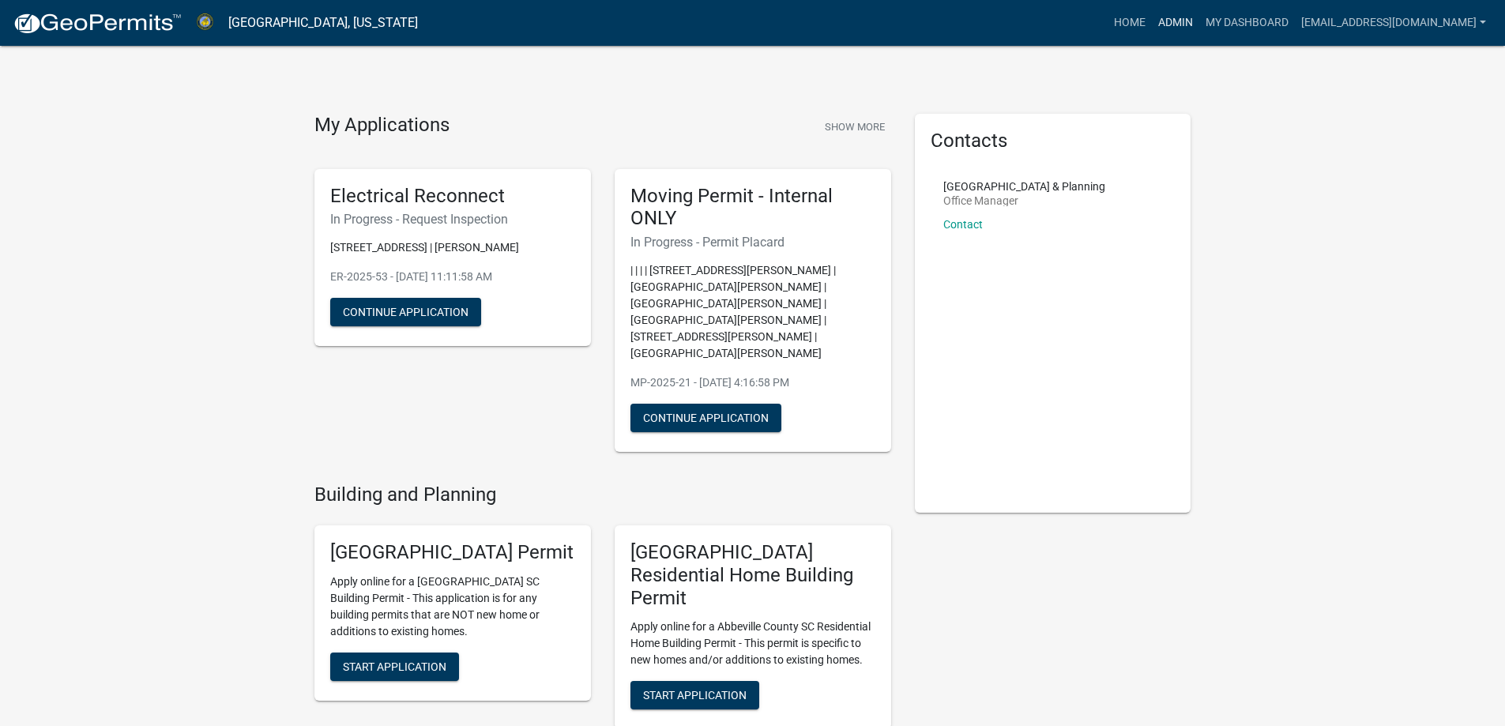
click at [1152, 24] on link "Admin" at bounding box center [1175, 23] width 47 height 30
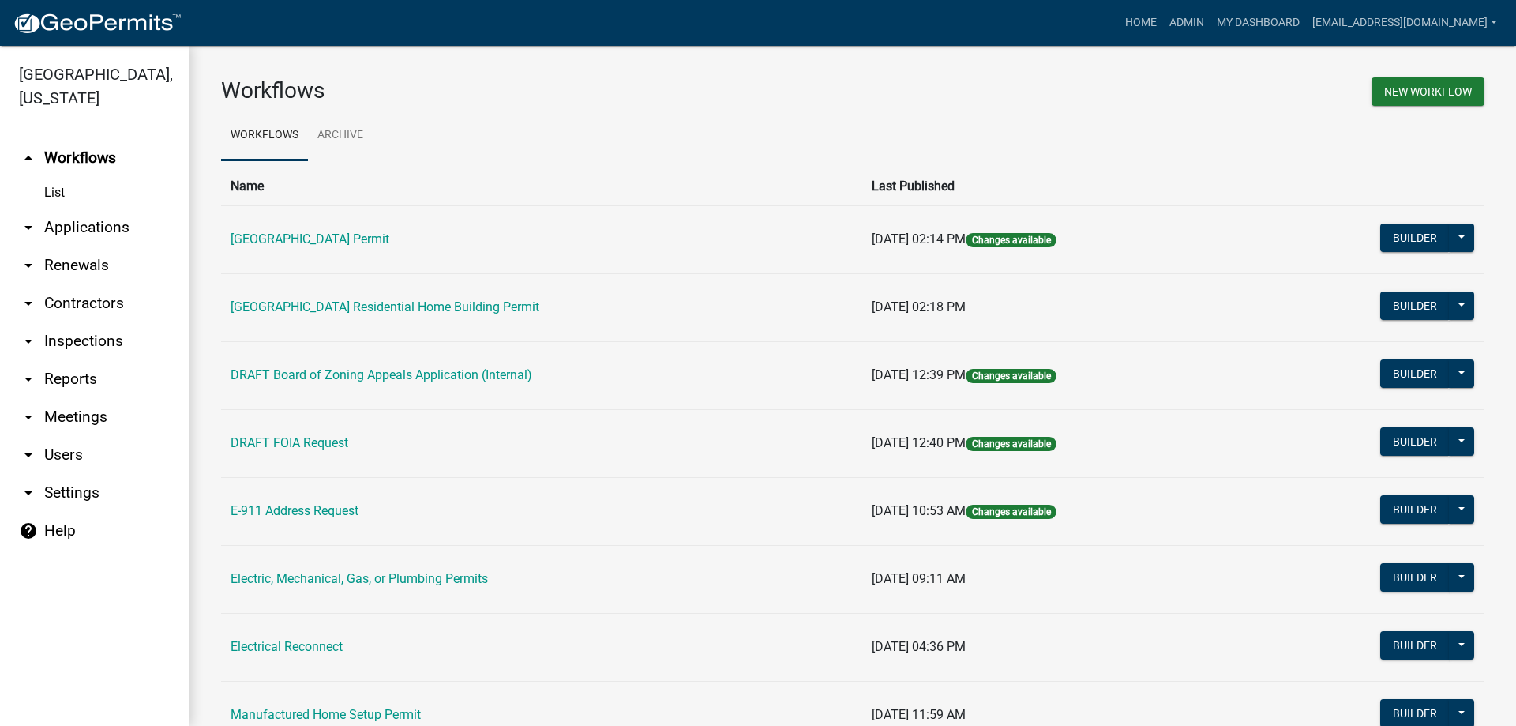
click at [81, 227] on link "arrow_drop_down Applications" at bounding box center [95, 228] width 190 height 38
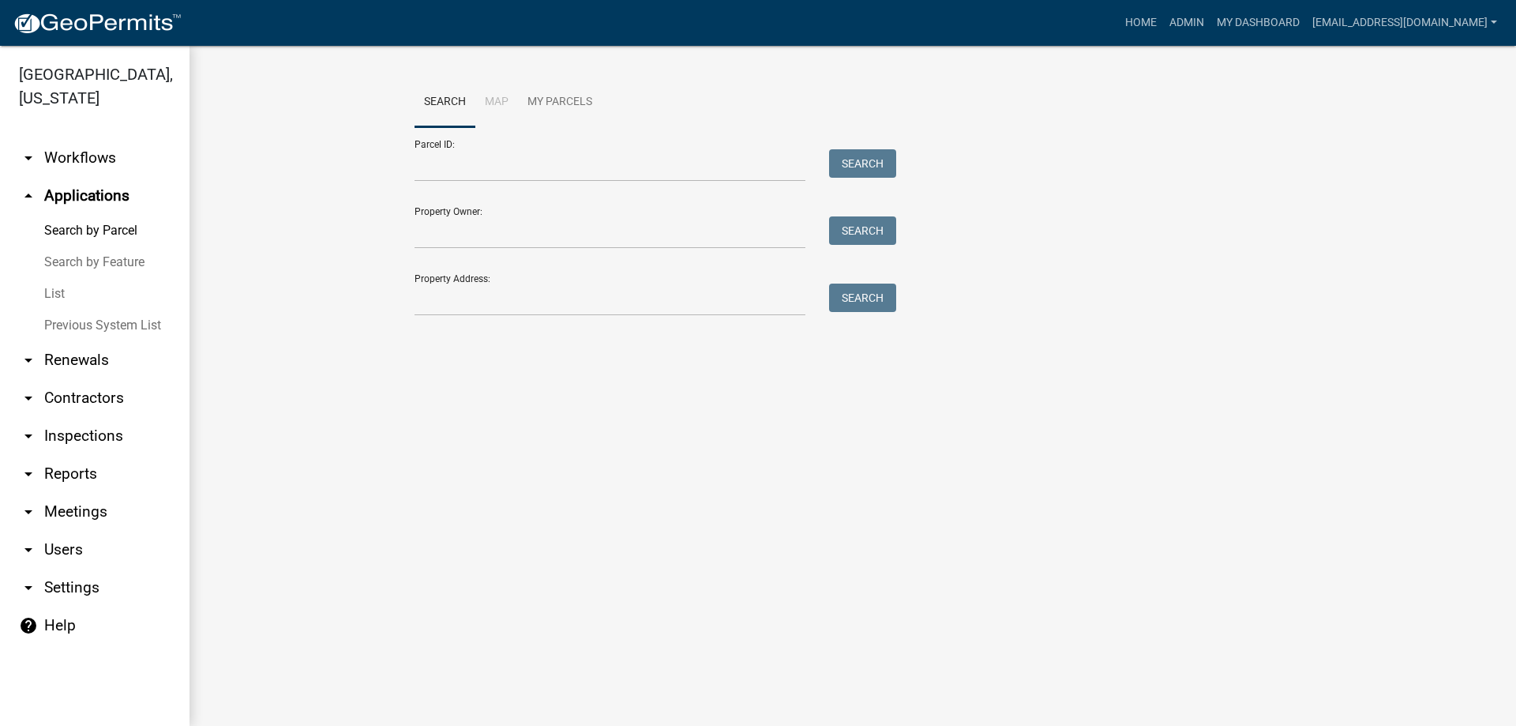
click at [66, 294] on link "List" at bounding box center [95, 294] width 190 height 32
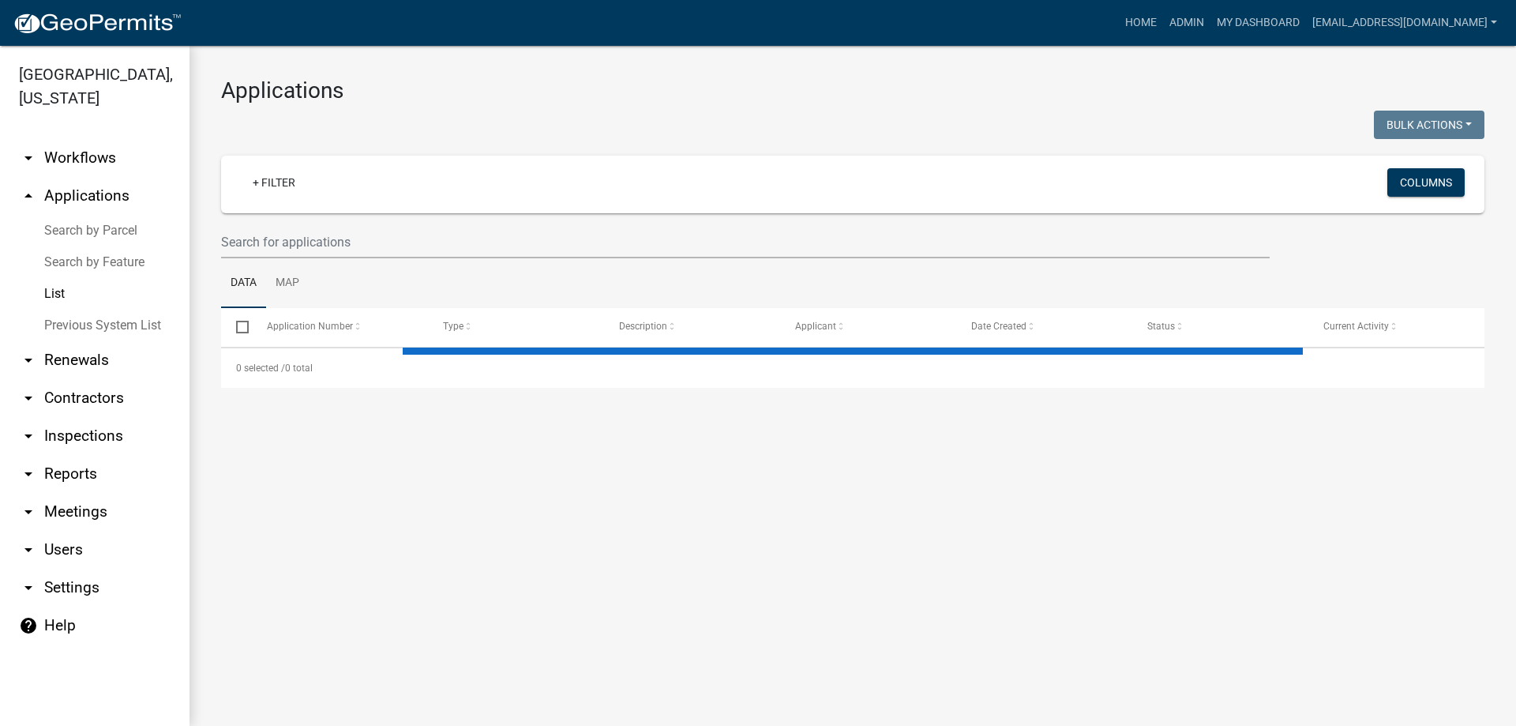
select select "1: 25"
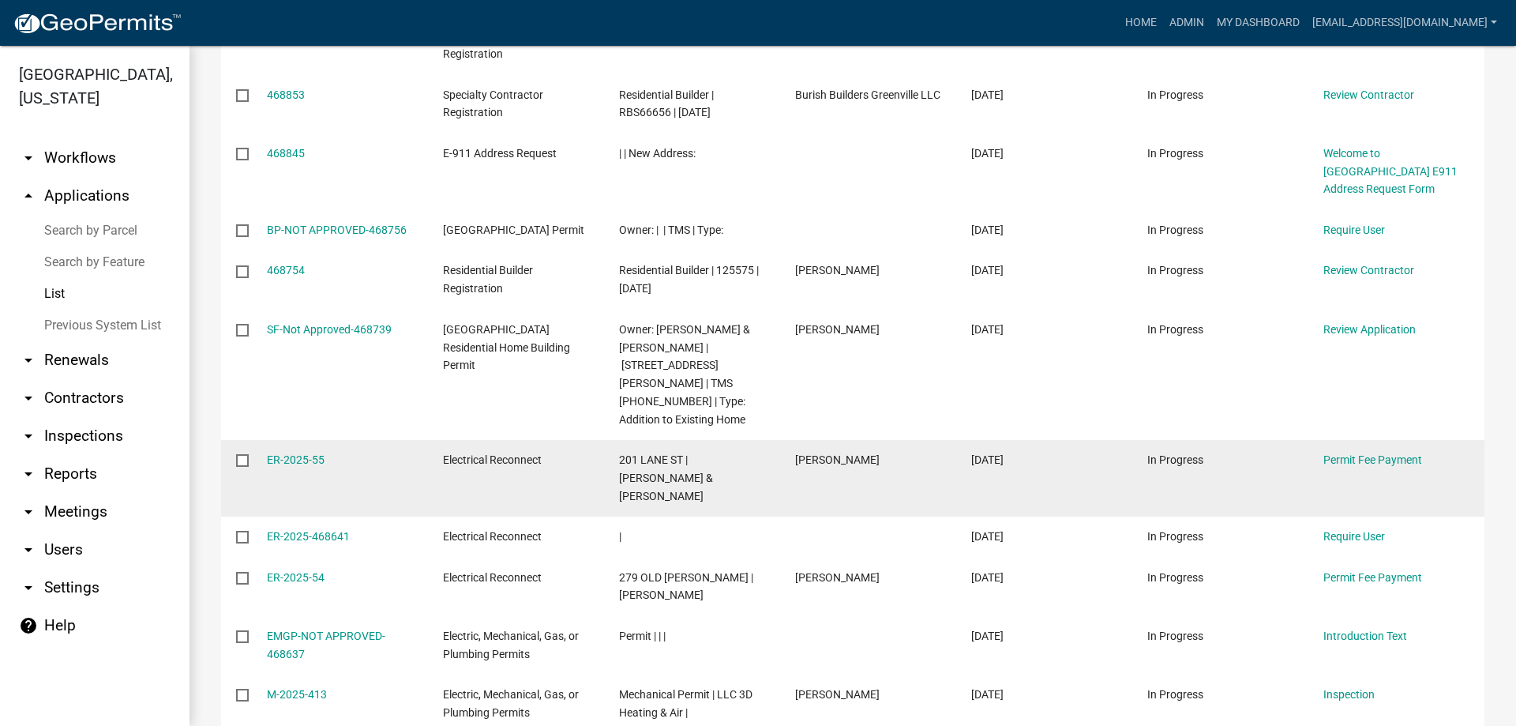
scroll to position [316, 0]
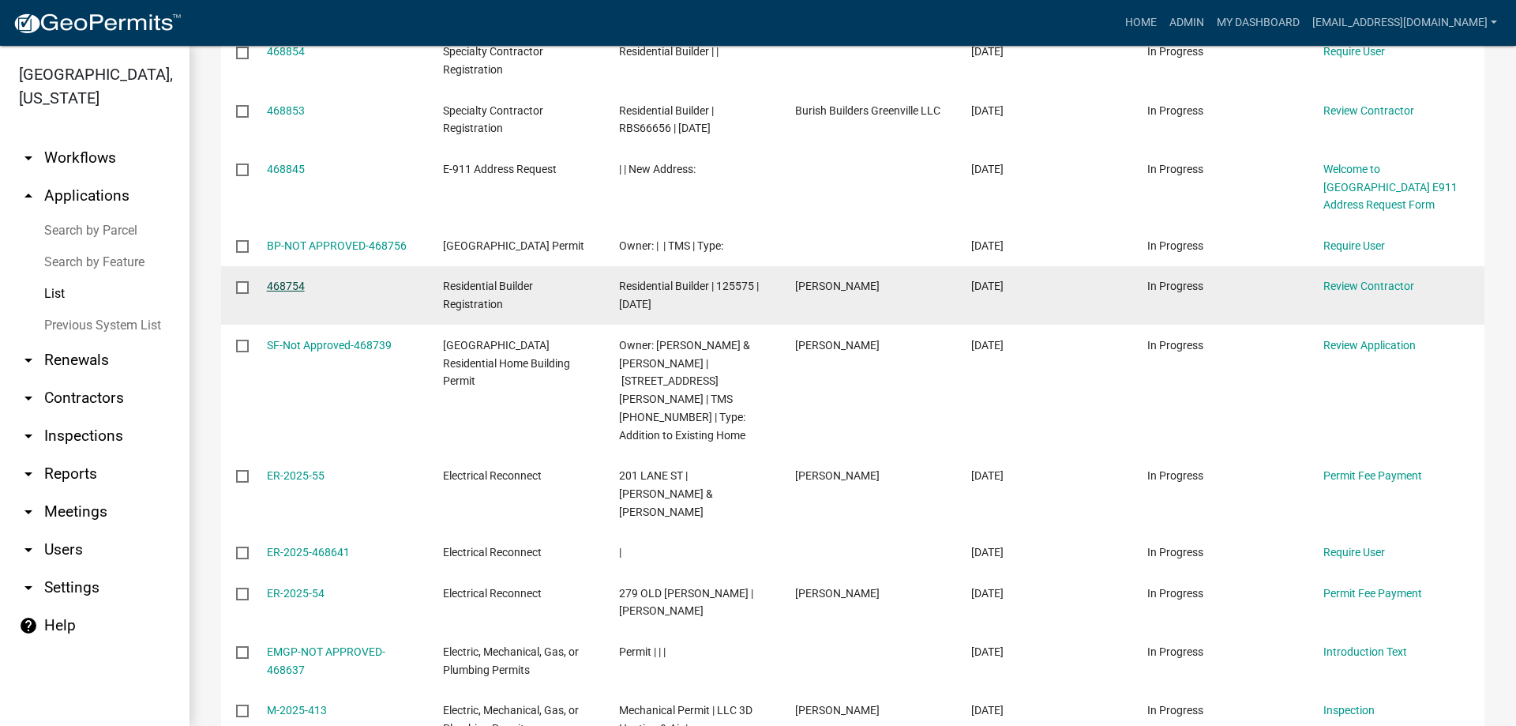
click at [291, 288] on link "468754" at bounding box center [286, 286] width 38 height 13
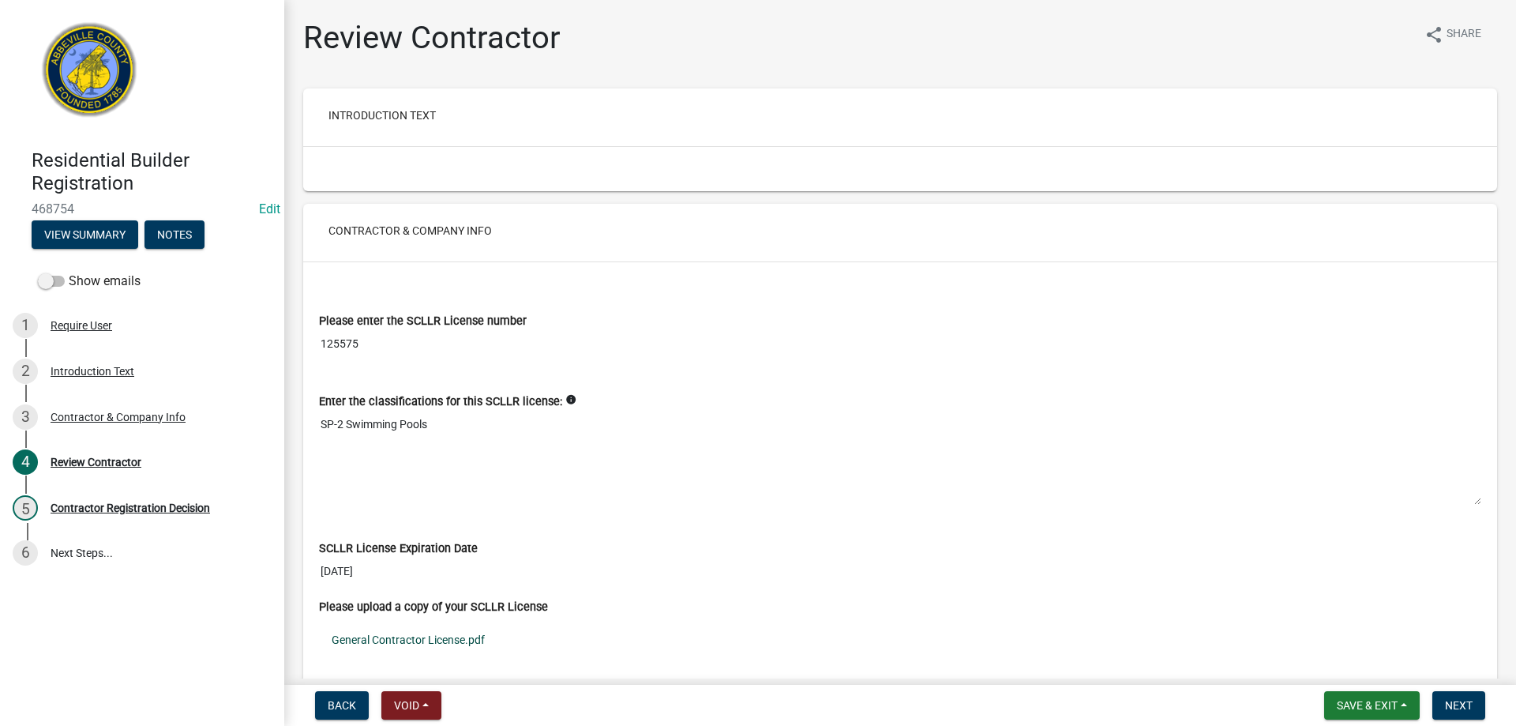
click at [420, 637] on link "General Contractor License.pdf" at bounding box center [900, 640] width 1163 height 36
click at [105, 327] on div "Require User" at bounding box center [82, 325] width 62 height 11
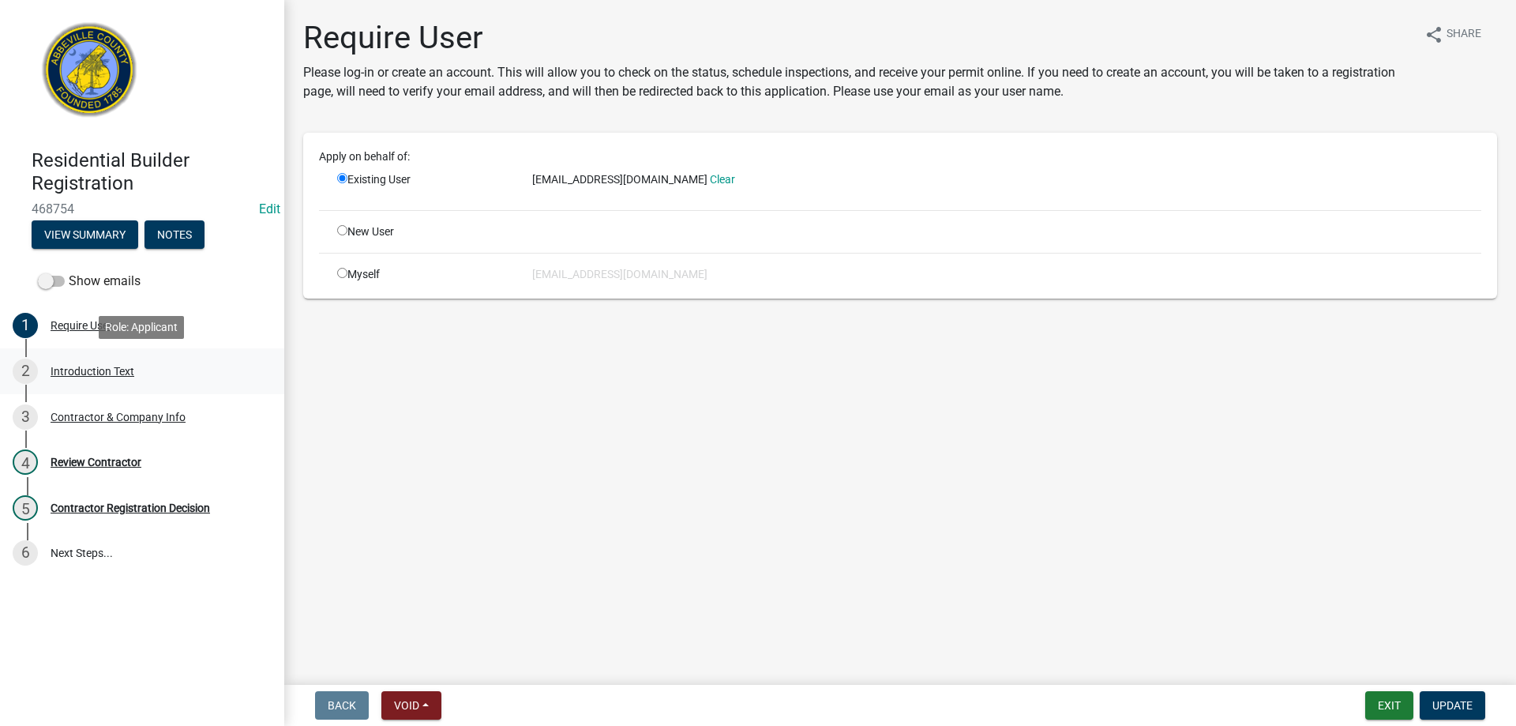
click at [53, 361] on div "2 Introduction Text" at bounding box center [136, 371] width 246 height 25
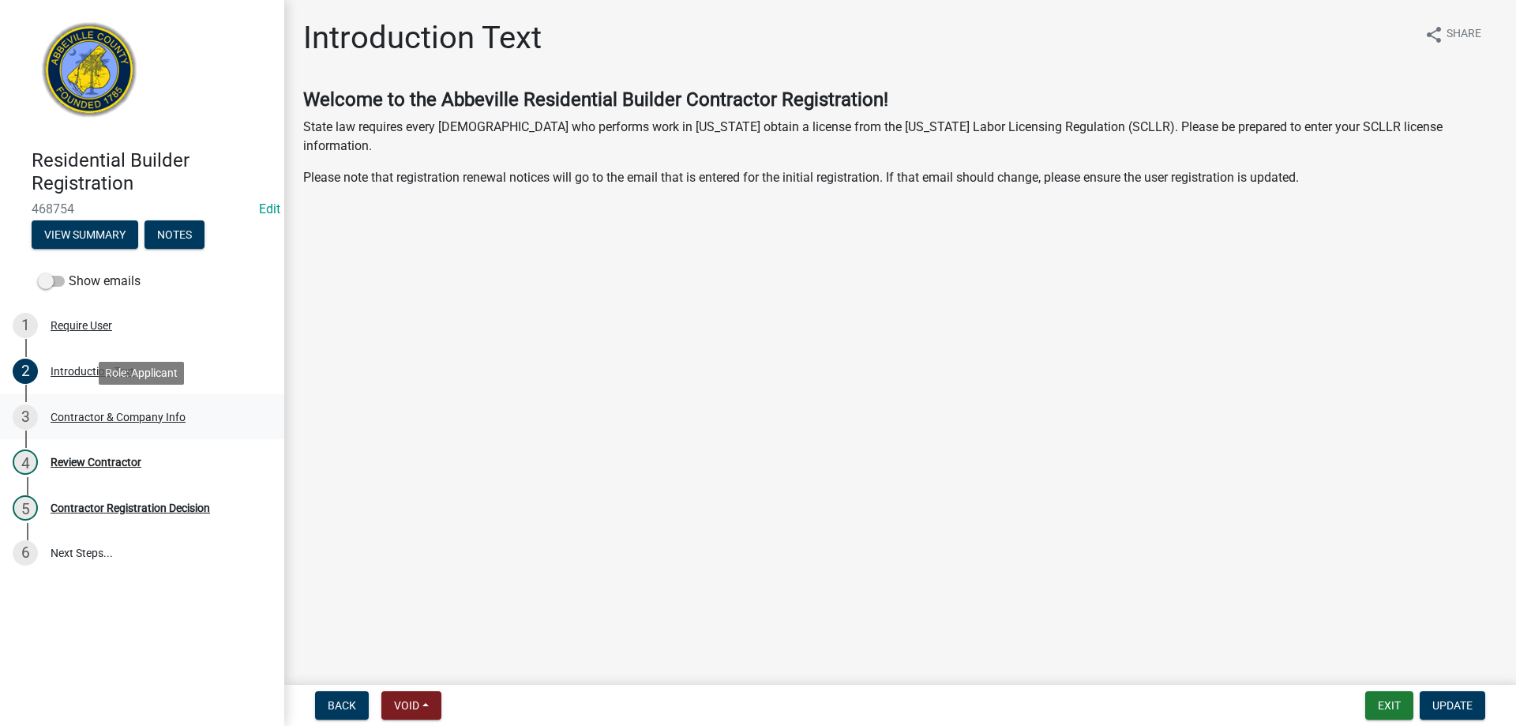
click at [163, 419] on div "Contractor & Company Info" at bounding box center [118, 416] width 135 height 11
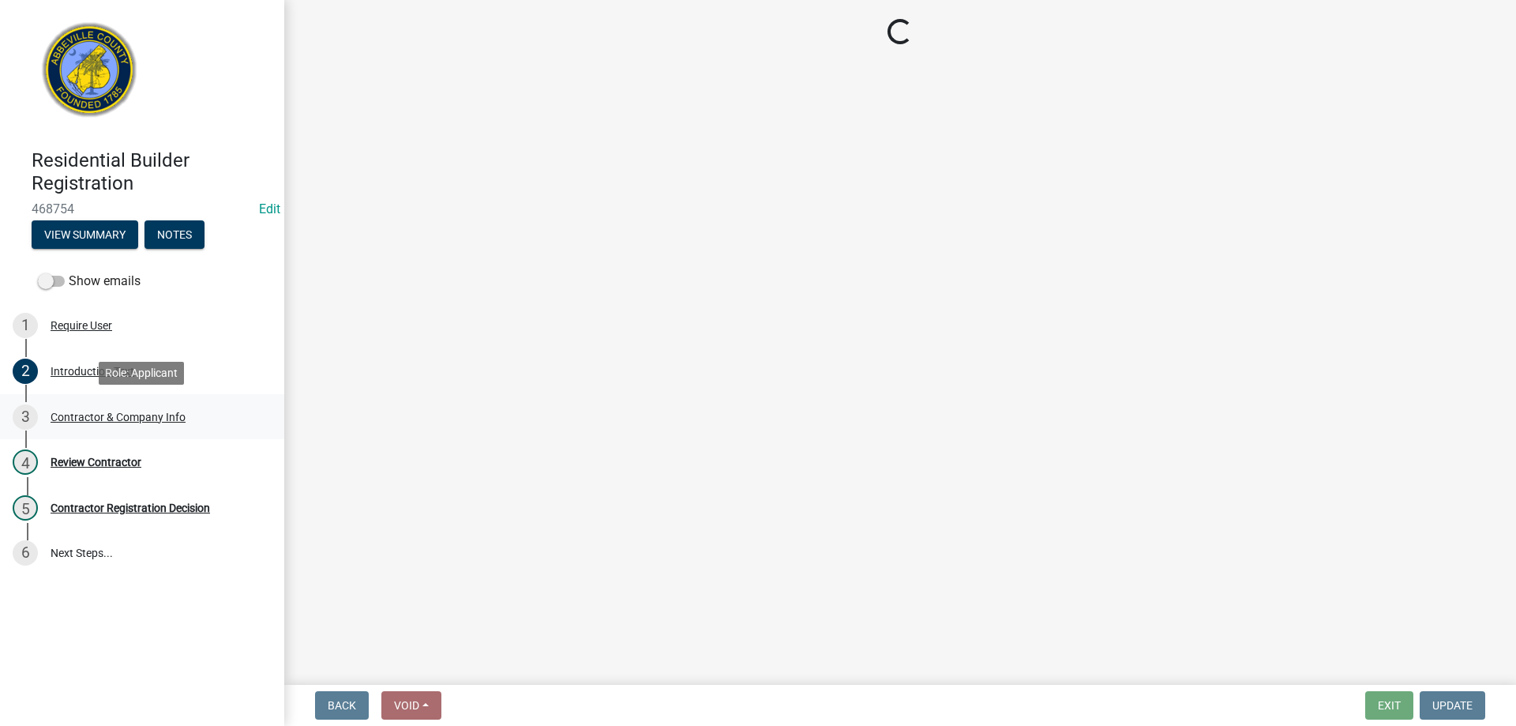
select select "SC"
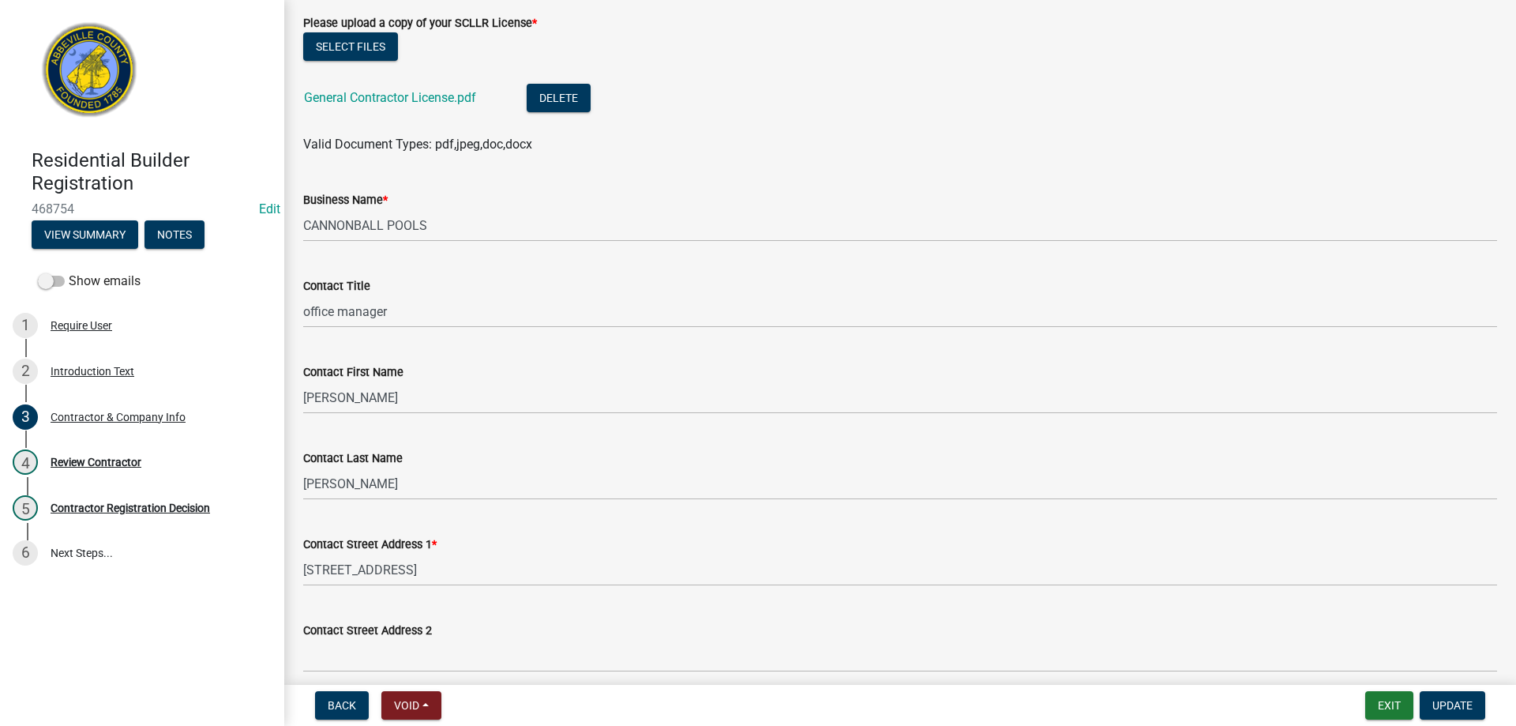
scroll to position [711, 0]
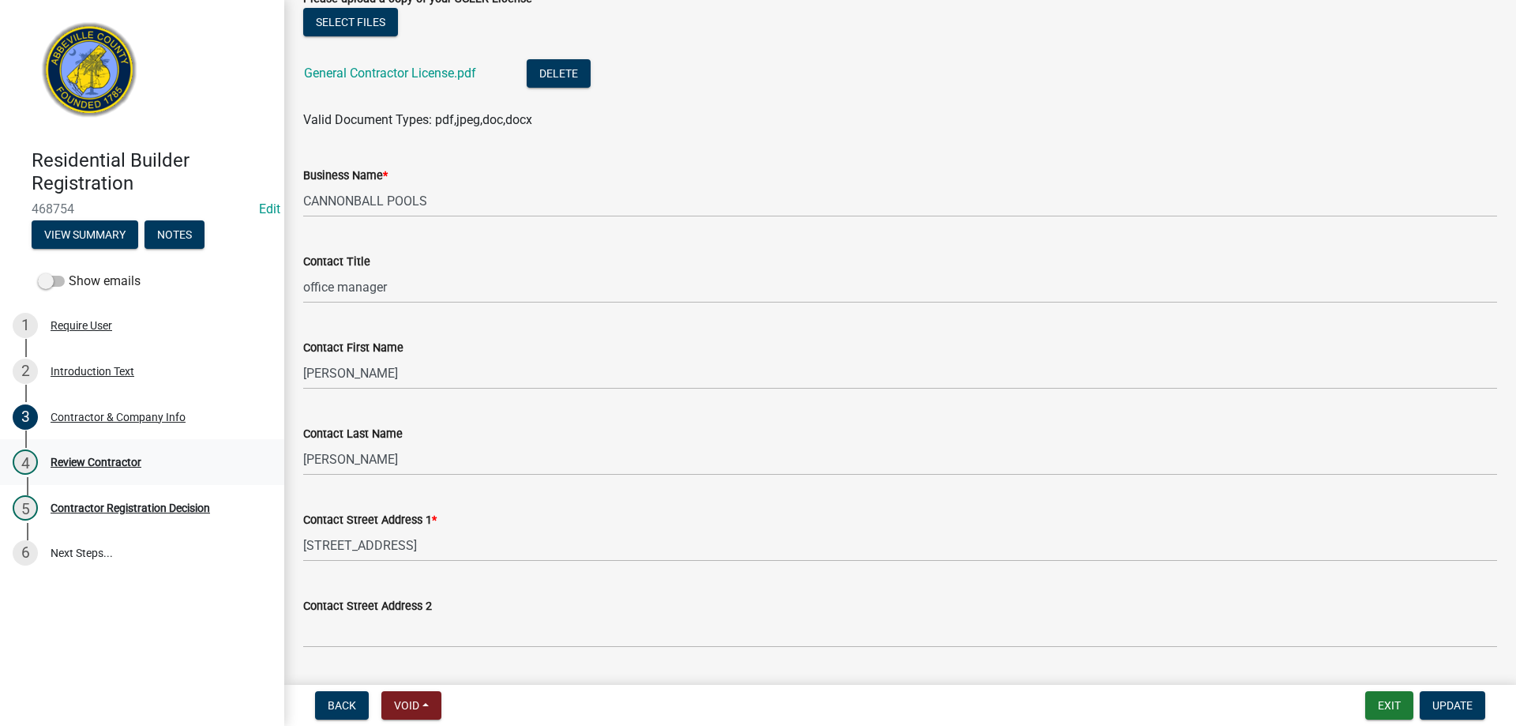
click at [118, 457] on div "Review Contractor" at bounding box center [96, 462] width 91 height 11
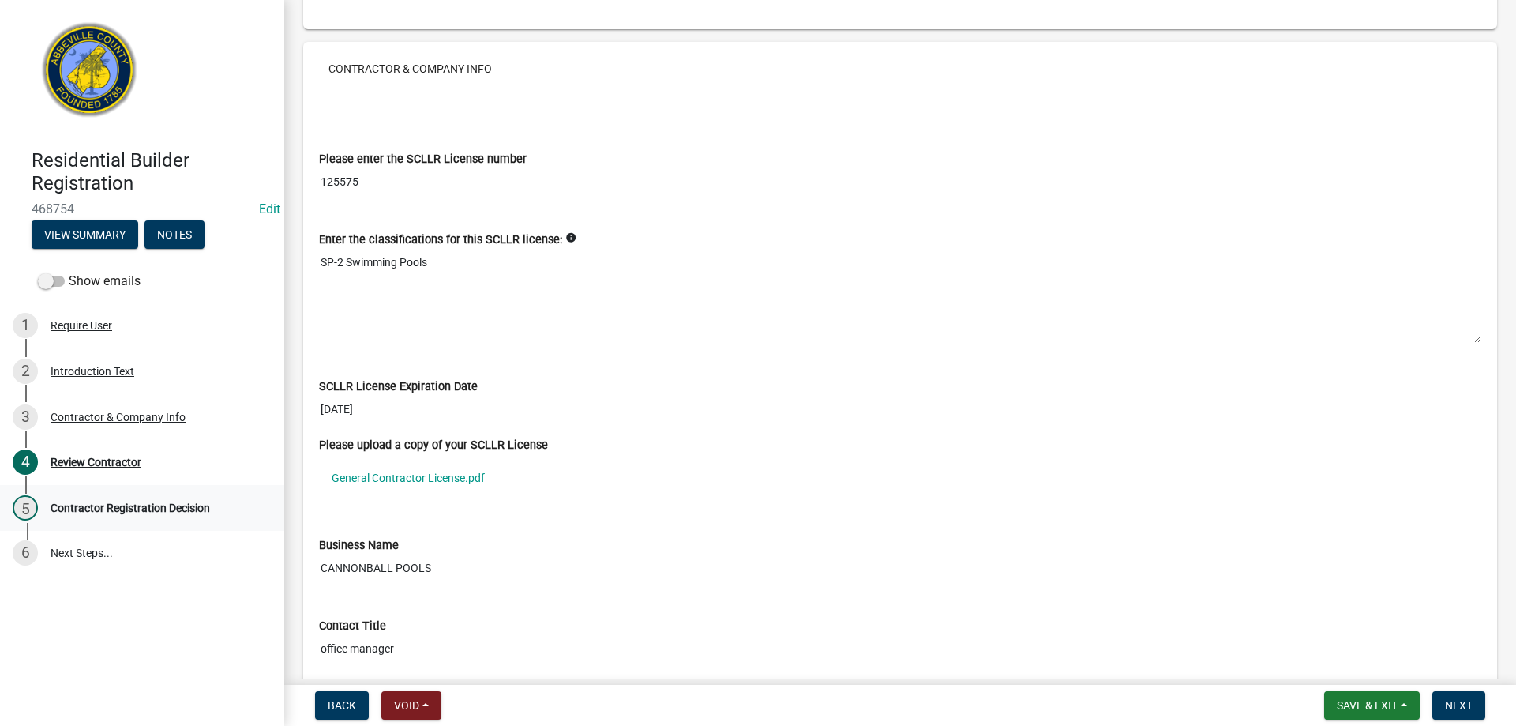
scroll to position [395, 0]
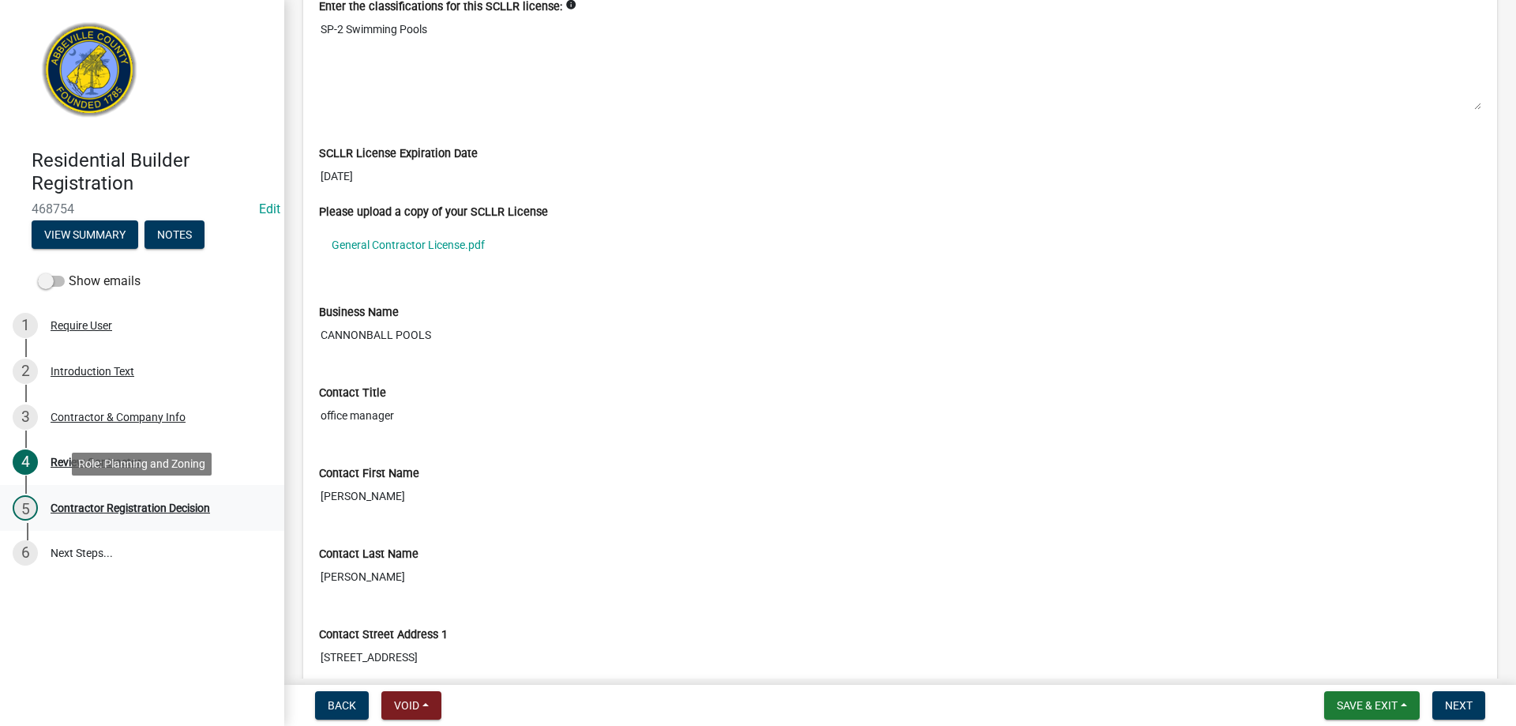
click at [88, 504] on div "Contractor Registration Decision" at bounding box center [131, 507] width 160 height 11
click at [92, 503] on div "Contractor Registration Decision" at bounding box center [131, 507] width 160 height 11
click at [1445, 707] on button "Next" at bounding box center [1459, 705] width 53 height 28
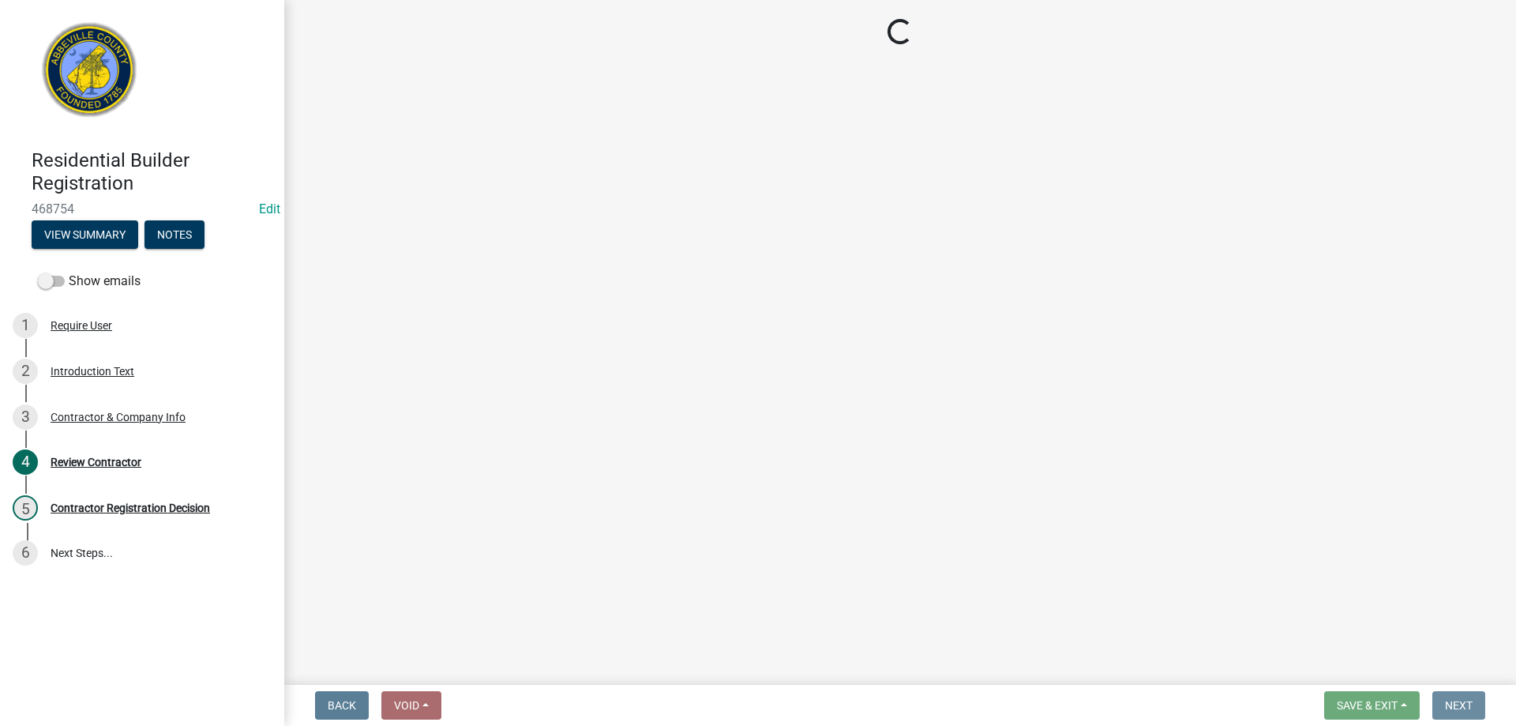
scroll to position [0, 0]
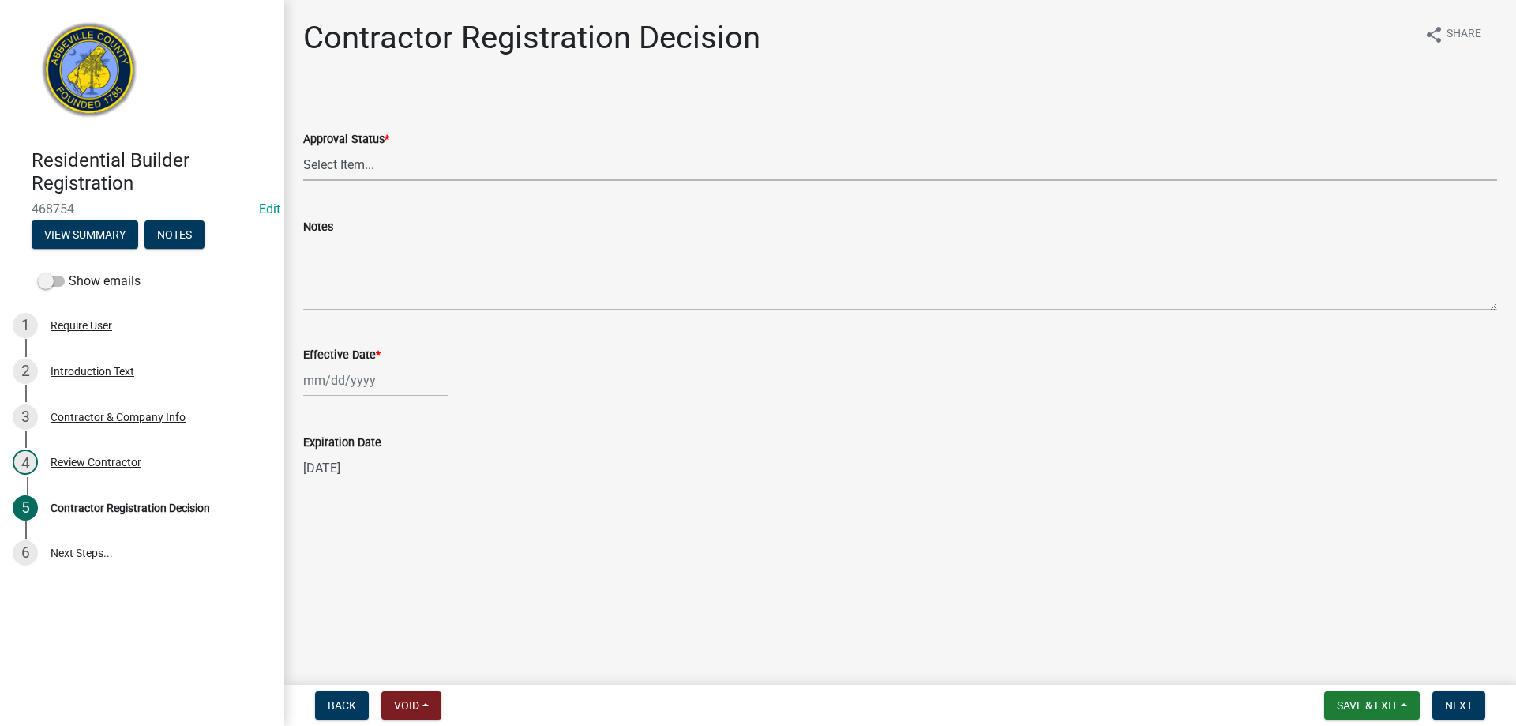
click at [352, 160] on select "Select Item... Approved Denied" at bounding box center [900, 164] width 1194 height 32
click at [303, 148] on select "Select Item... Approved Denied" at bounding box center [900, 164] width 1194 height 32
select select "837b7055-d3db-4d15-b4df-1494e3e58637"
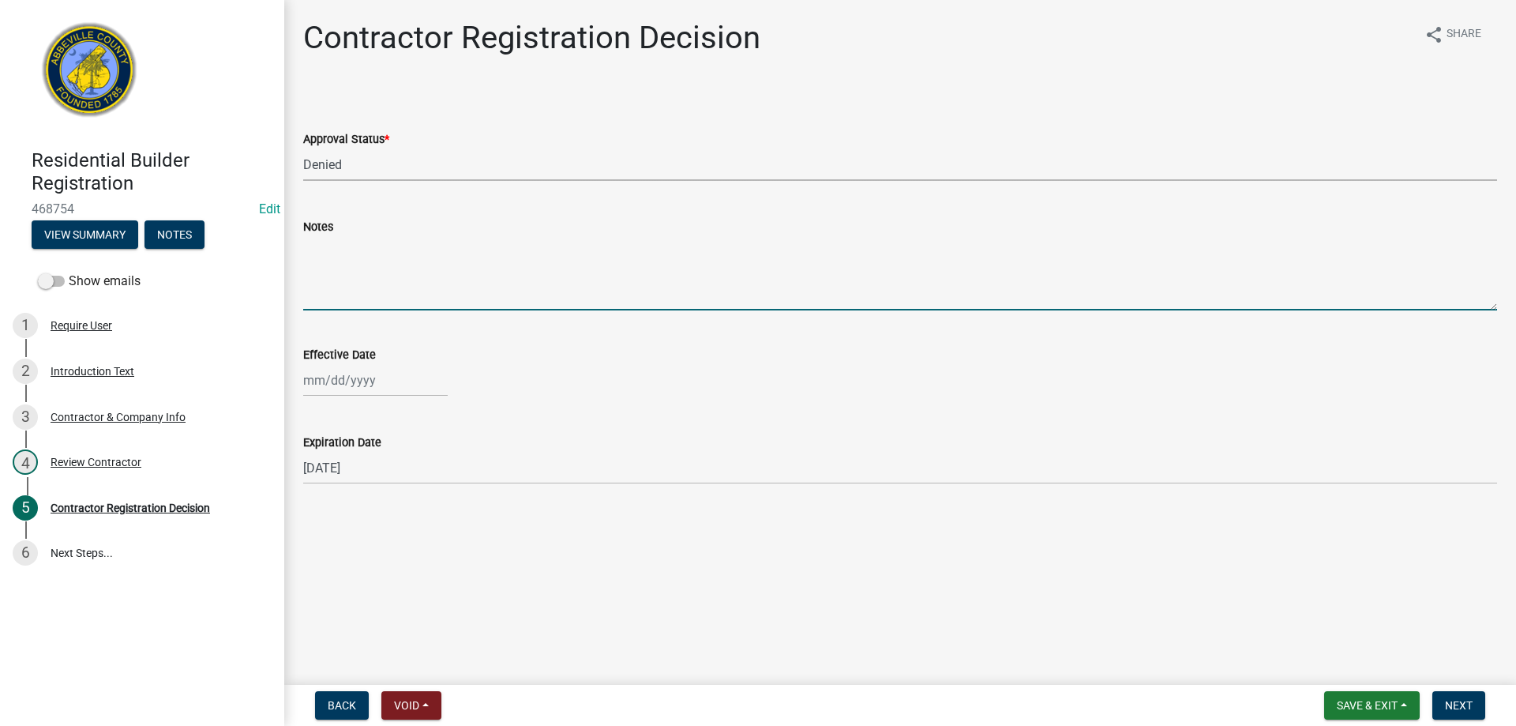
click at [354, 280] on textarea "Notes" at bounding box center [900, 273] width 1194 height 74
type textarea "Wrong app"
click at [337, 384] on div at bounding box center [375, 380] width 145 height 32
select select "8"
select select "2025"
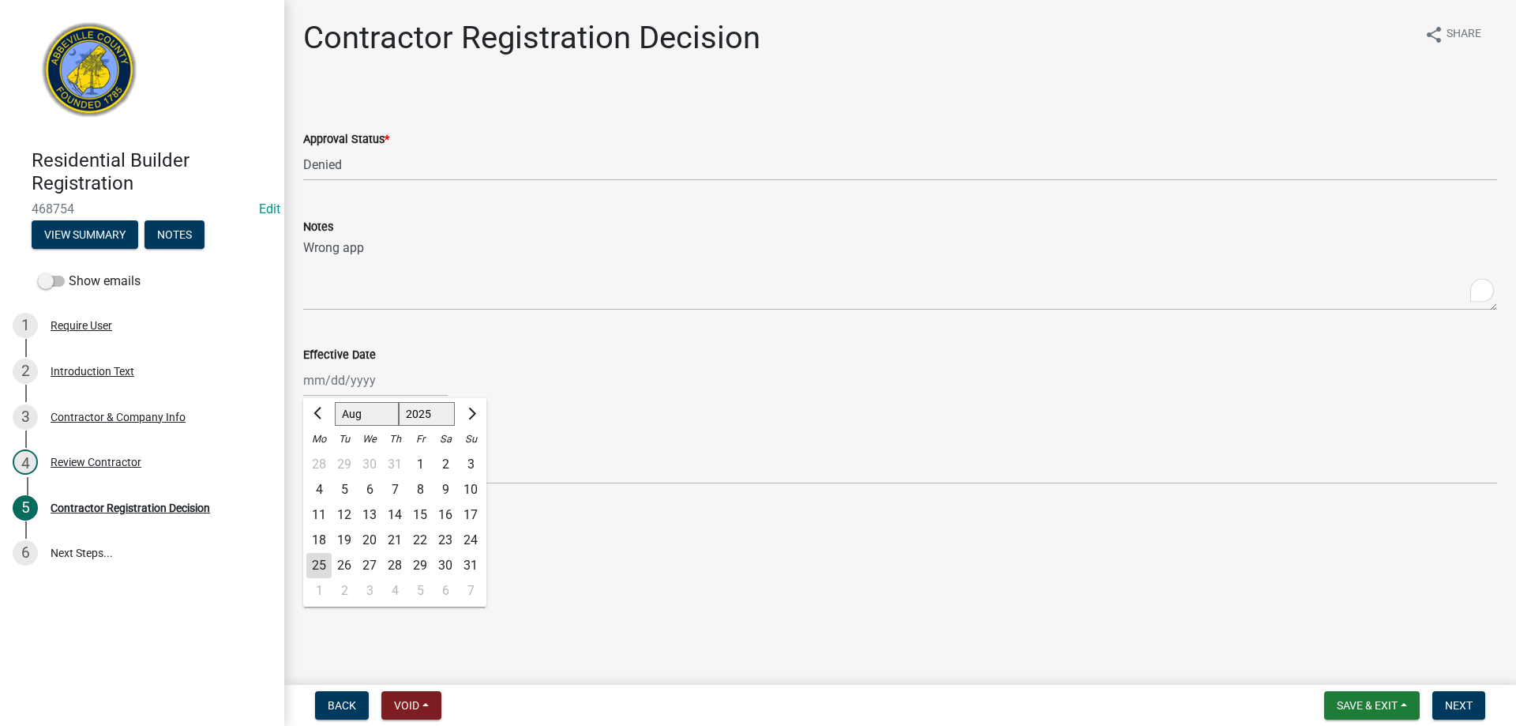
click at [321, 563] on div "25" at bounding box center [318, 565] width 25 height 25
type input "08/25/2025"
click at [1444, 708] on button "Next" at bounding box center [1459, 705] width 53 height 28
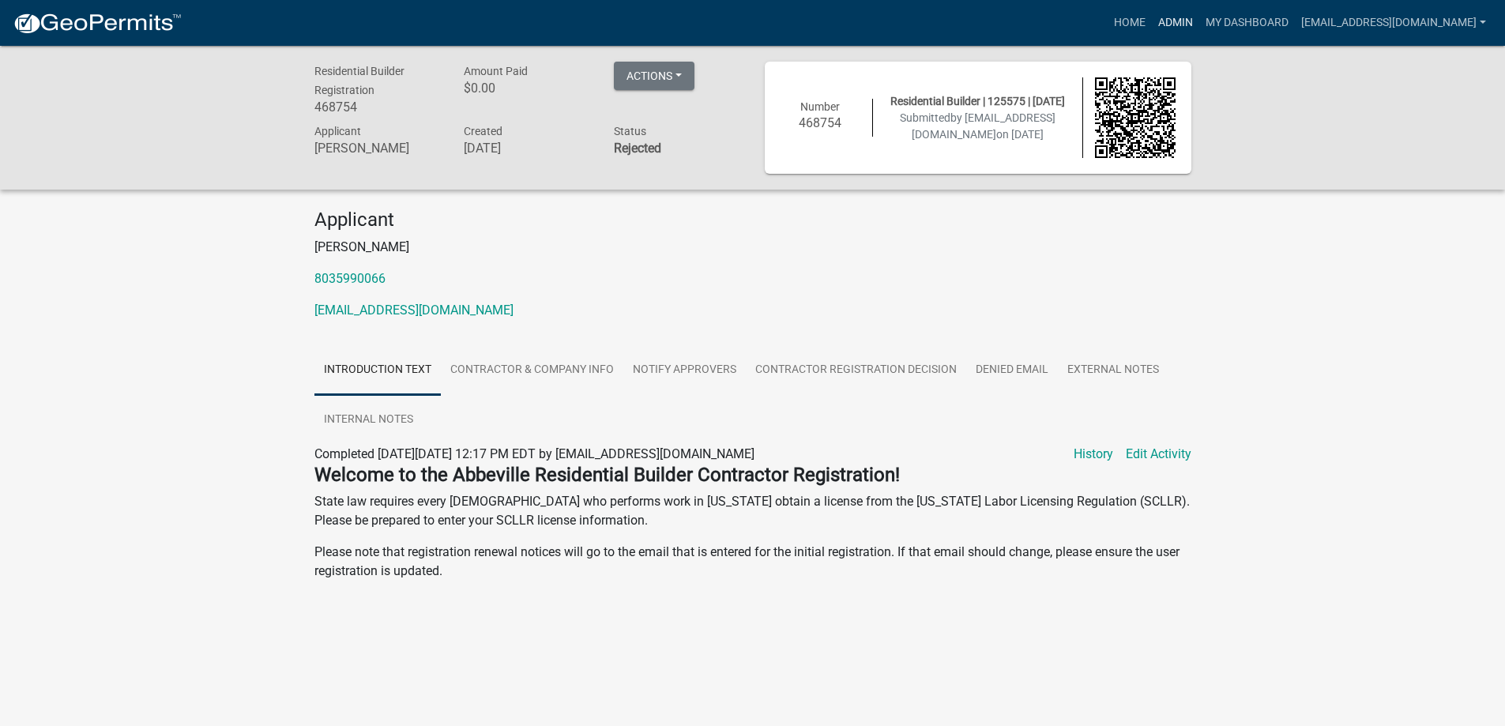
click at [1158, 28] on link "Admin" at bounding box center [1175, 23] width 47 height 30
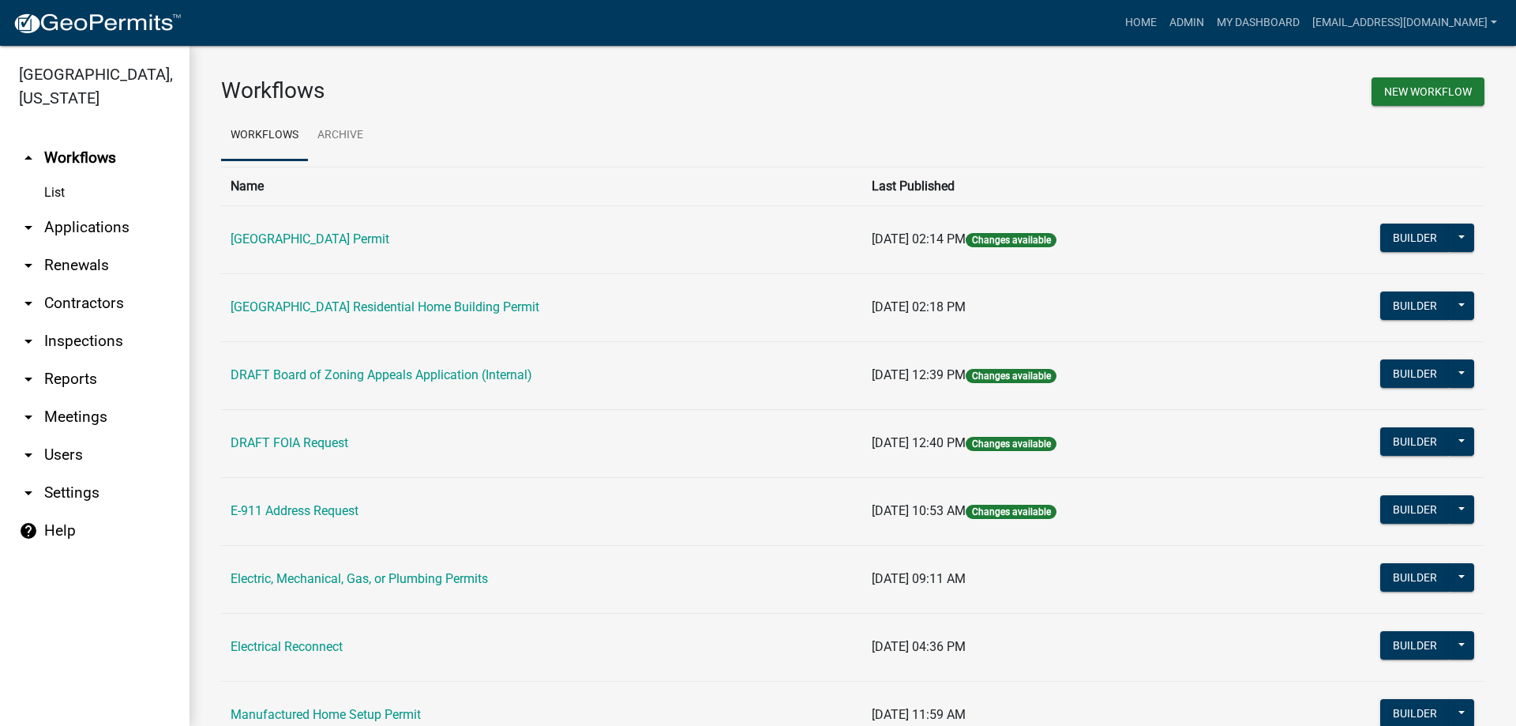
click at [58, 228] on link "arrow_drop_down Applications" at bounding box center [95, 228] width 190 height 38
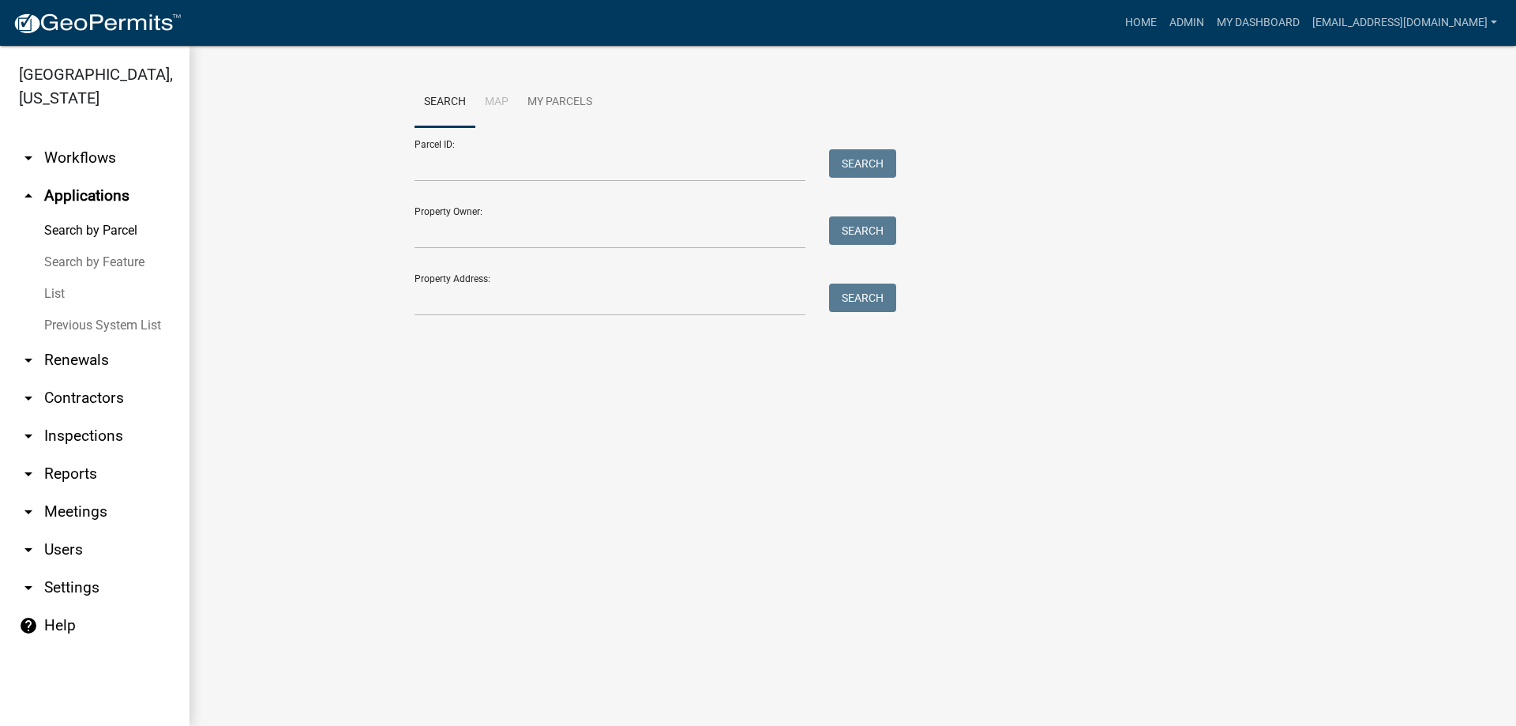
click at [48, 291] on link "List" at bounding box center [95, 294] width 190 height 32
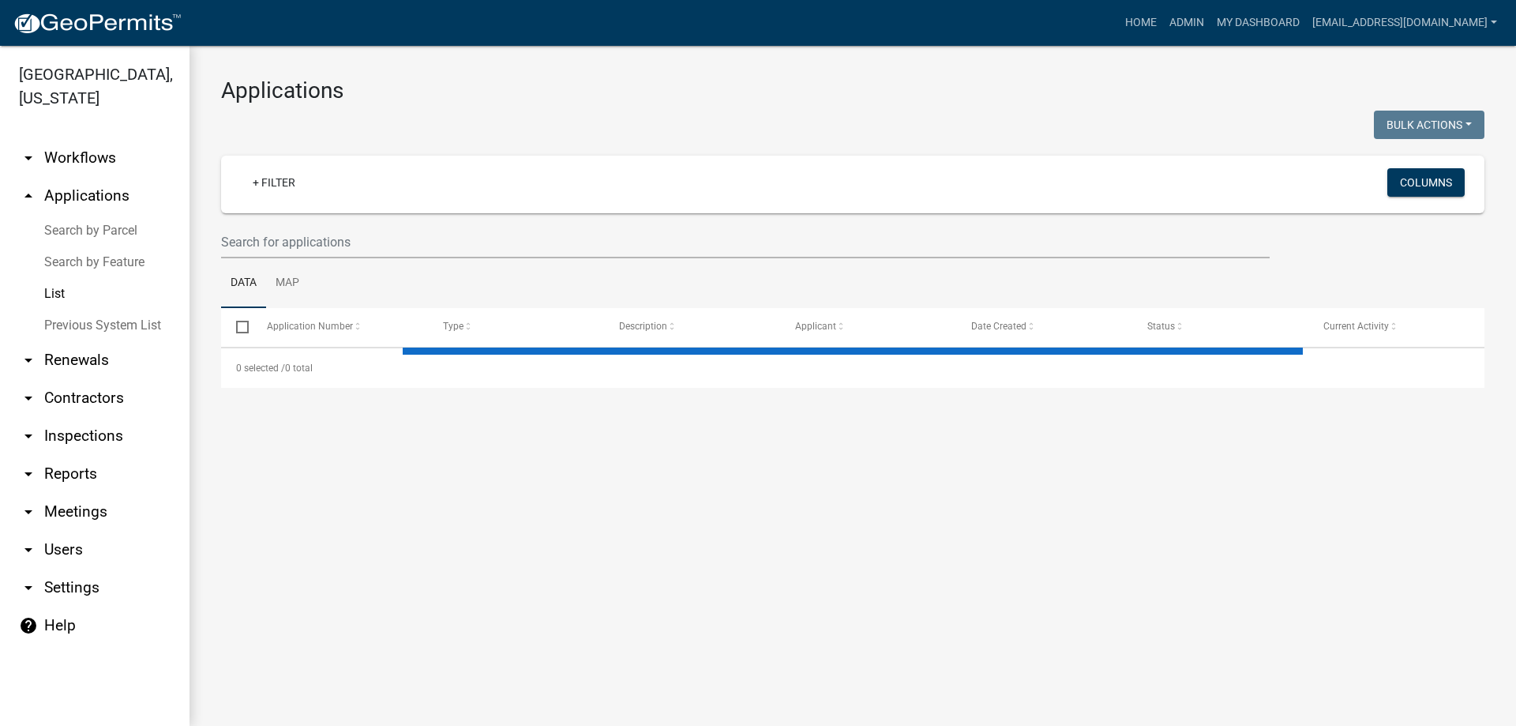
select select "1: 25"
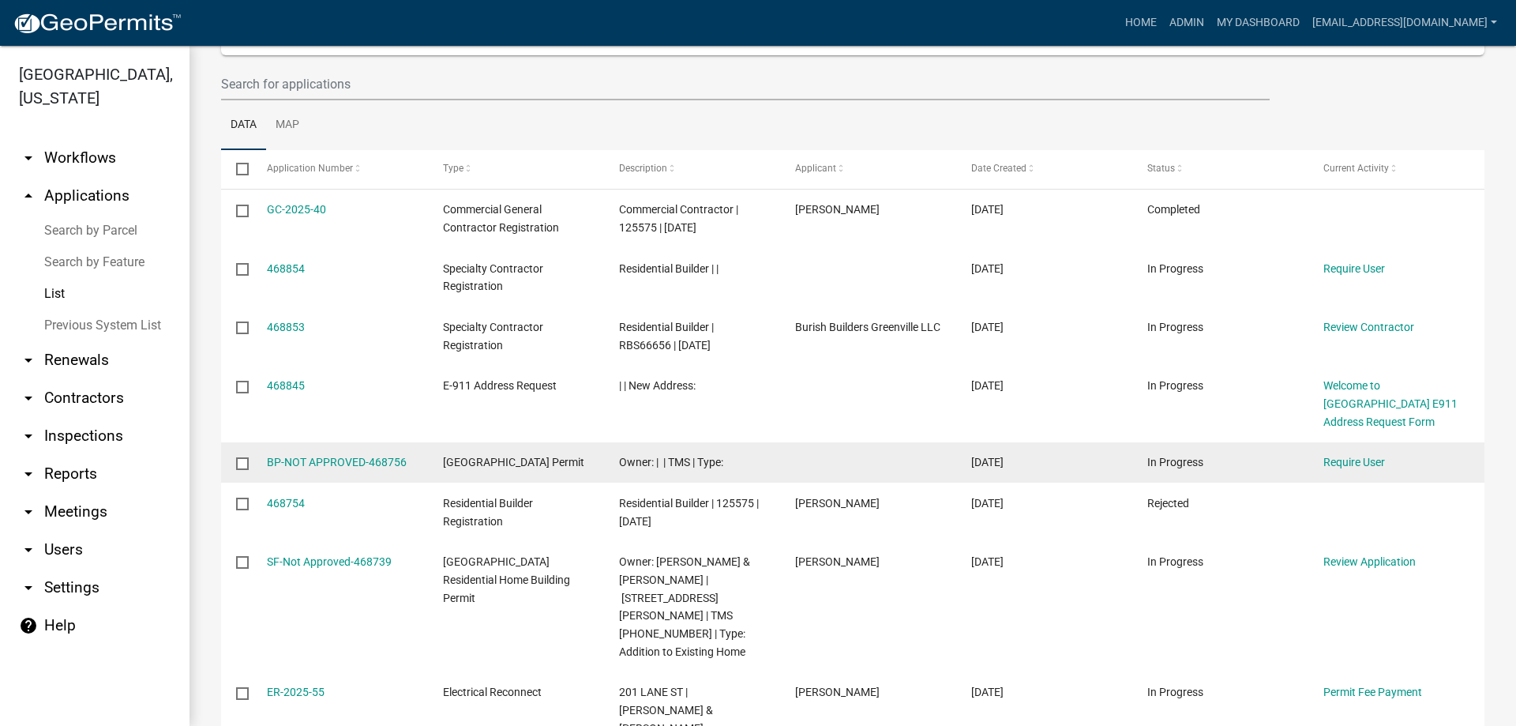
scroll to position [237, 0]
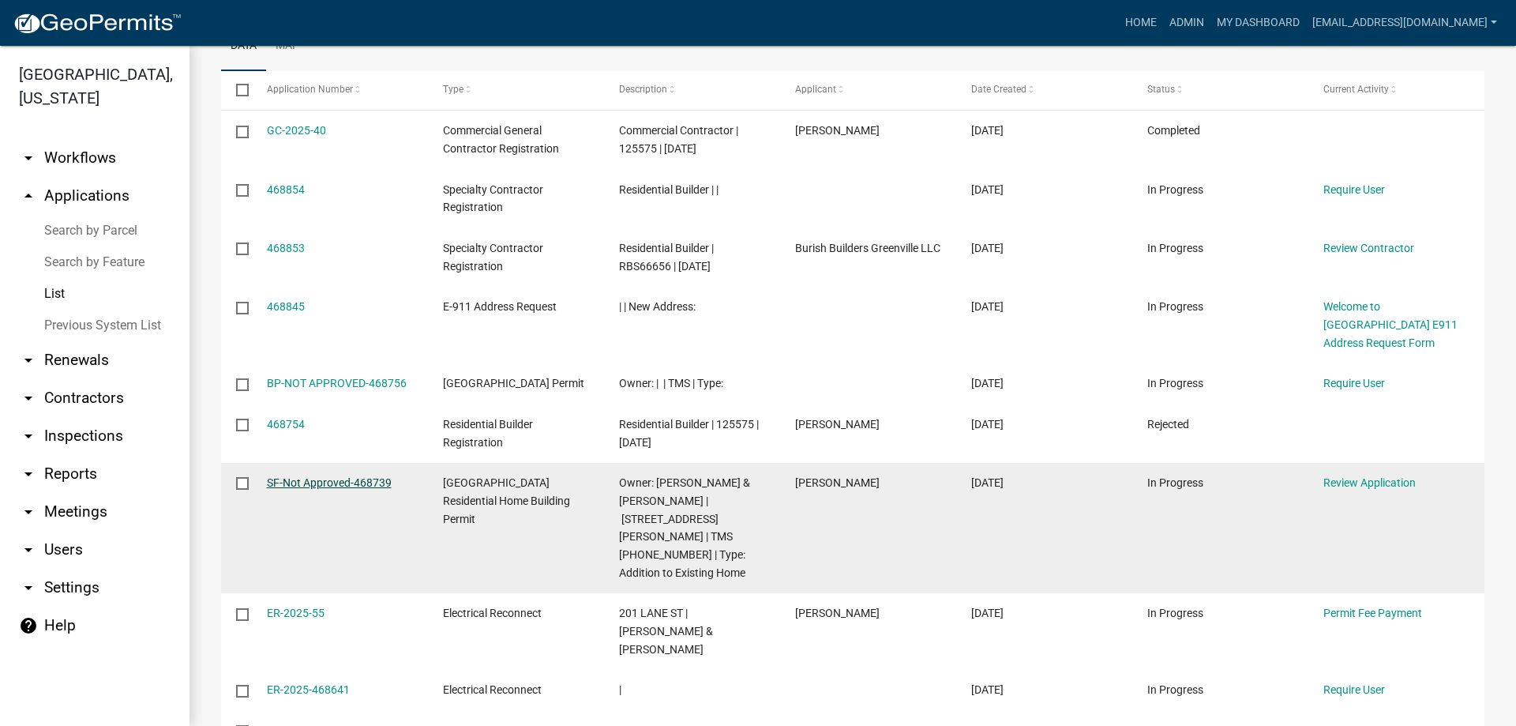
click at [342, 483] on link "SF-Not Approved-468739" at bounding box center [329, 482] width 125 height 13
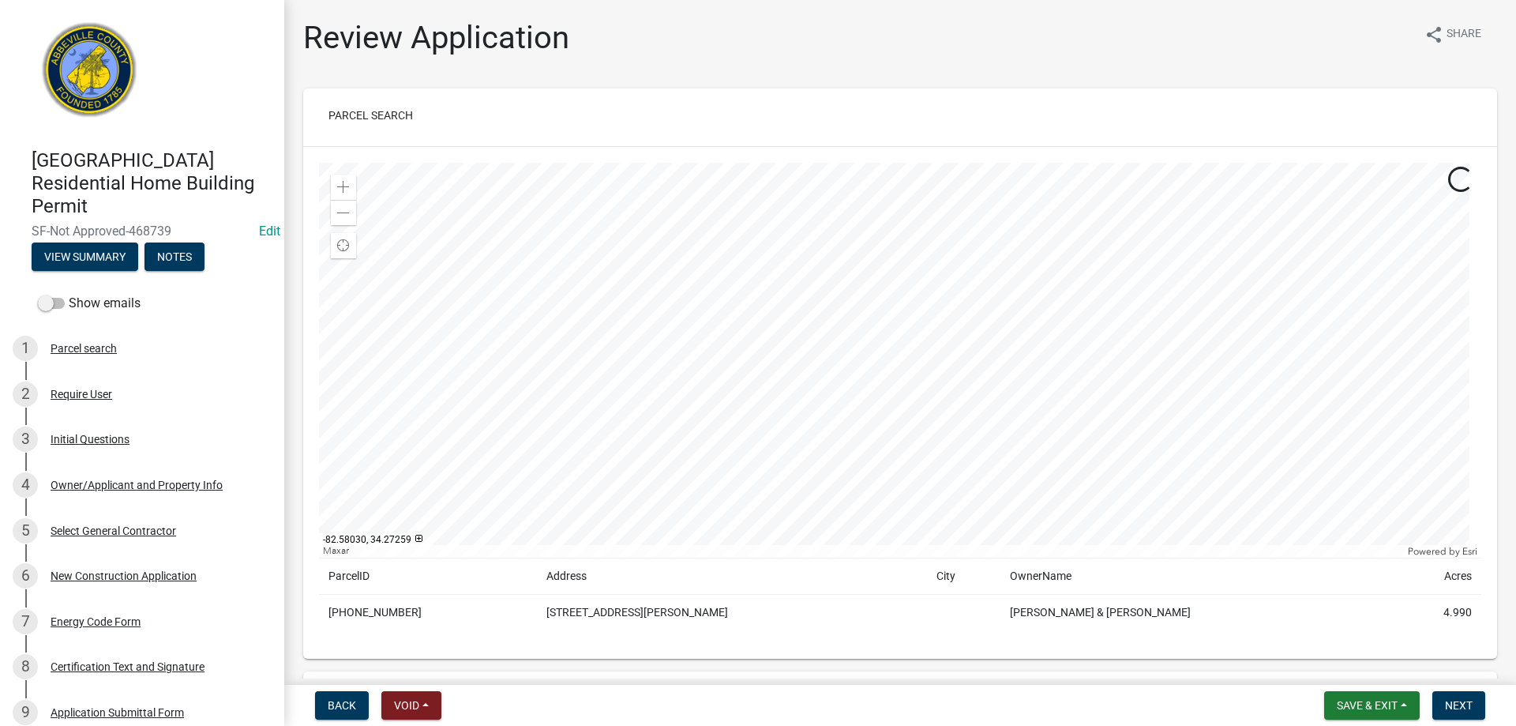
scroll to position [79, 0]
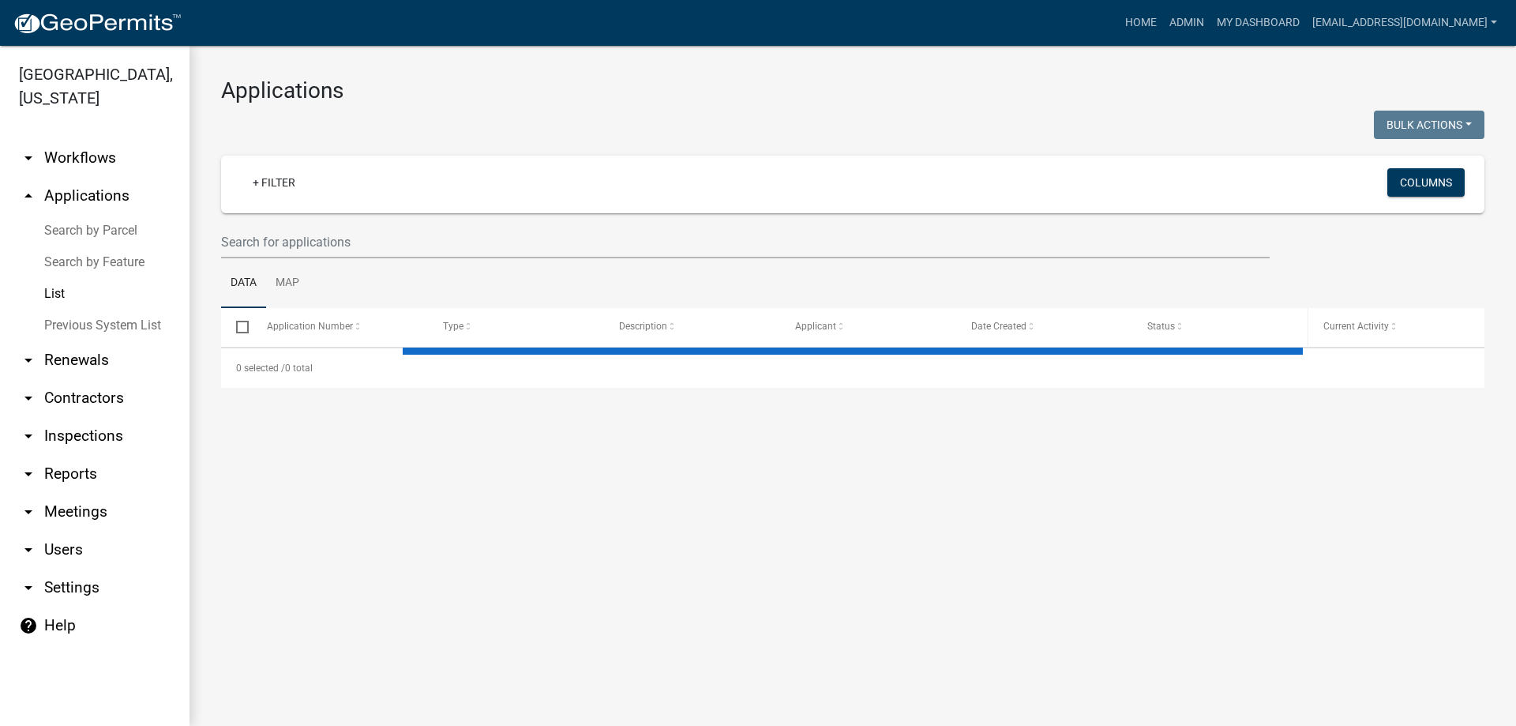
select select "1: 25"
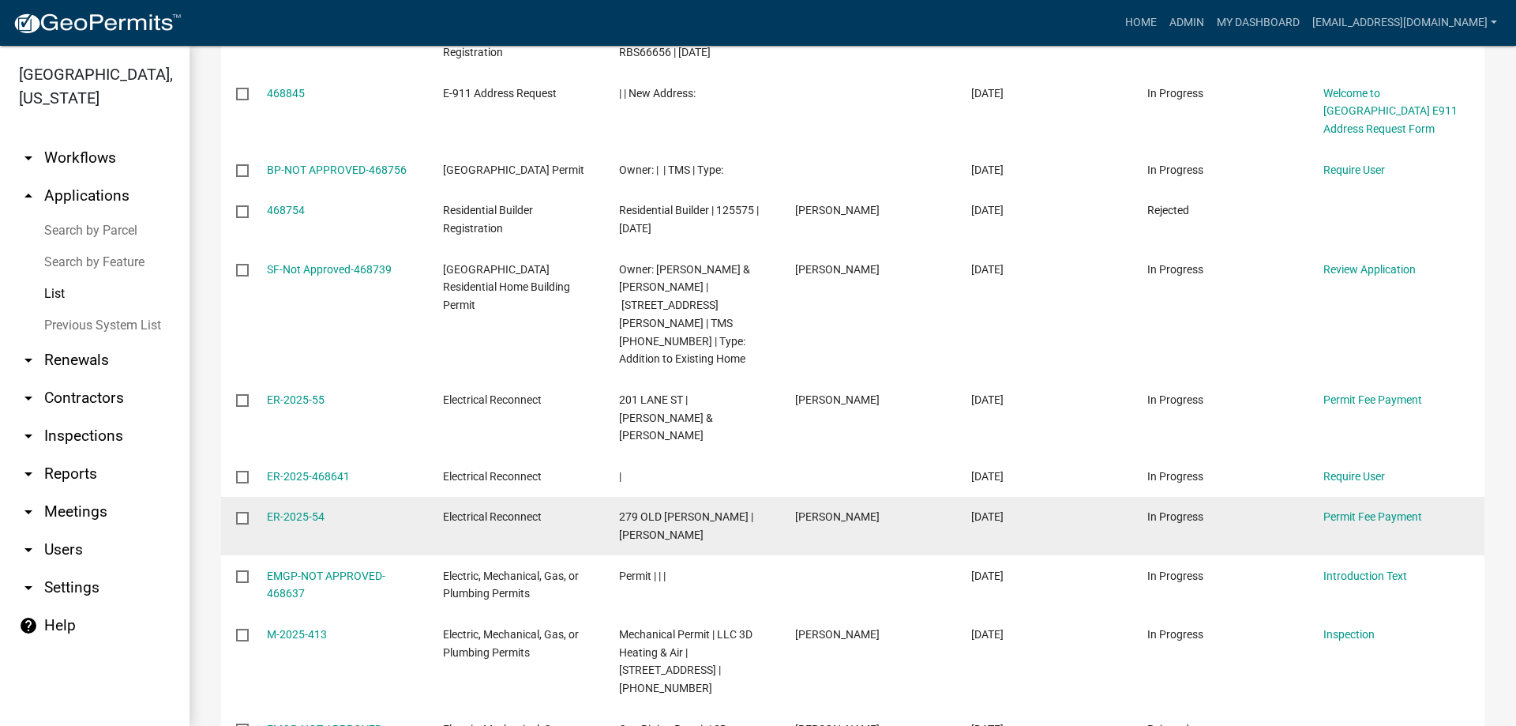
scroll to position [474, 0]
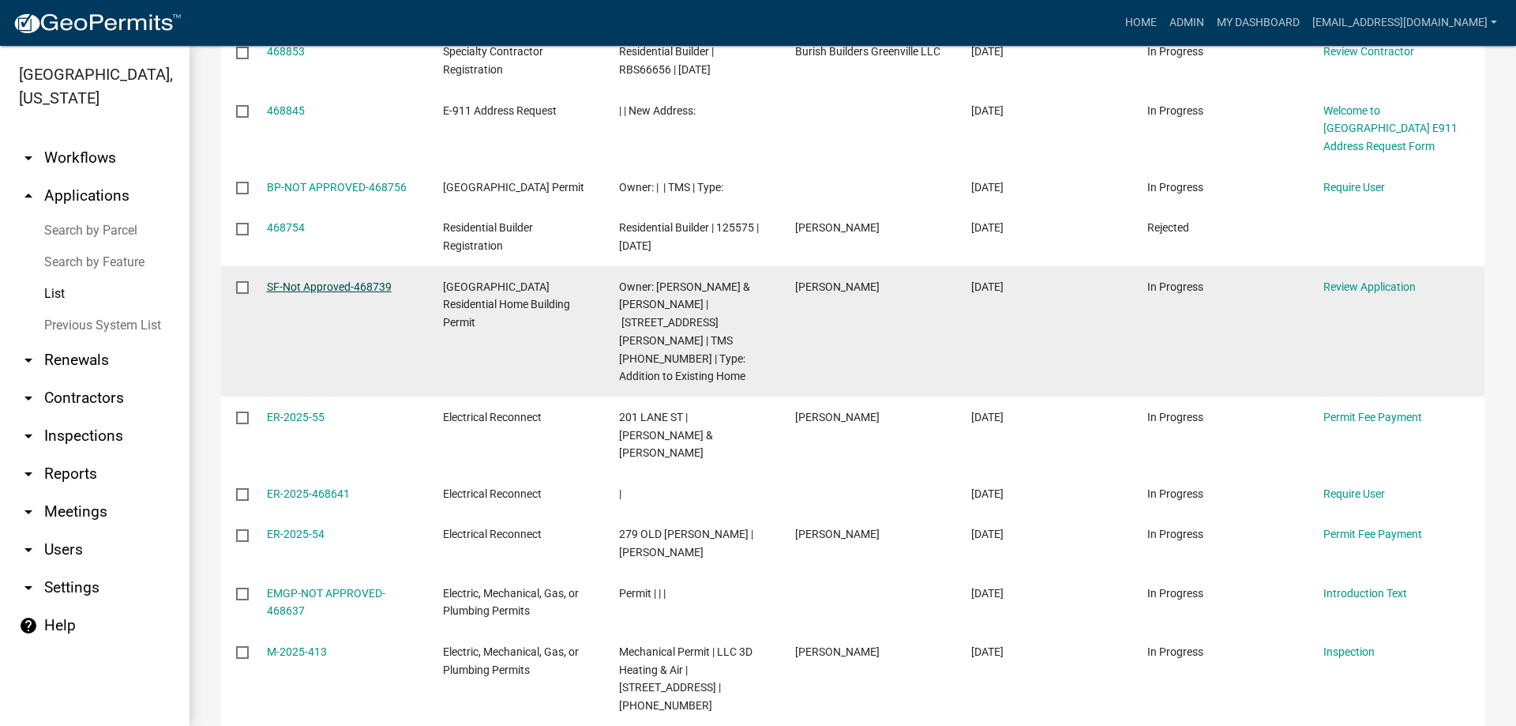
click at [292, 293] on link "SF-Not Approved-468739" at bounding box center [329, 286] width 125 height 13
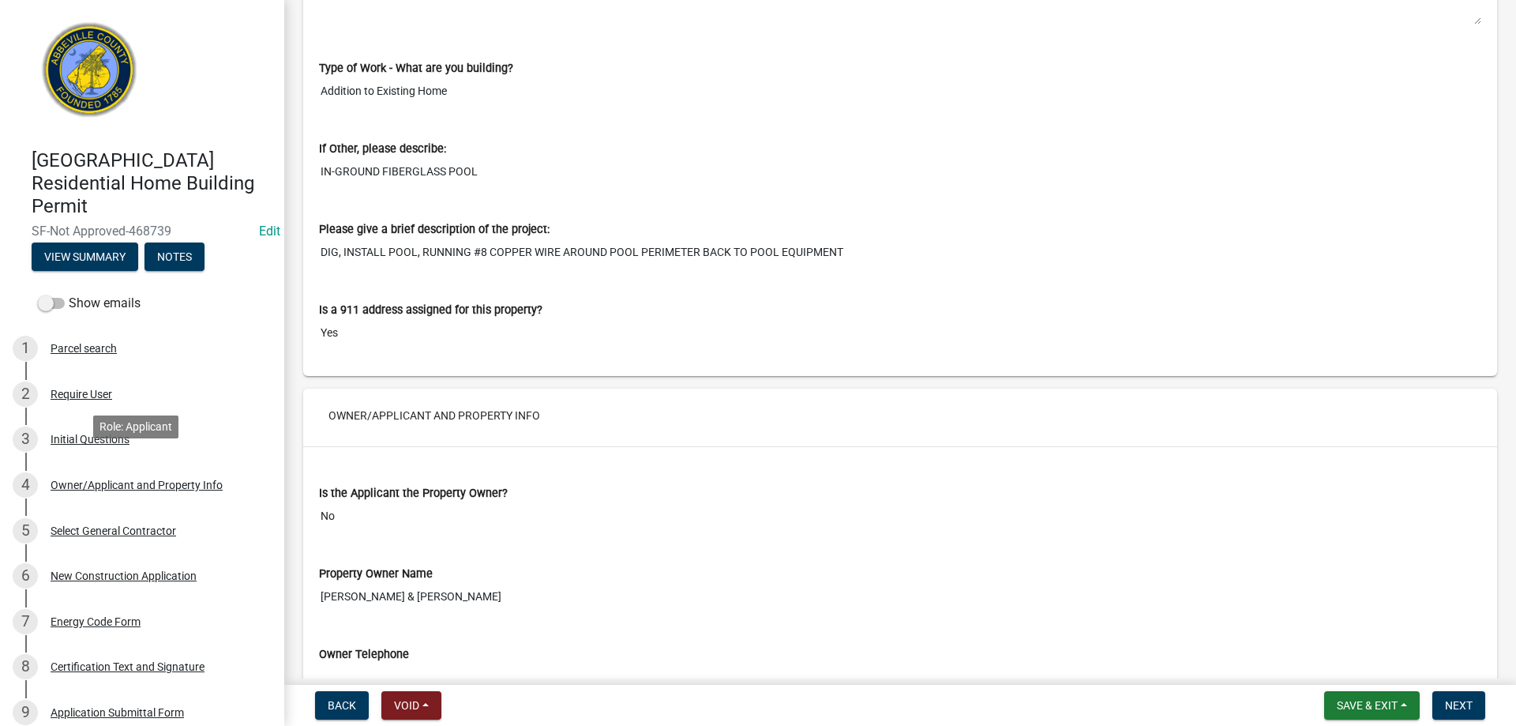
scroll to position [303, 0]
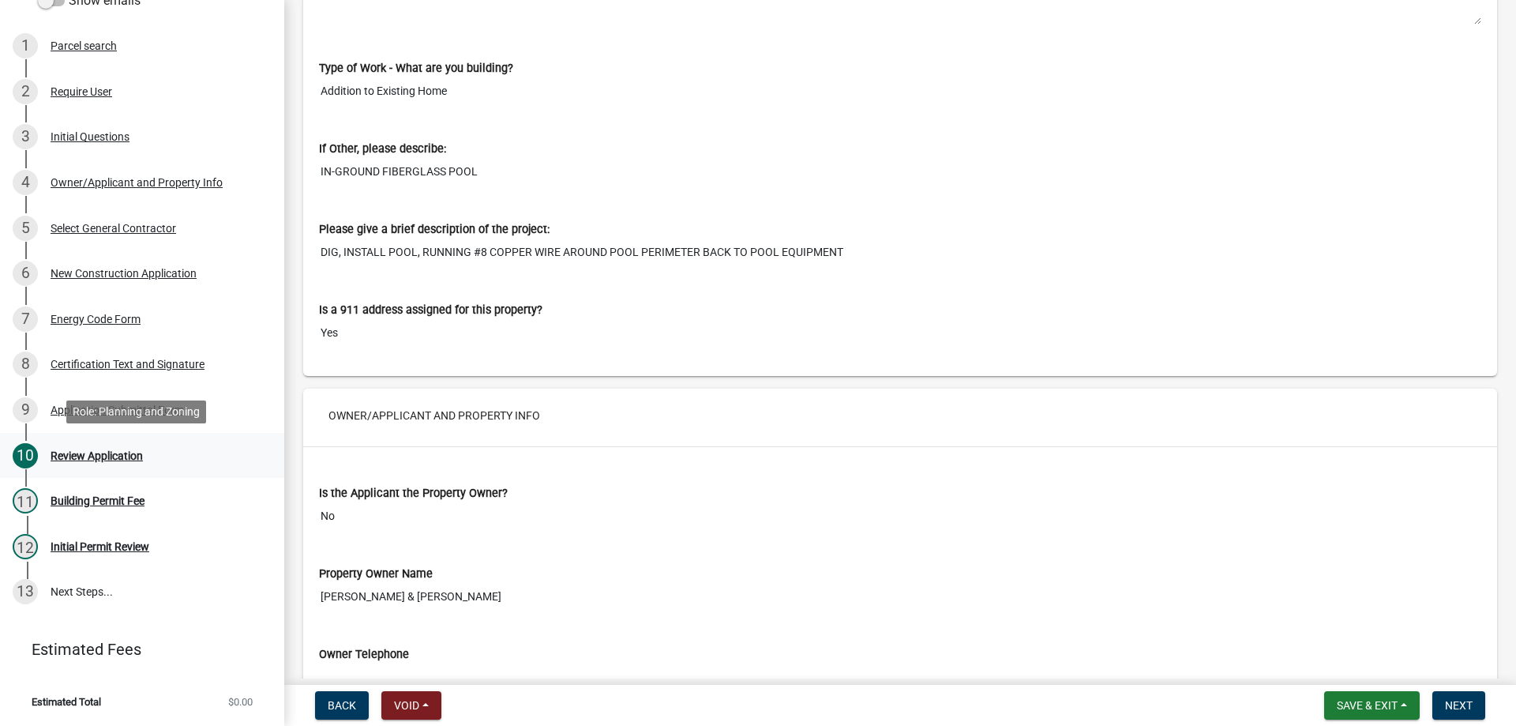
click at [115, 456] on div "Review Application" at bounding box center [97, 455] width 92 height 11
click at [1452, 701] on span "Next" at bounding box center [1459, 705] width 28 height 13
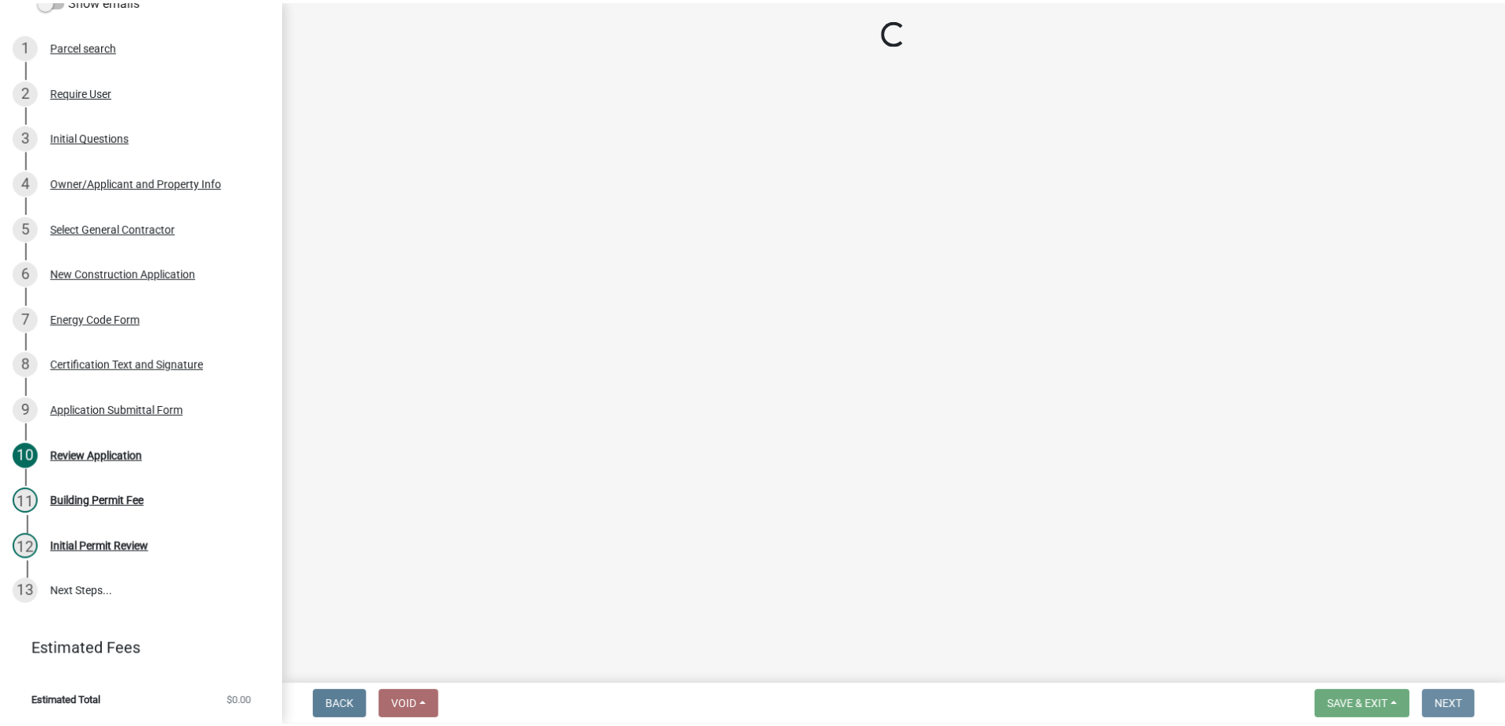
scroll to position [0, 0]
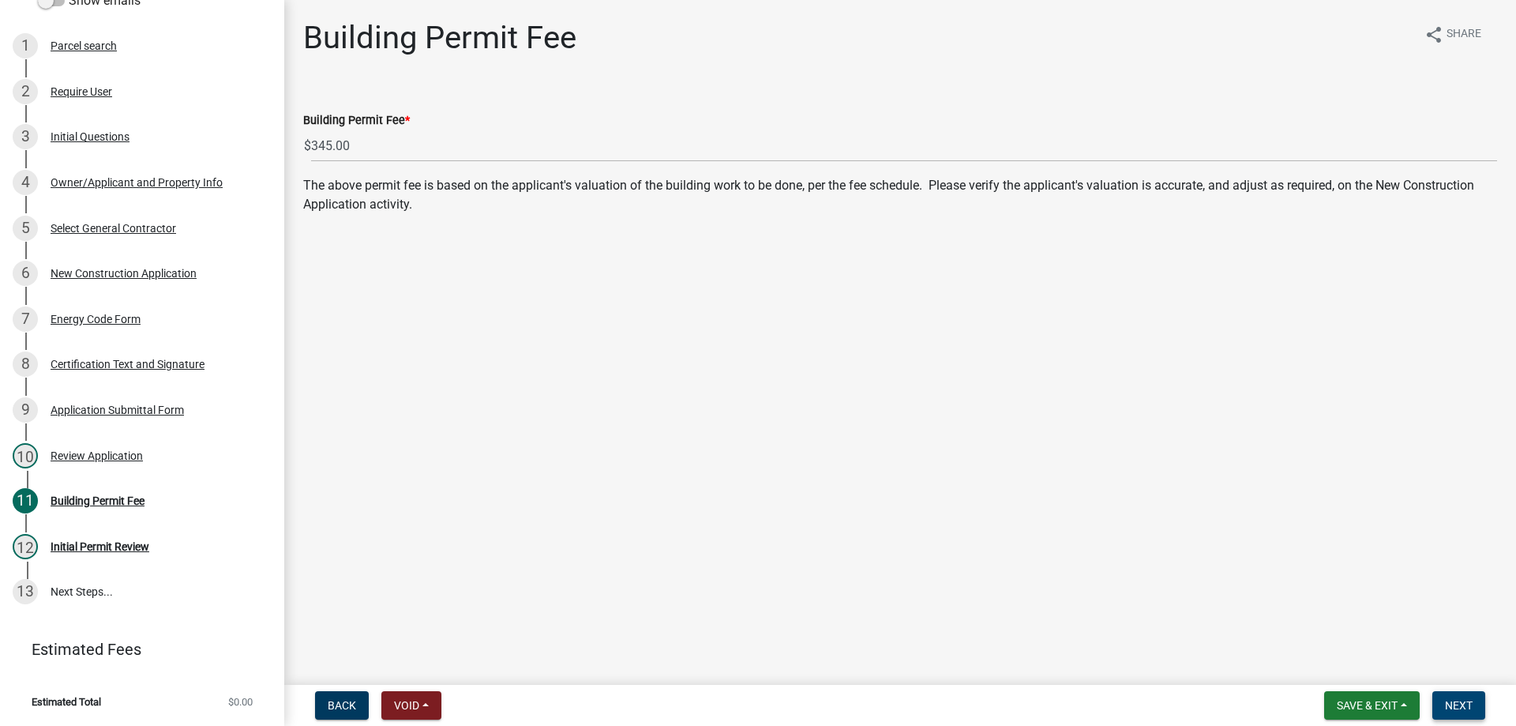
click at [1441, 705] on button "Next" at bounding box center [1459, 705] width 53 height 28
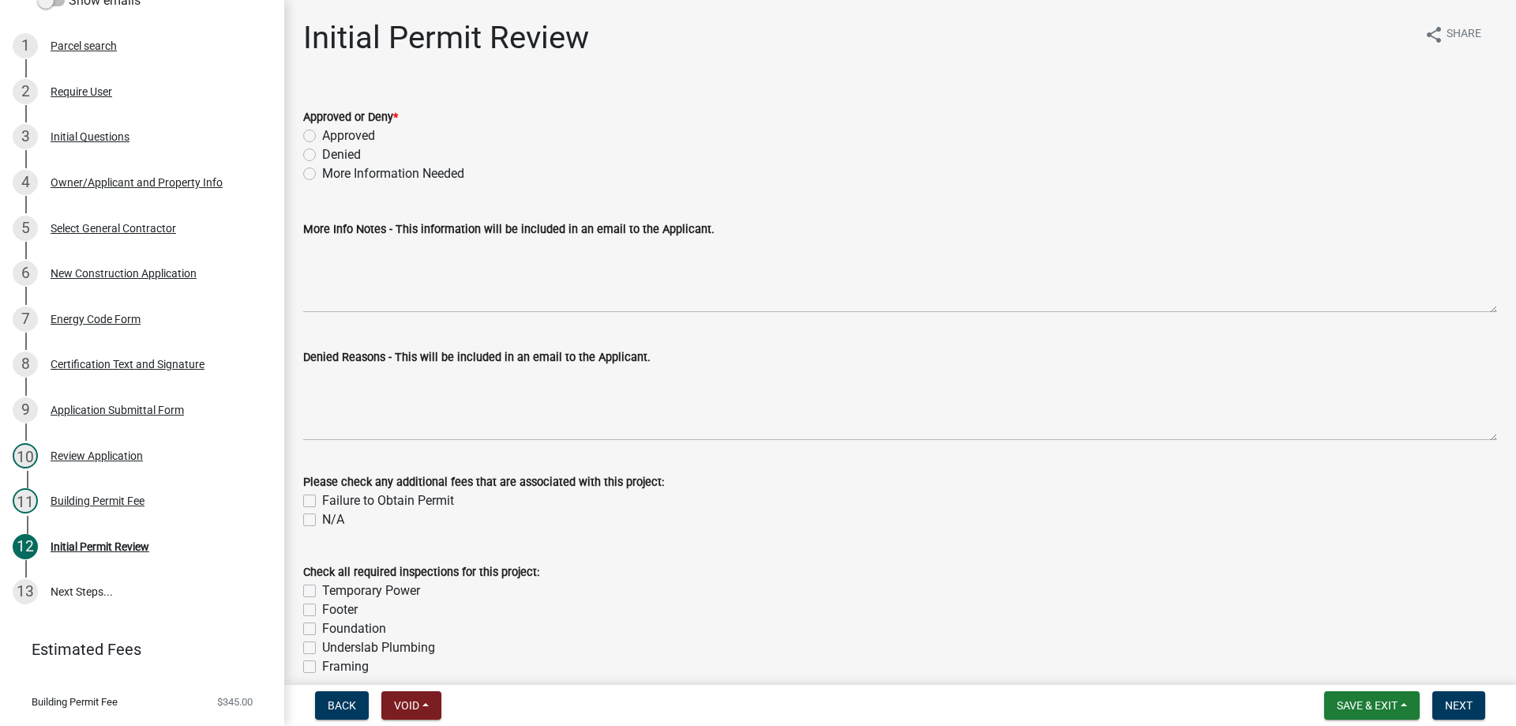
click at [322, 154] on label "Denied" at bounding box center [341, 154] width 39 height 19
click at [322, 154] on input "Denied" at bounding box center [327, 150] width 10 height 10
radio input "true"
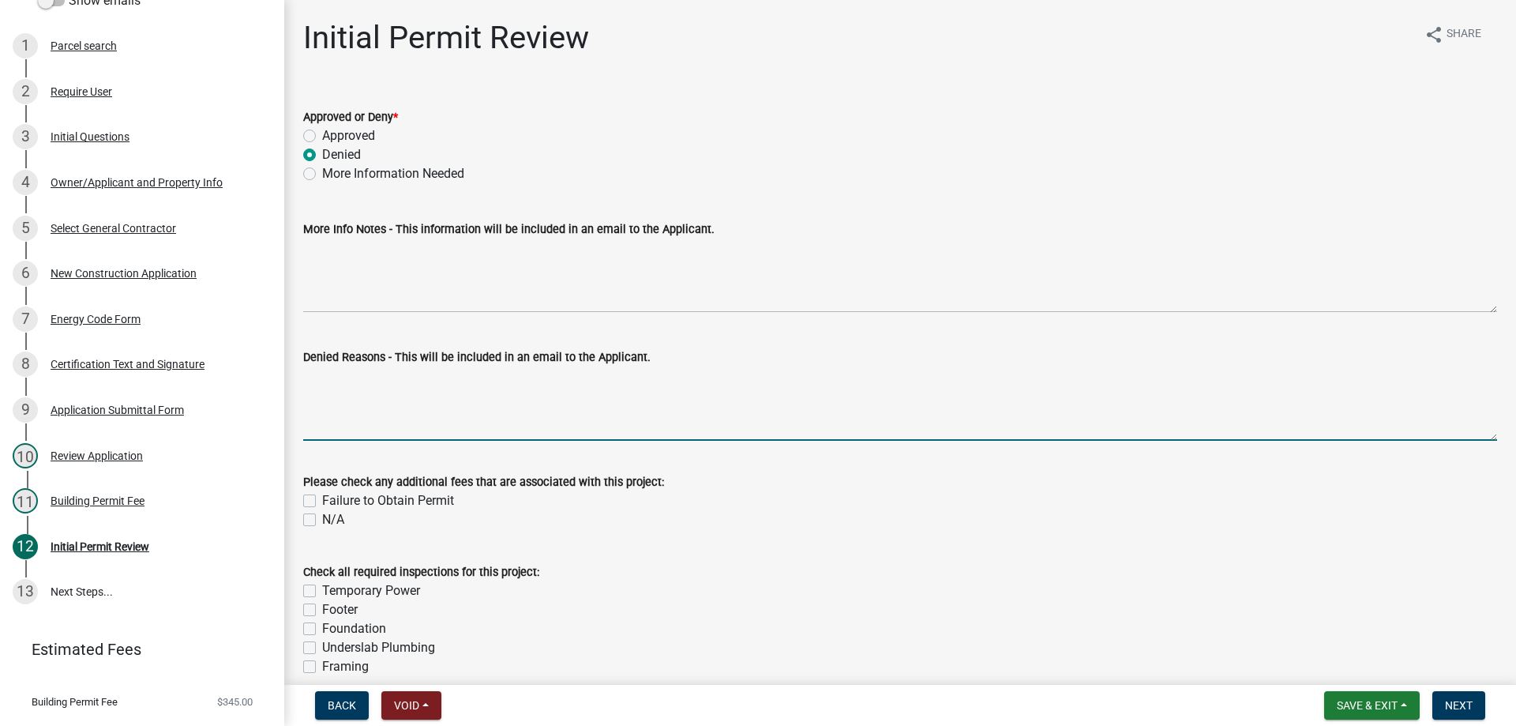
click at [361, 385] on textarea "Denied Reasons - This will be included in an email to the Applicant." at bounding box center [900, 403] width 1194 height 74
type textarea "Wrong app"
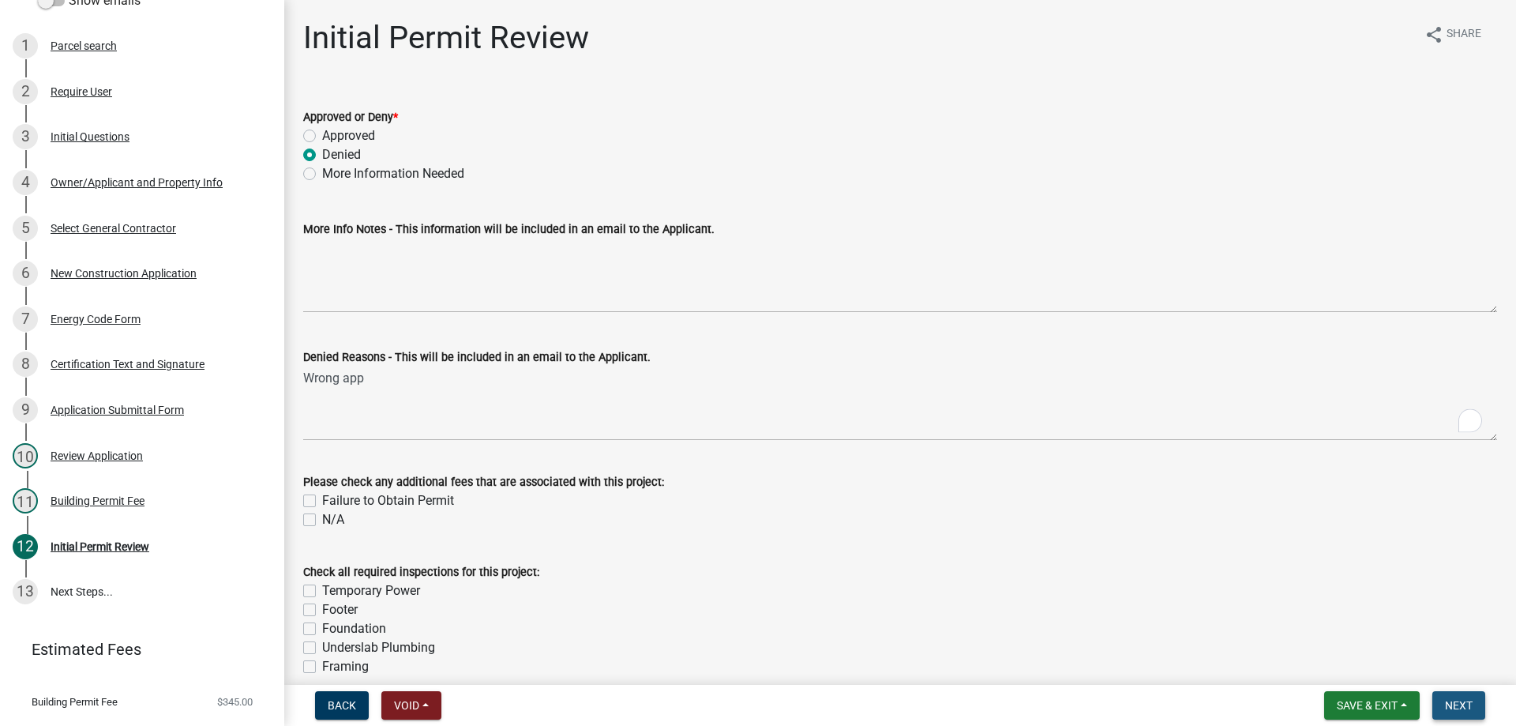
click at [1473, 705] on span "Next" at bounding box center [1459, 705] width 28 height 13
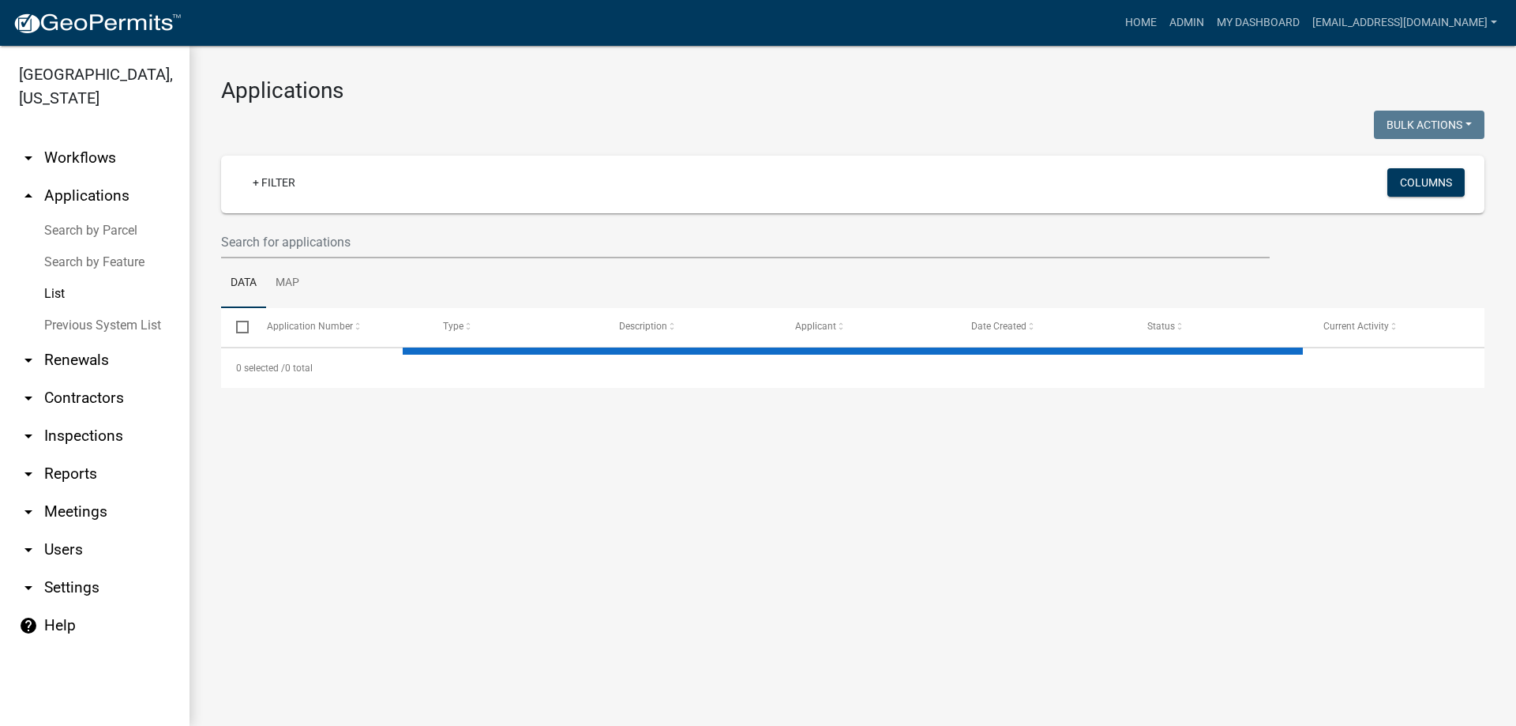
select select "1: 25"
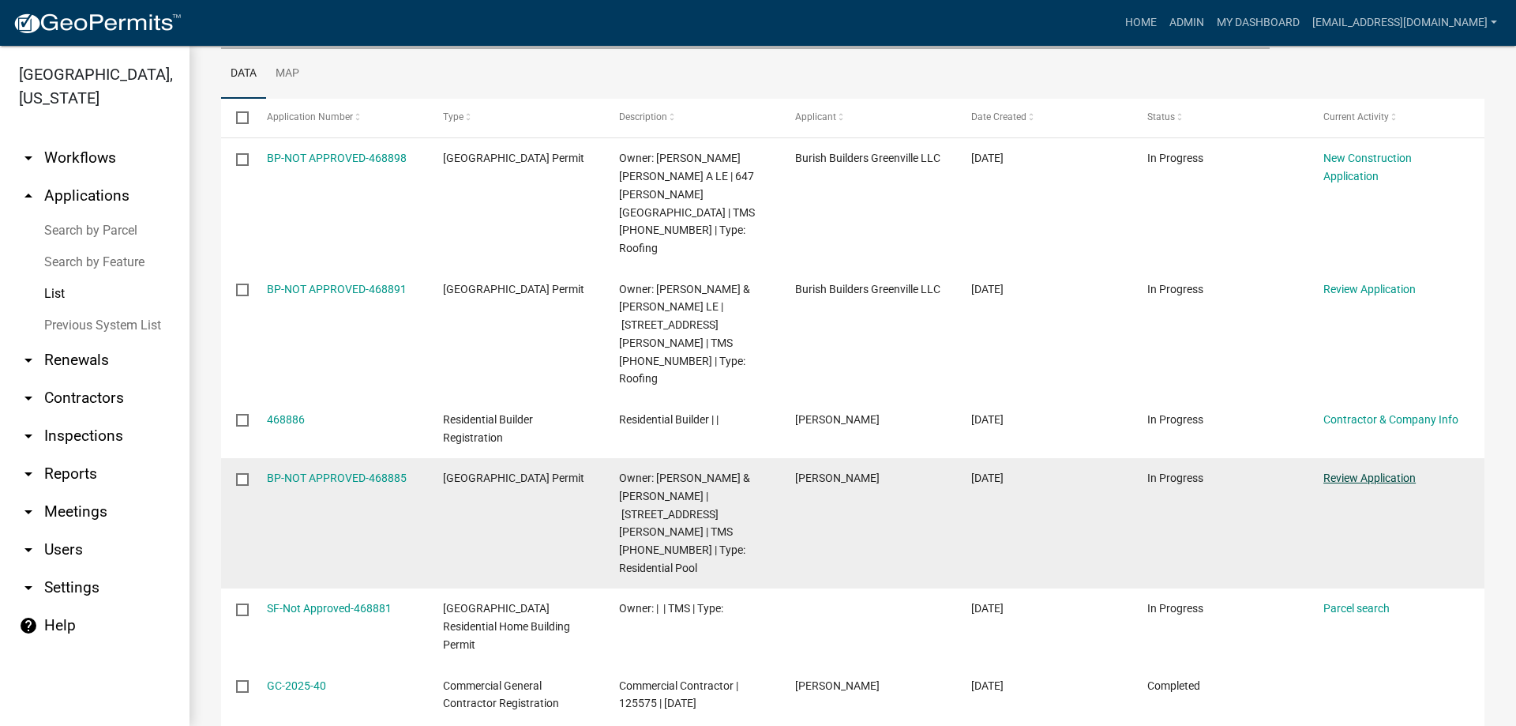
scroll to position [237, 0]
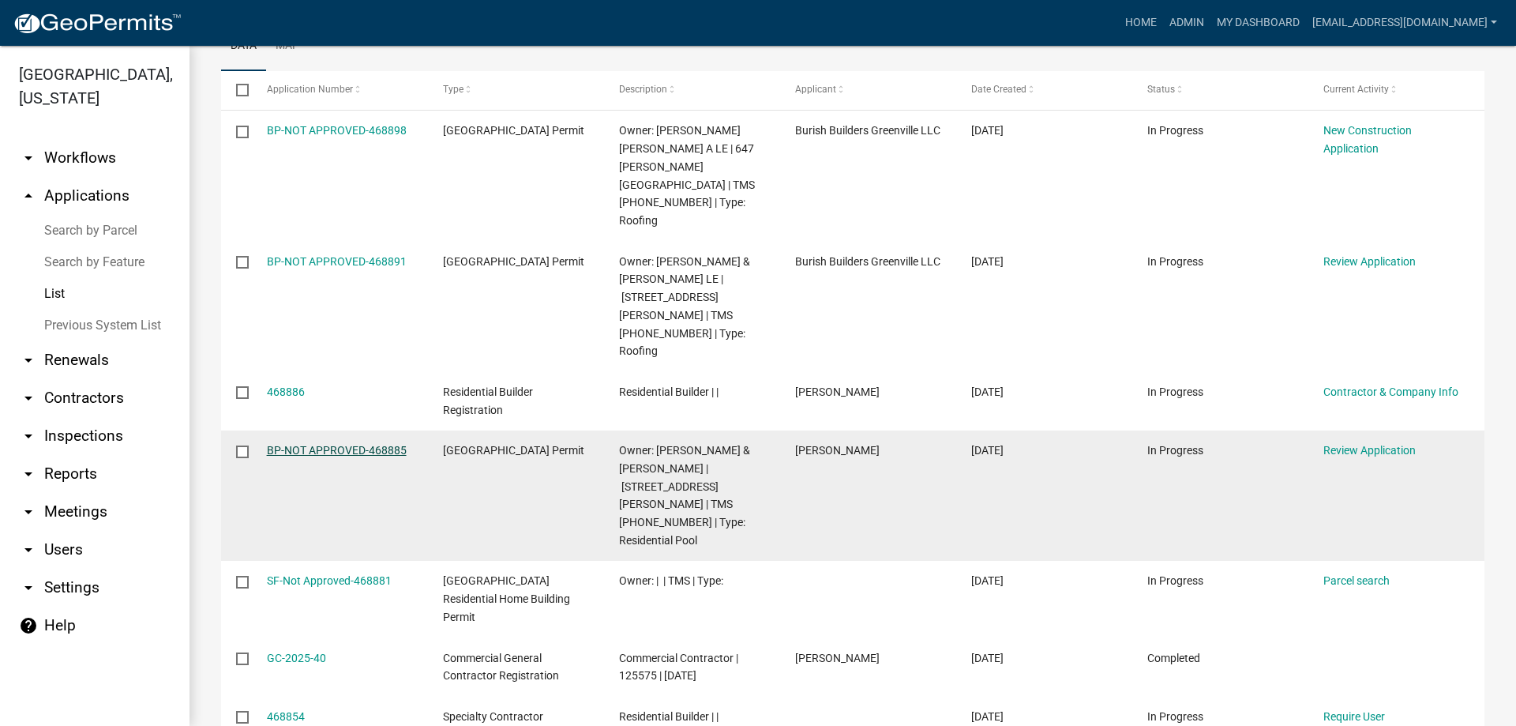
click at [290, 444] on link "BP-NOT APPROVED-468885" at bounding box center [337, 450] width 140 height 13
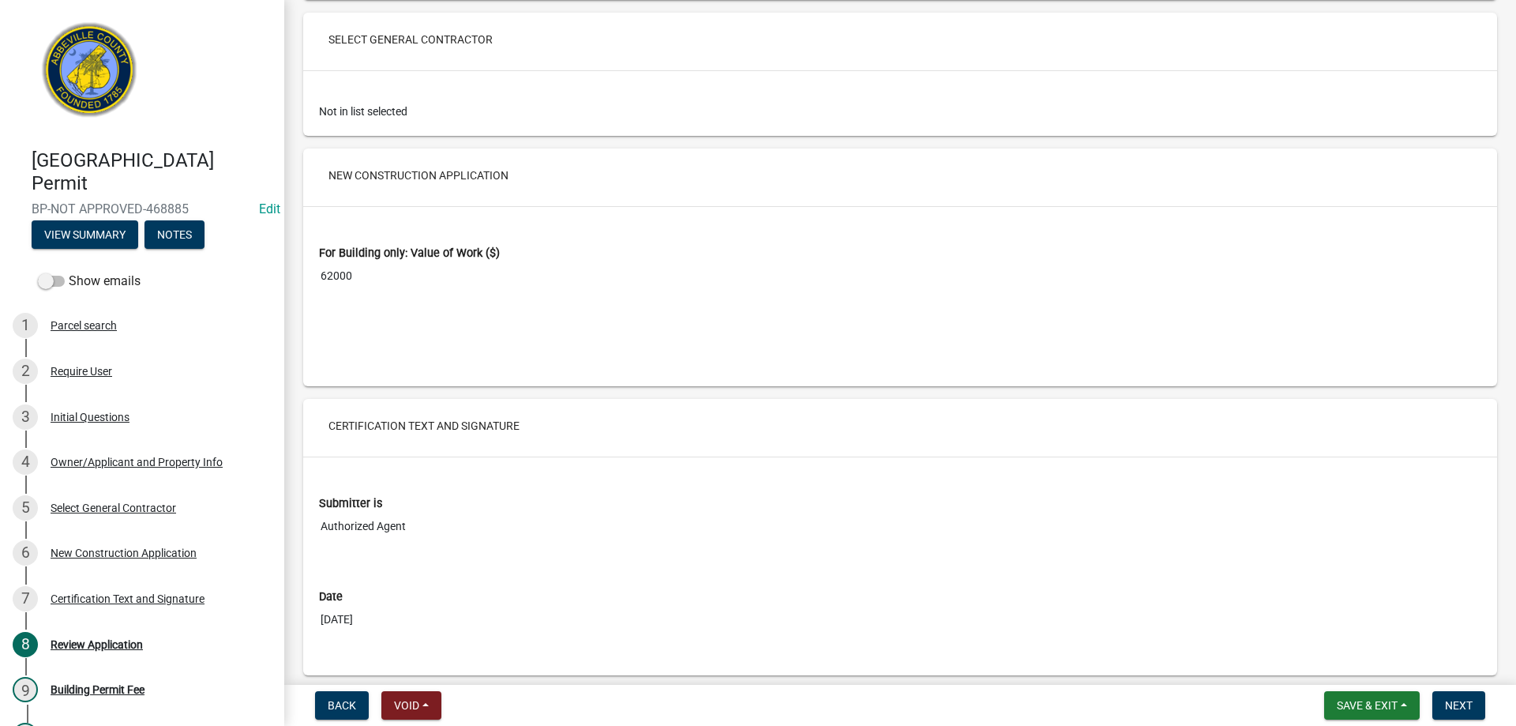
scroll to position [2545, 0]
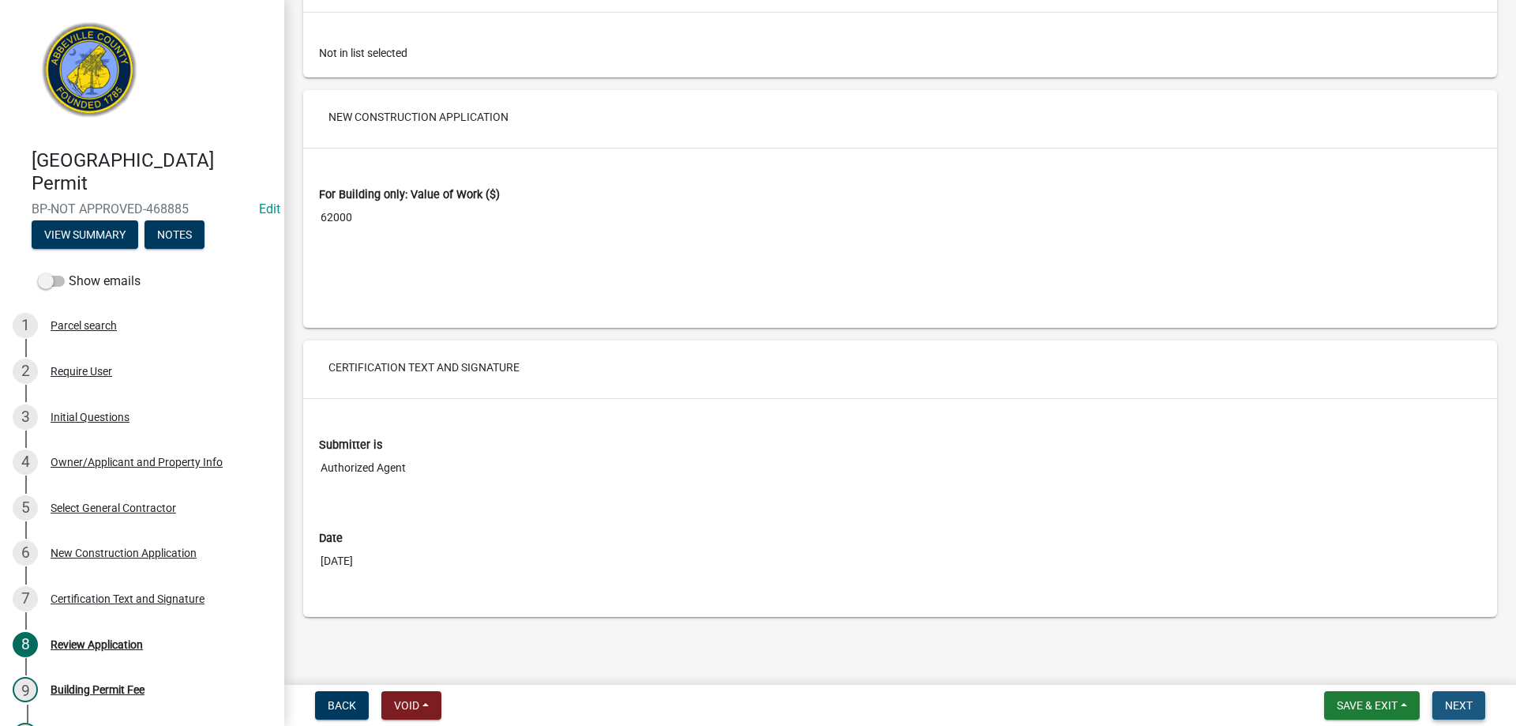
click at [1469, 704] on span "Next" at bounding box center [1459, 705] width 28 height 13
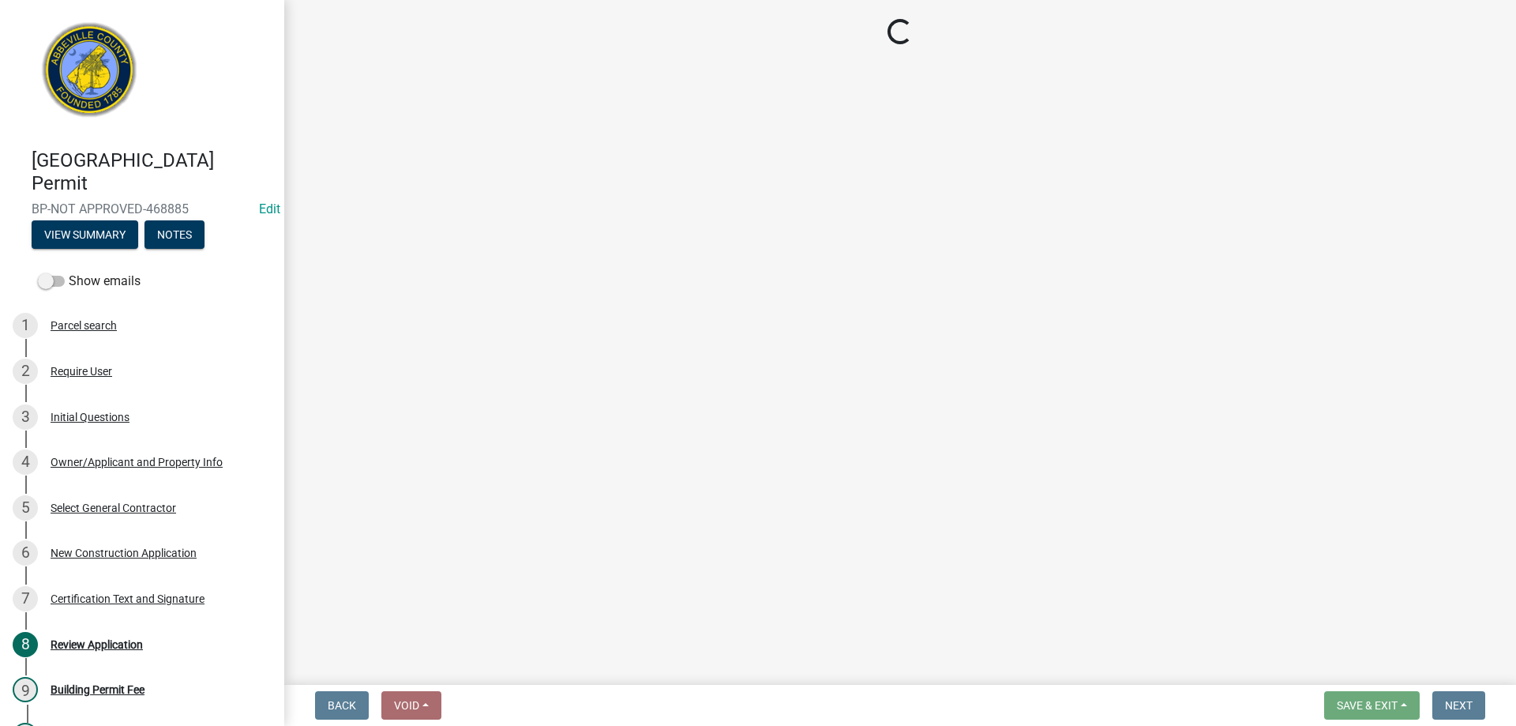
scroll to position [0, 0]
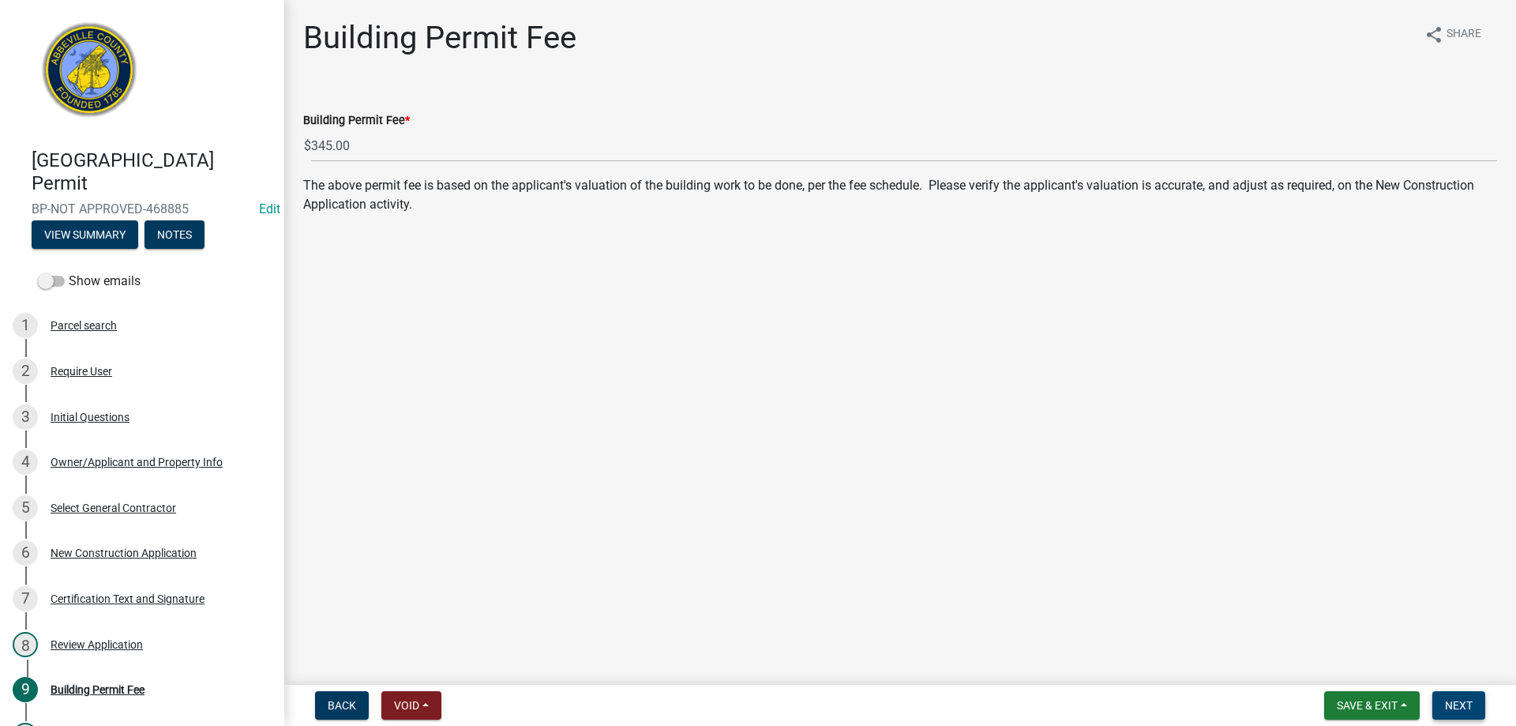
click at [1464, 701] on span "Next" at bounding box center [1459, 705] width 28 height 13
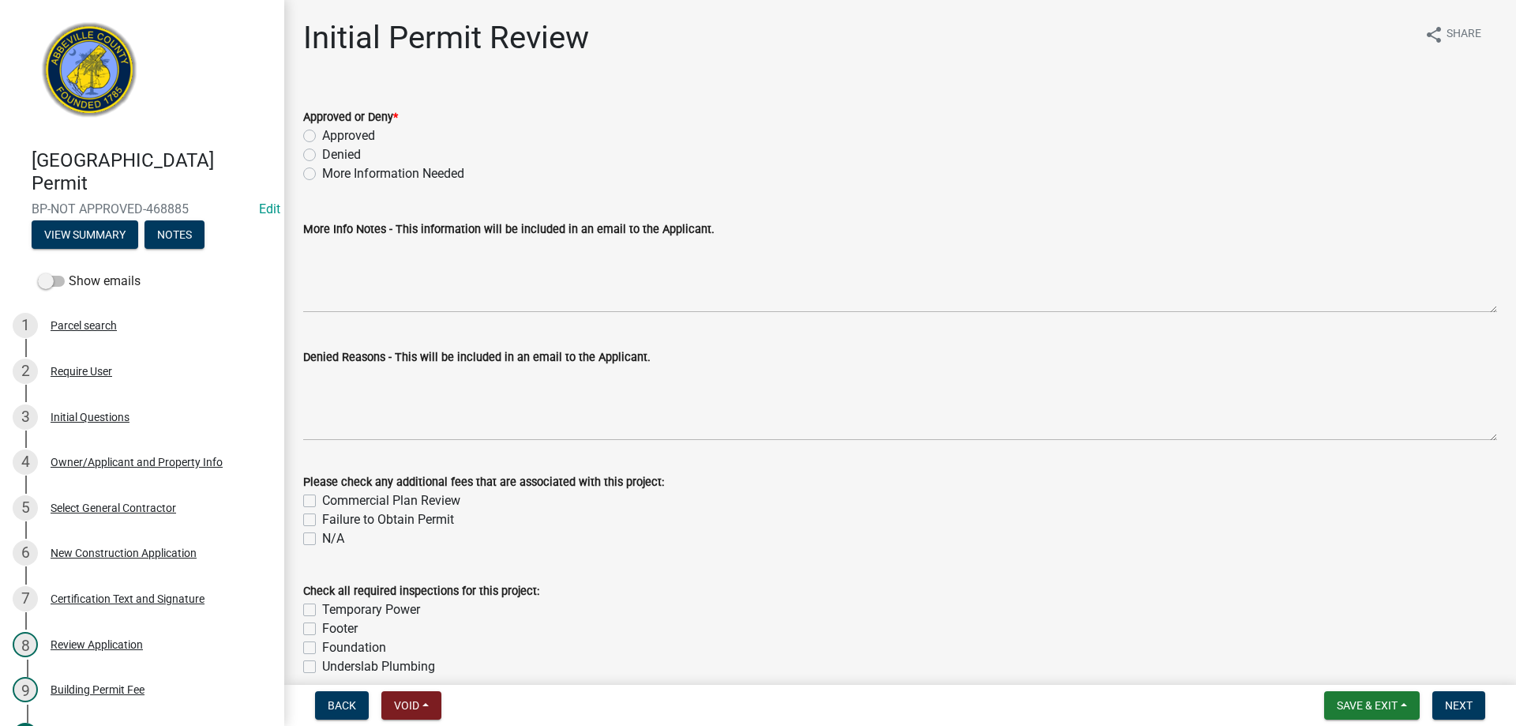
click at [322, 134] on label "Approved" at bounding box center [348, 135] width 53 height 19
click at [322, 134] on input "Approved" at bounding box center [327, 131] width 10 height 10
radio input "true"
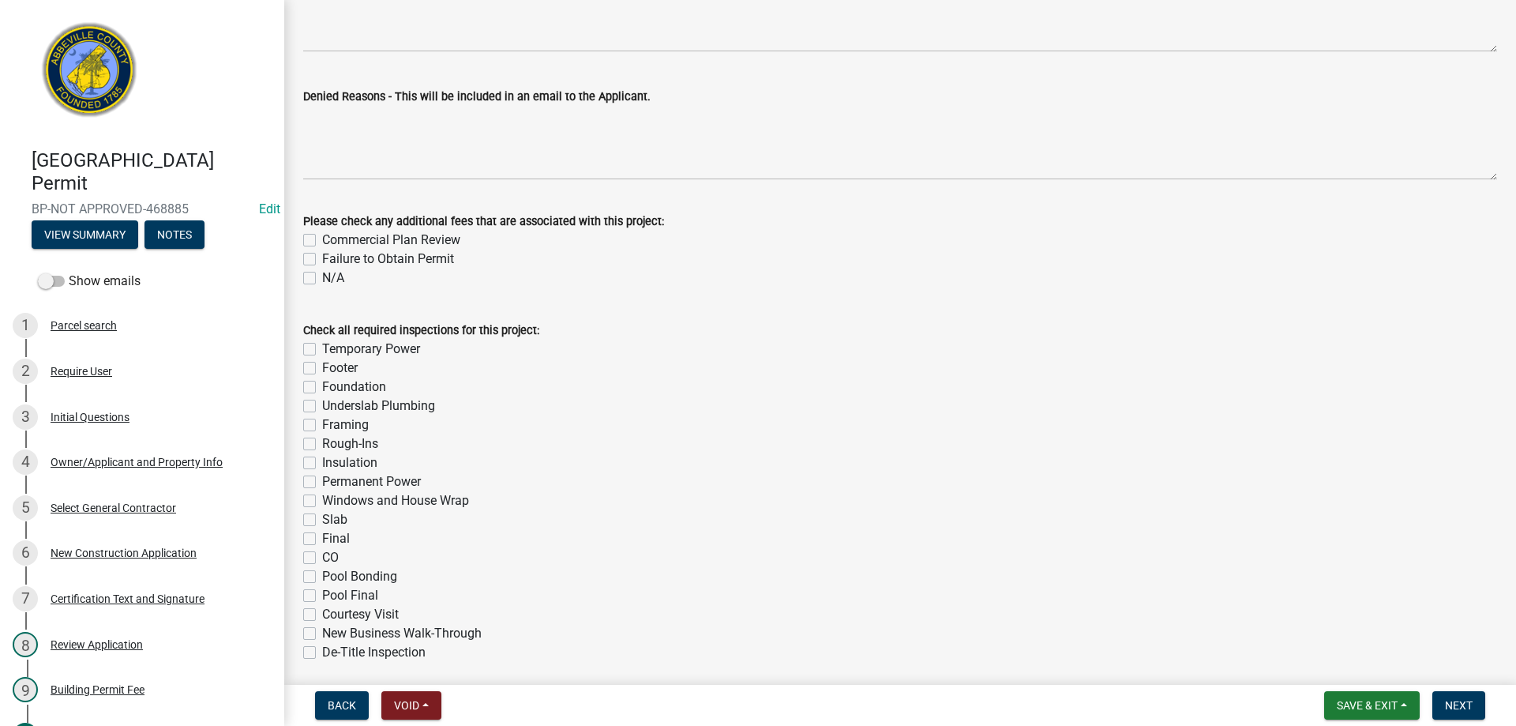
scroll to position [316, 0]
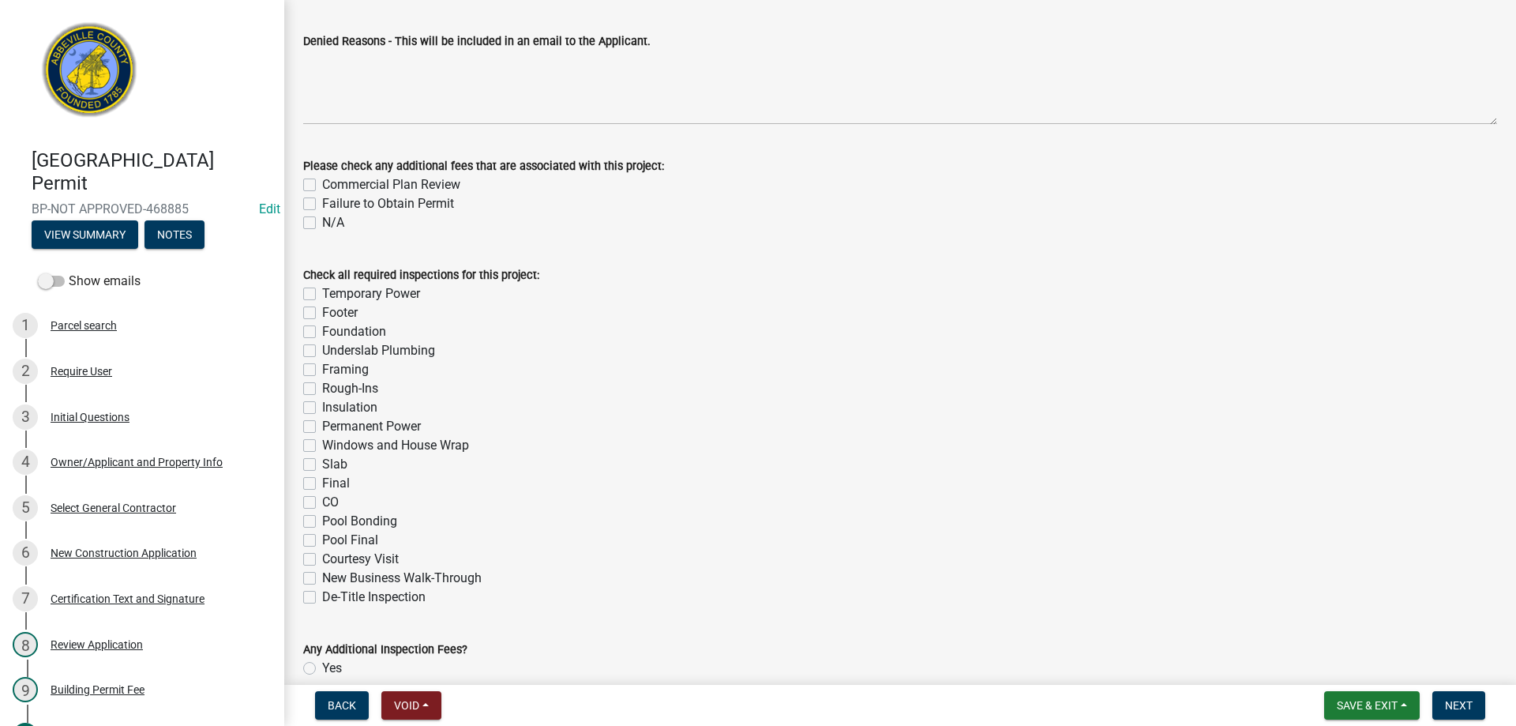
click at [322, 523] on label "Pool Bonding" at bounding box center [359, 521] width 75 height 19
click at [322, 522] on input "Pool Bonding" at bounding box center [327, 517] width 10 height 10
checkbox input "true"
checkbox input "false"
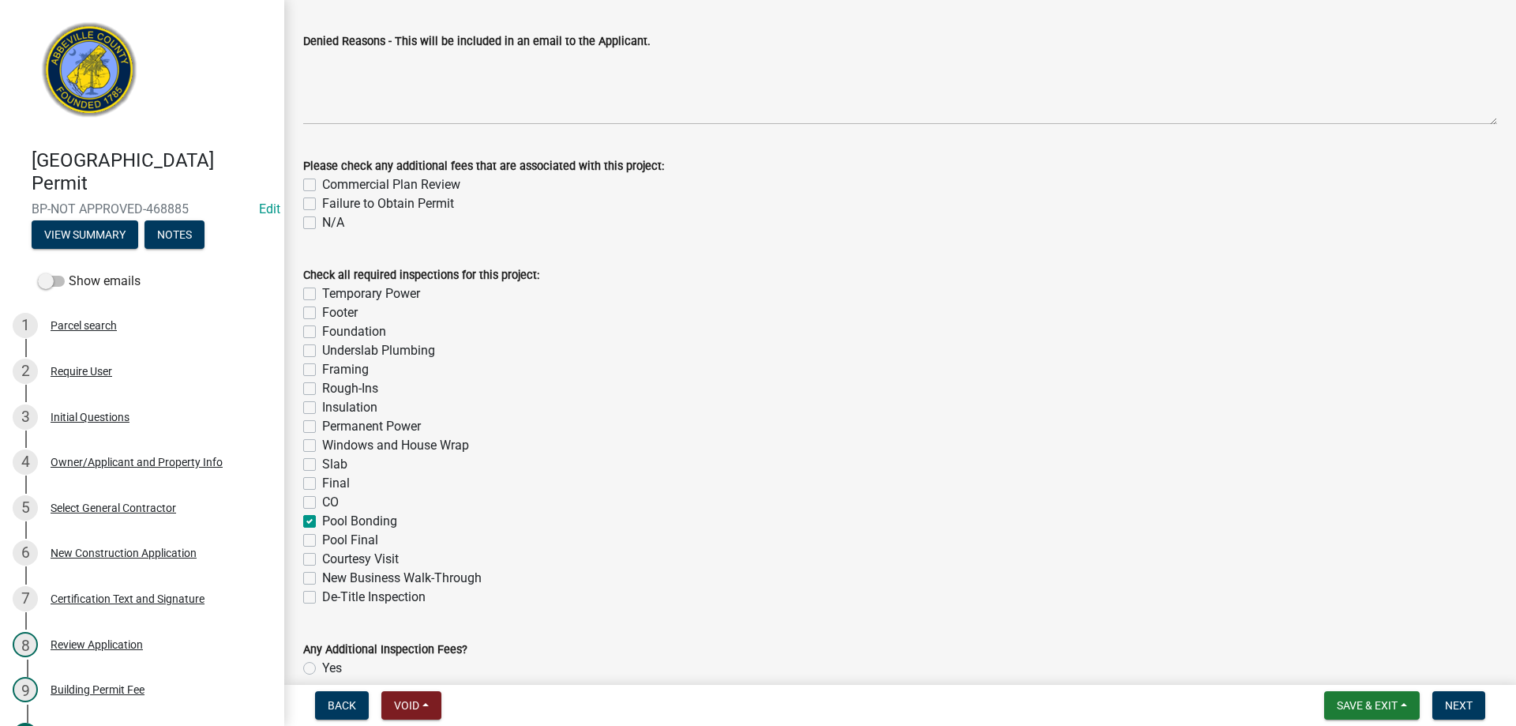
checkbox input "false"
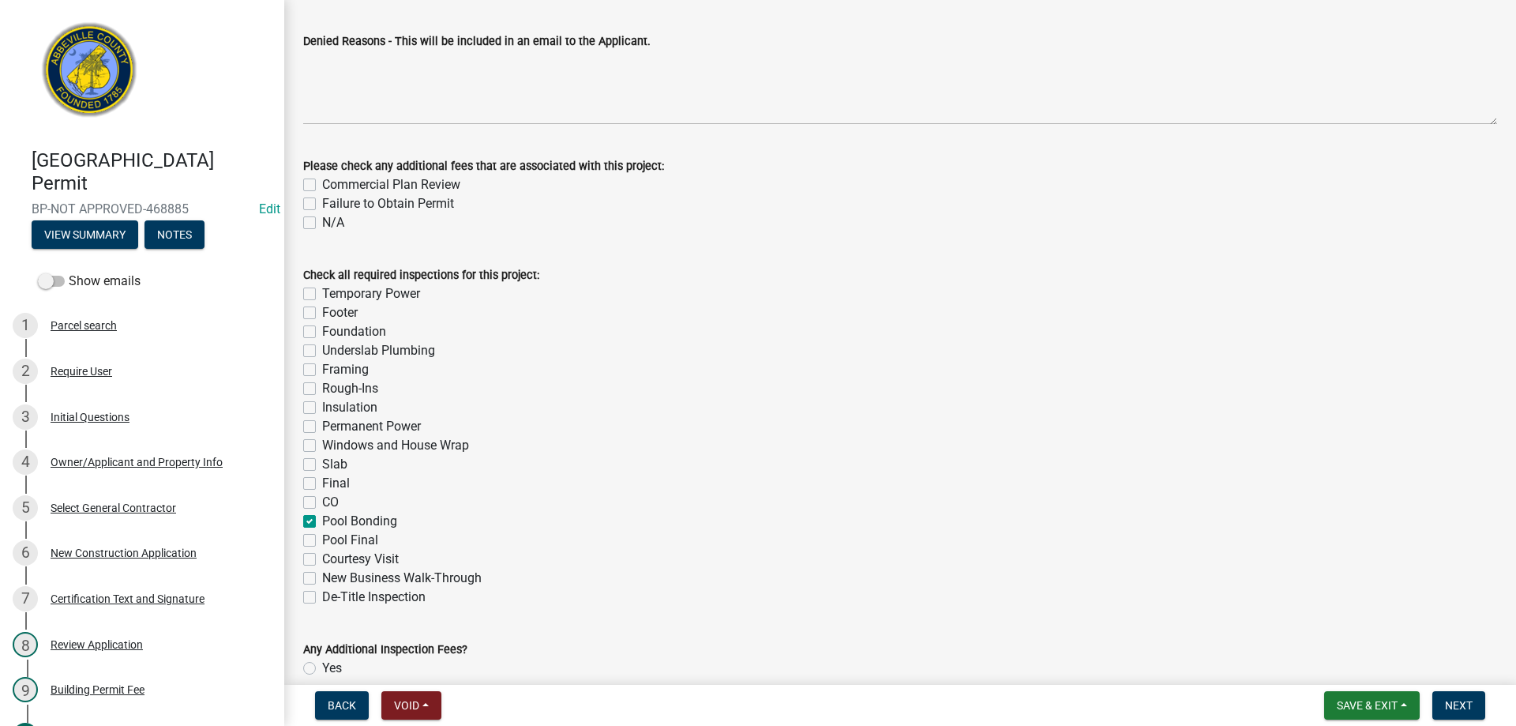
checkbox input "false"
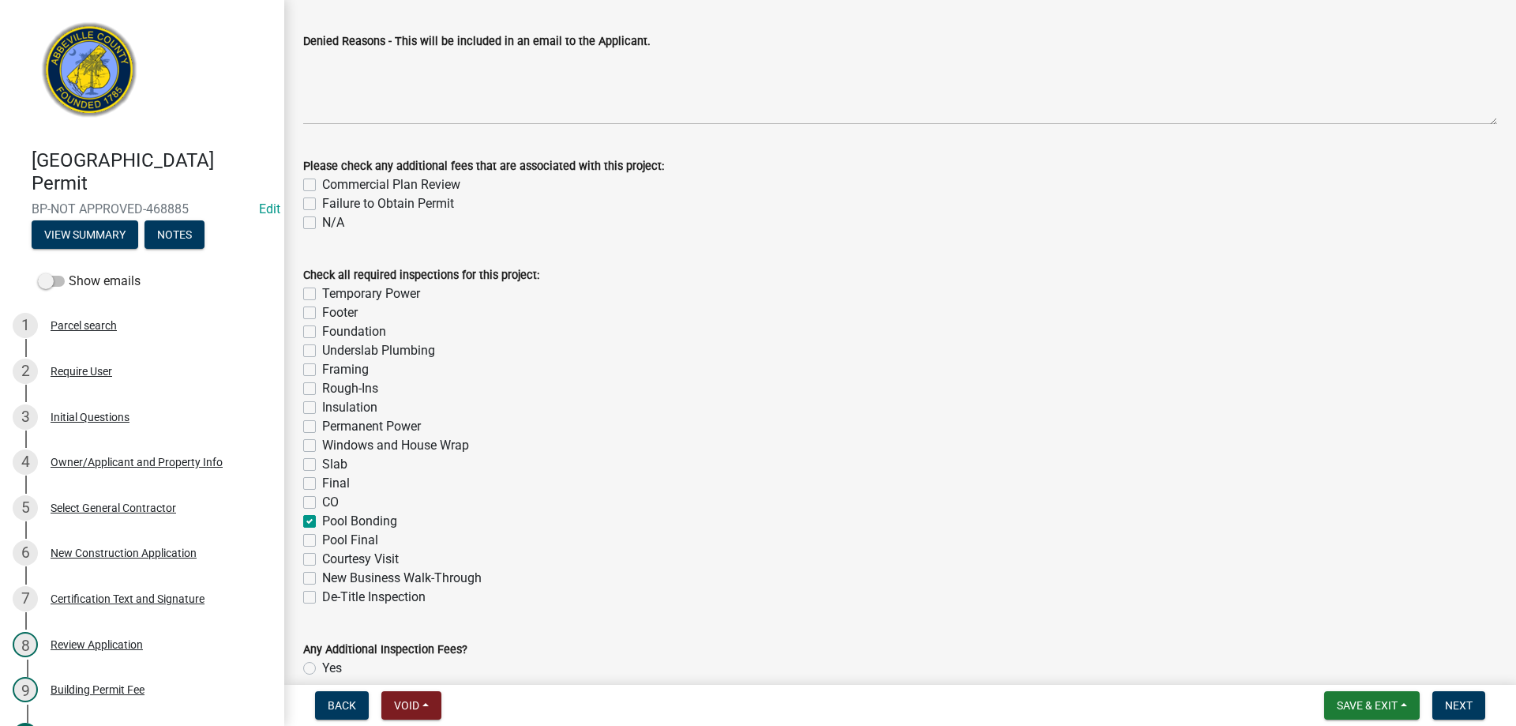
checkbox input "true"
checkbox input "false"
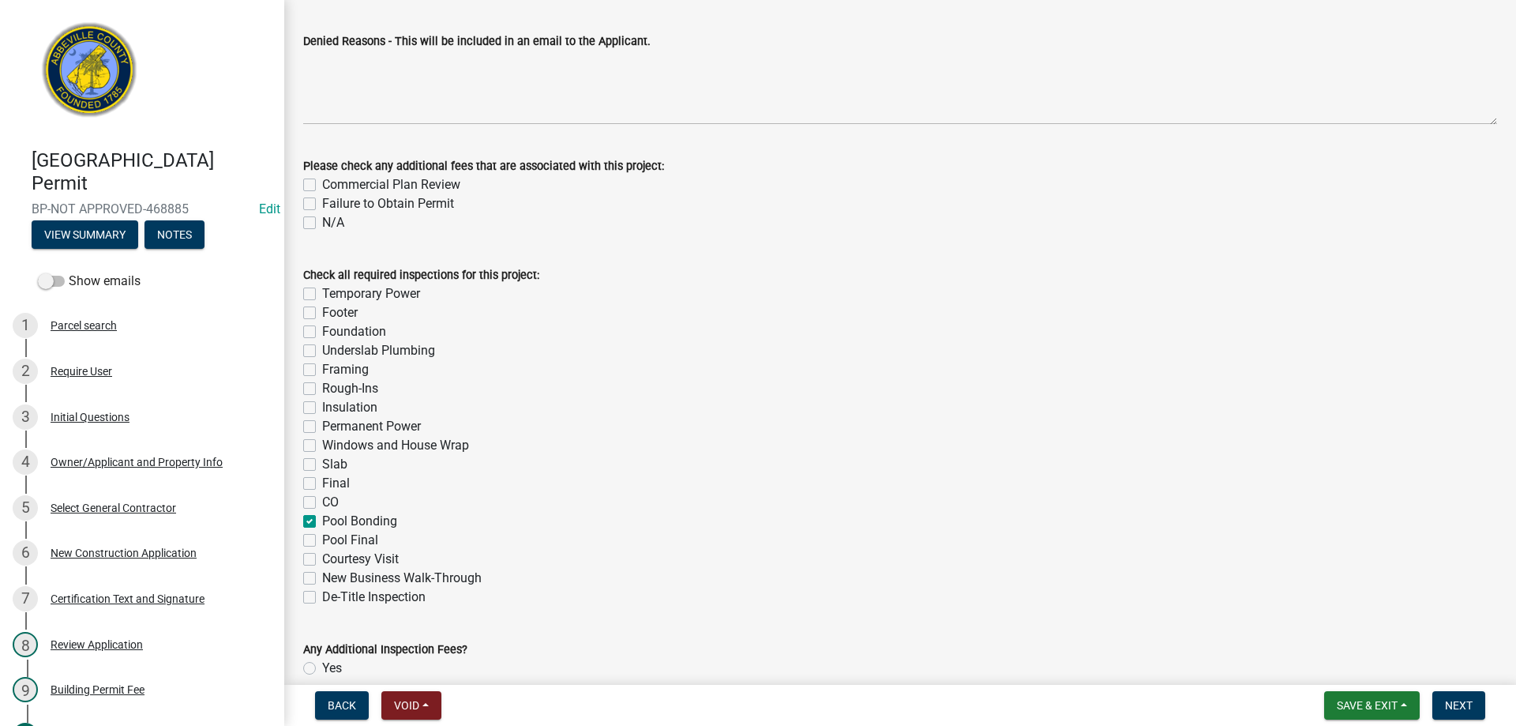
click at [322, 537] on label "Pool Final" at bounding box center [350, 540] width 56 height 19
click at [322, 537] on input "Pool Final" at bounding box center [327, 536] width 10 height 10
checkbox input "true"
checkbox input "false"
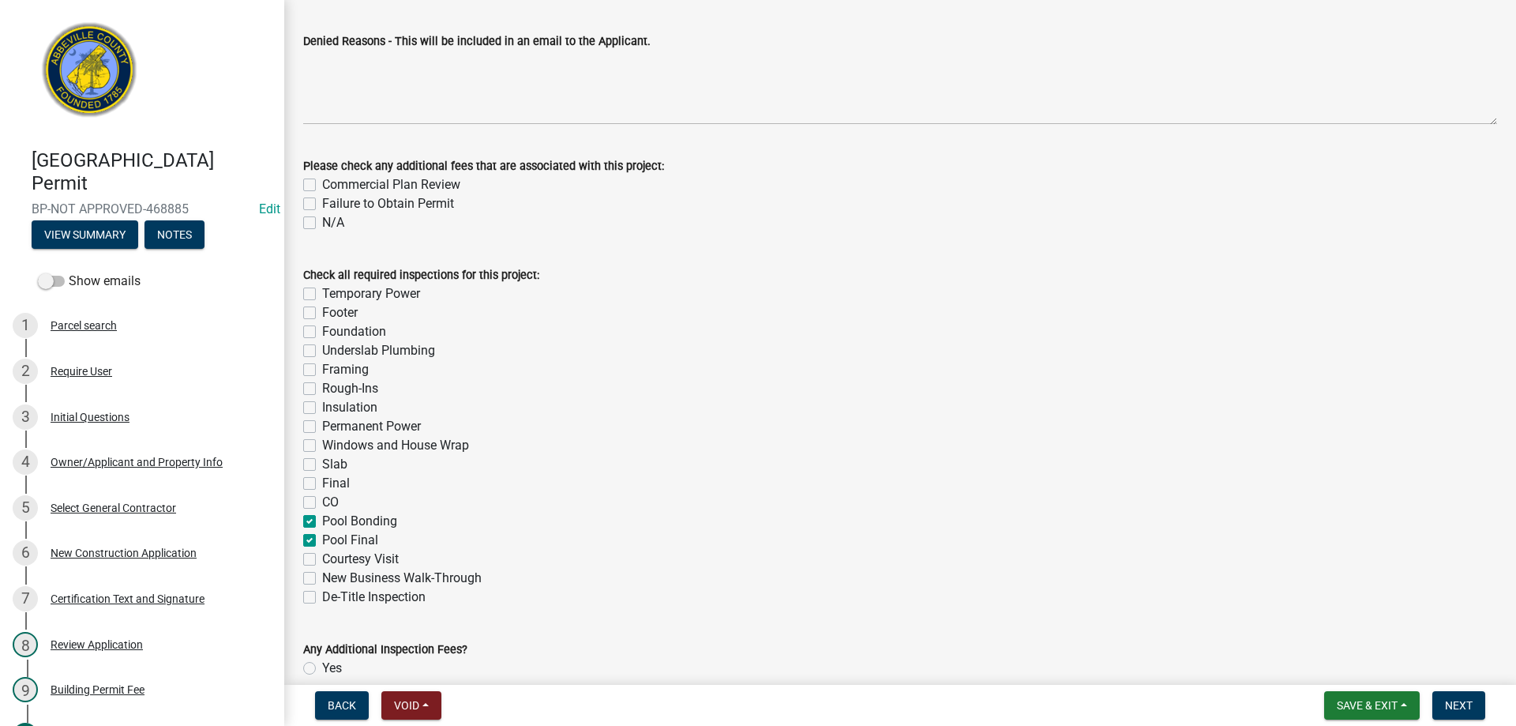
checkbox input "false"
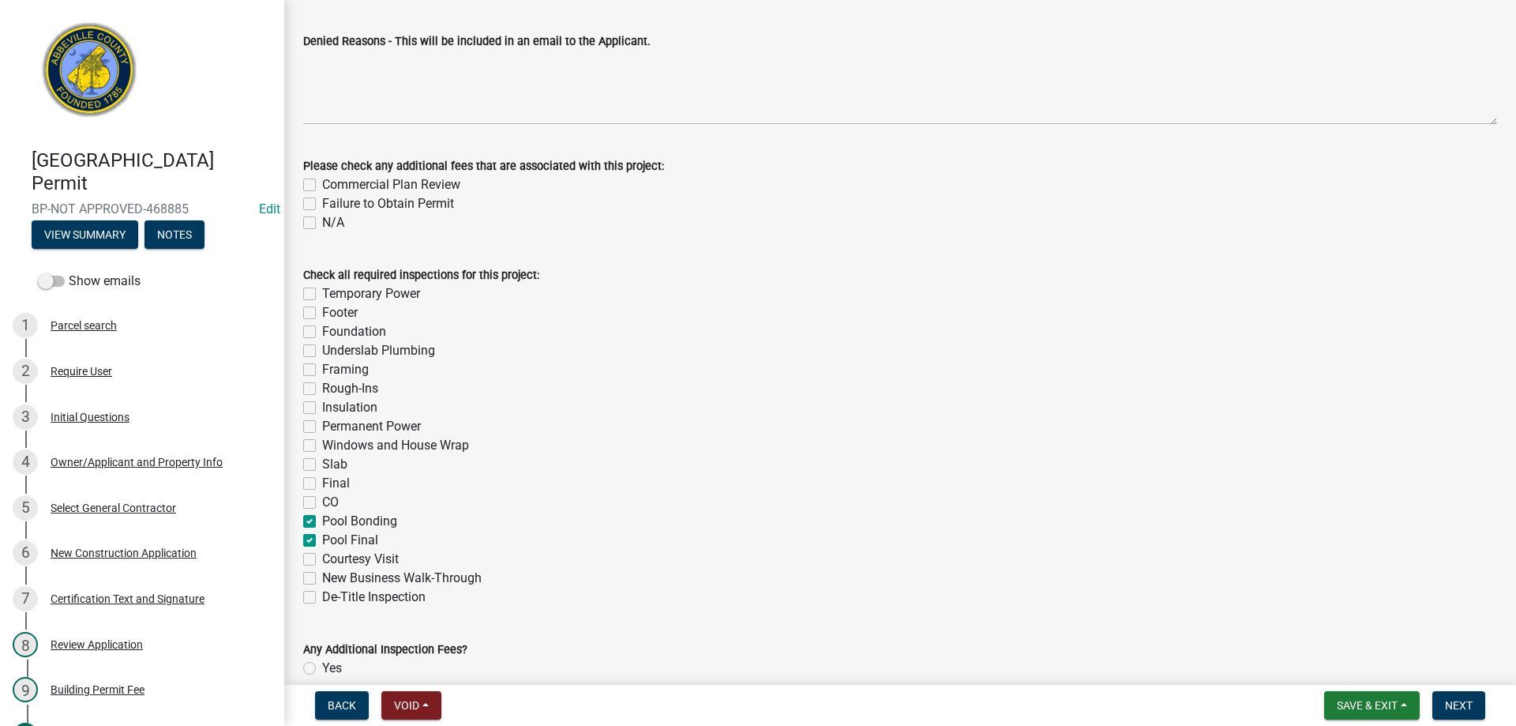
checkbox input "false"
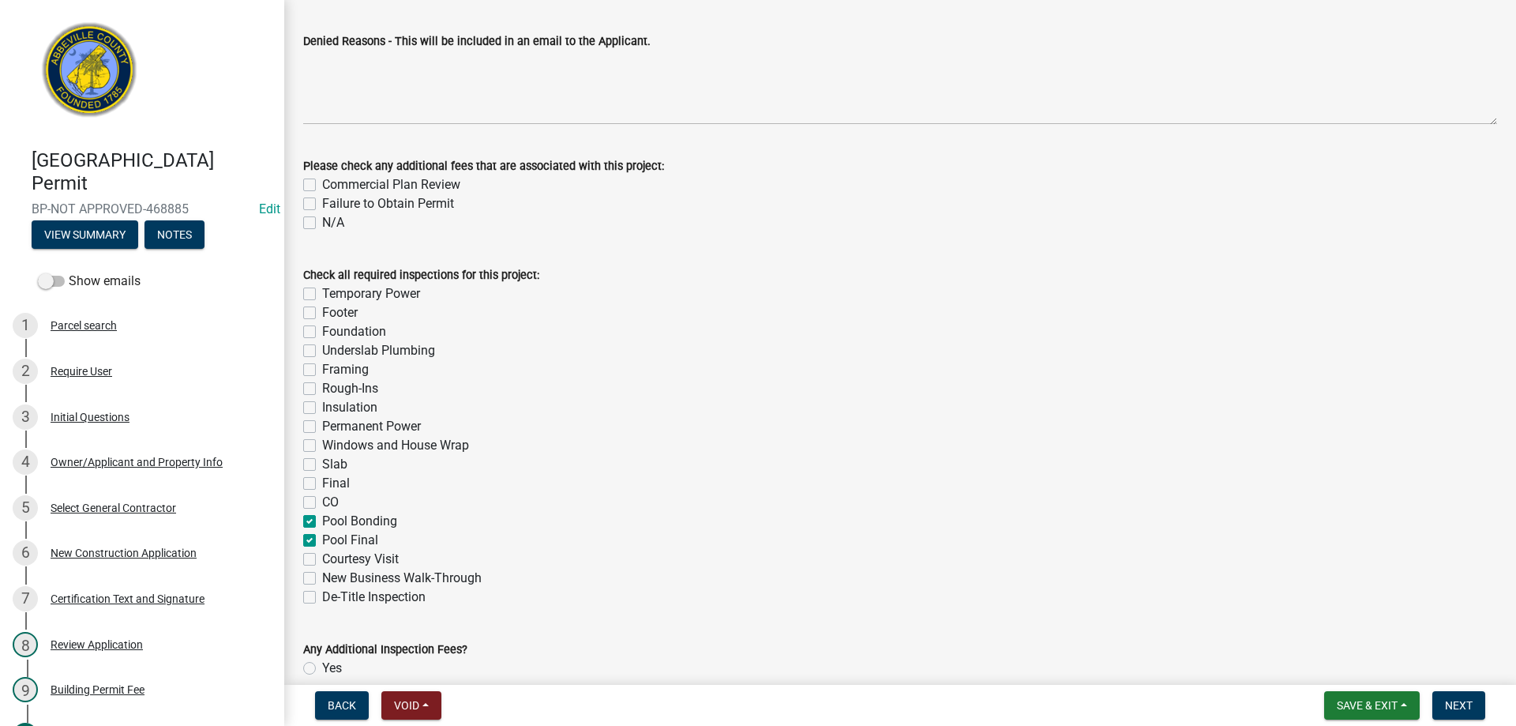
checkbox input "true"
checkbox input "false"
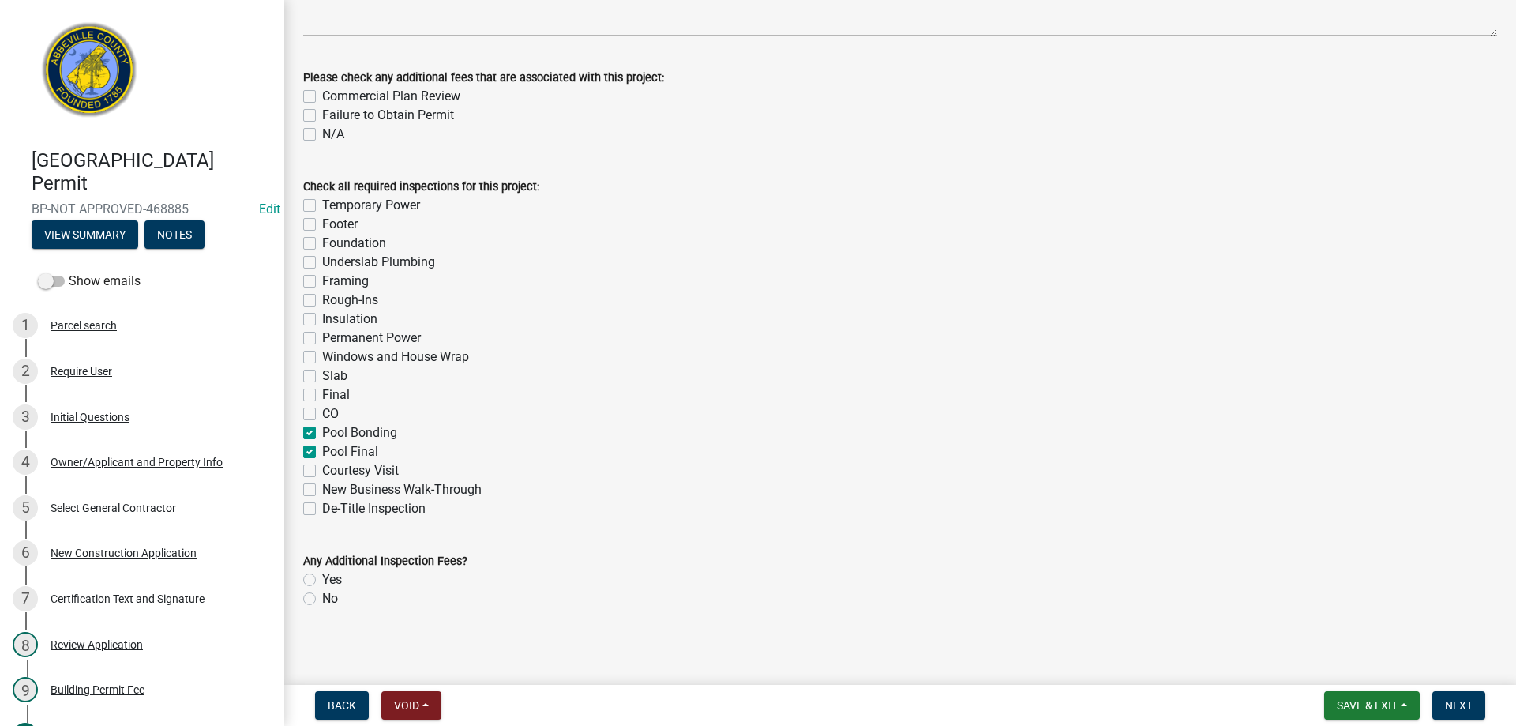
scroll to position [410, 0]
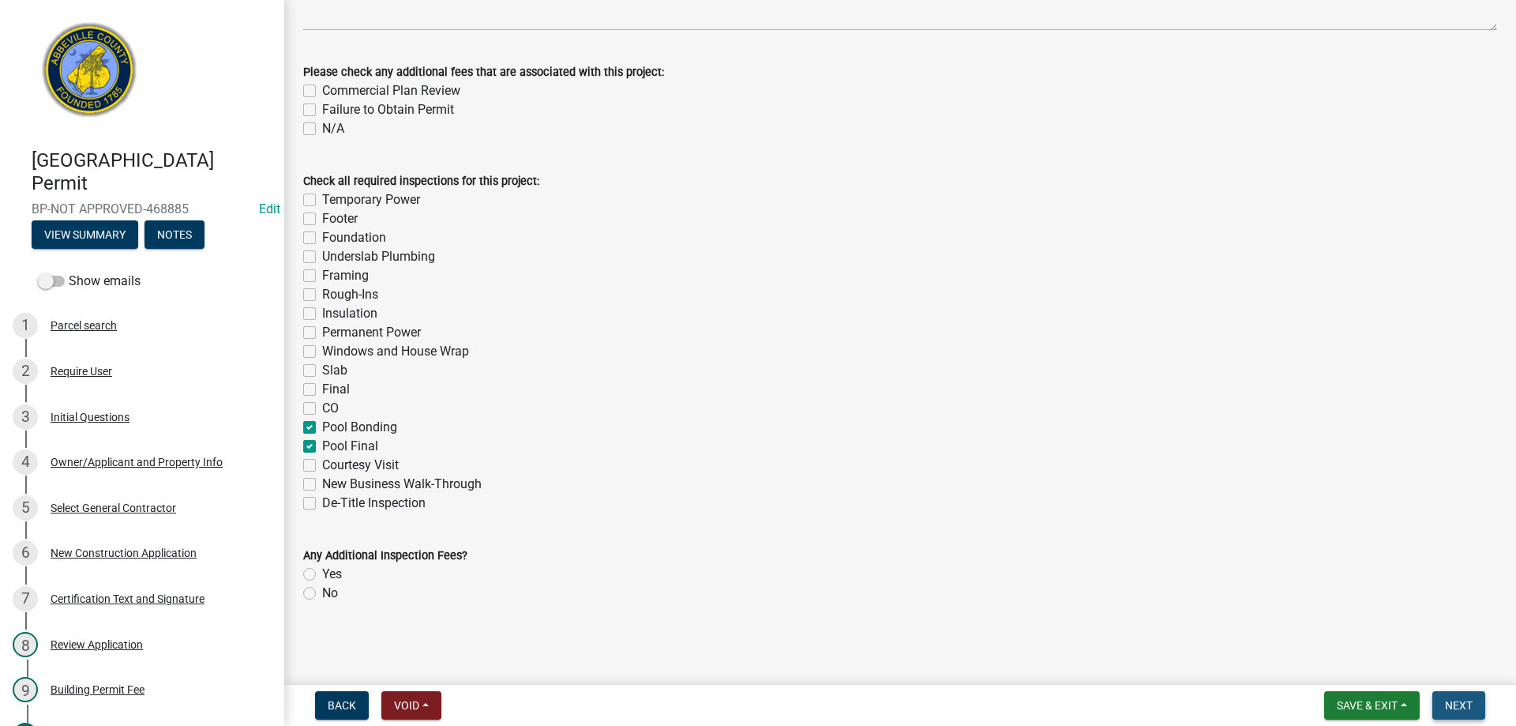
click at [1441, 708] on button "Next" at bounding box center [1459, 705] width 53 height 28
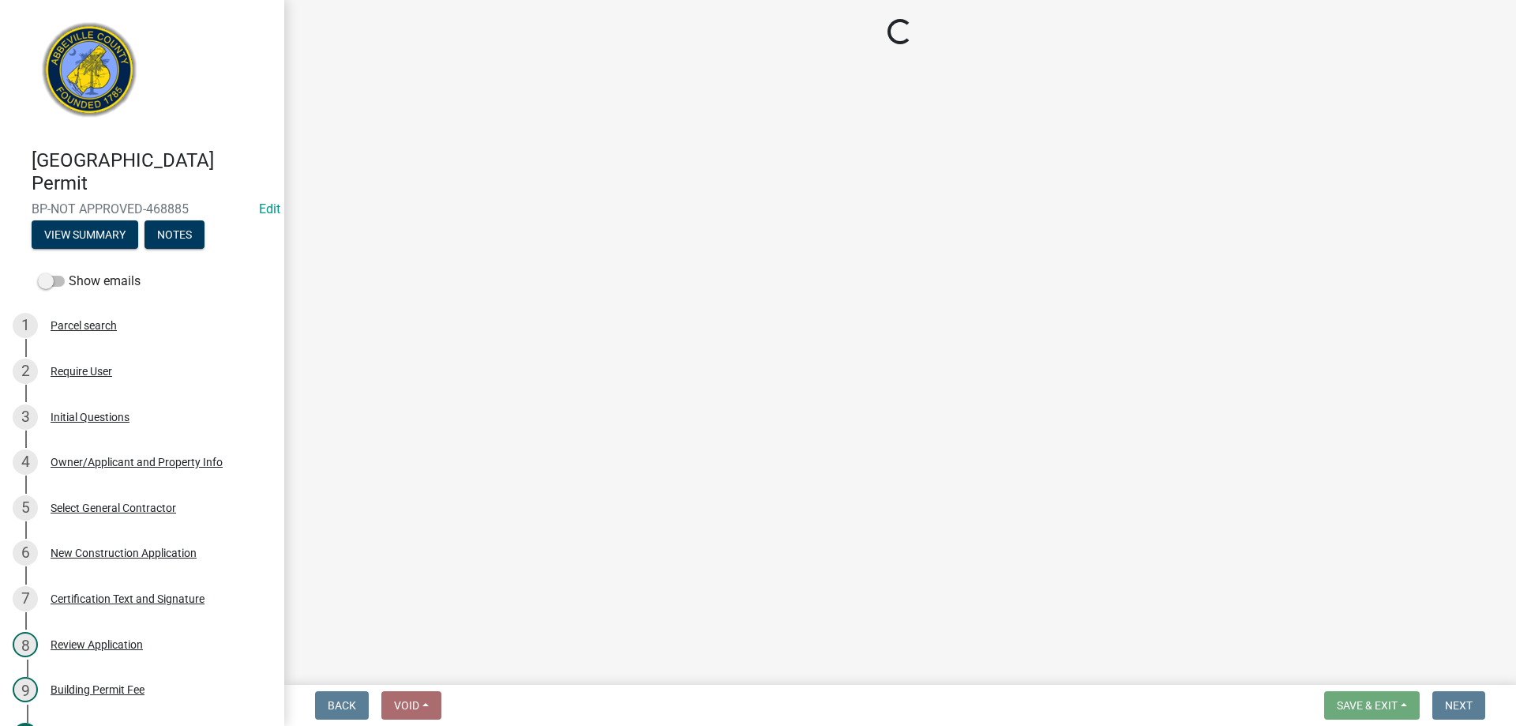
select select "3: 3"
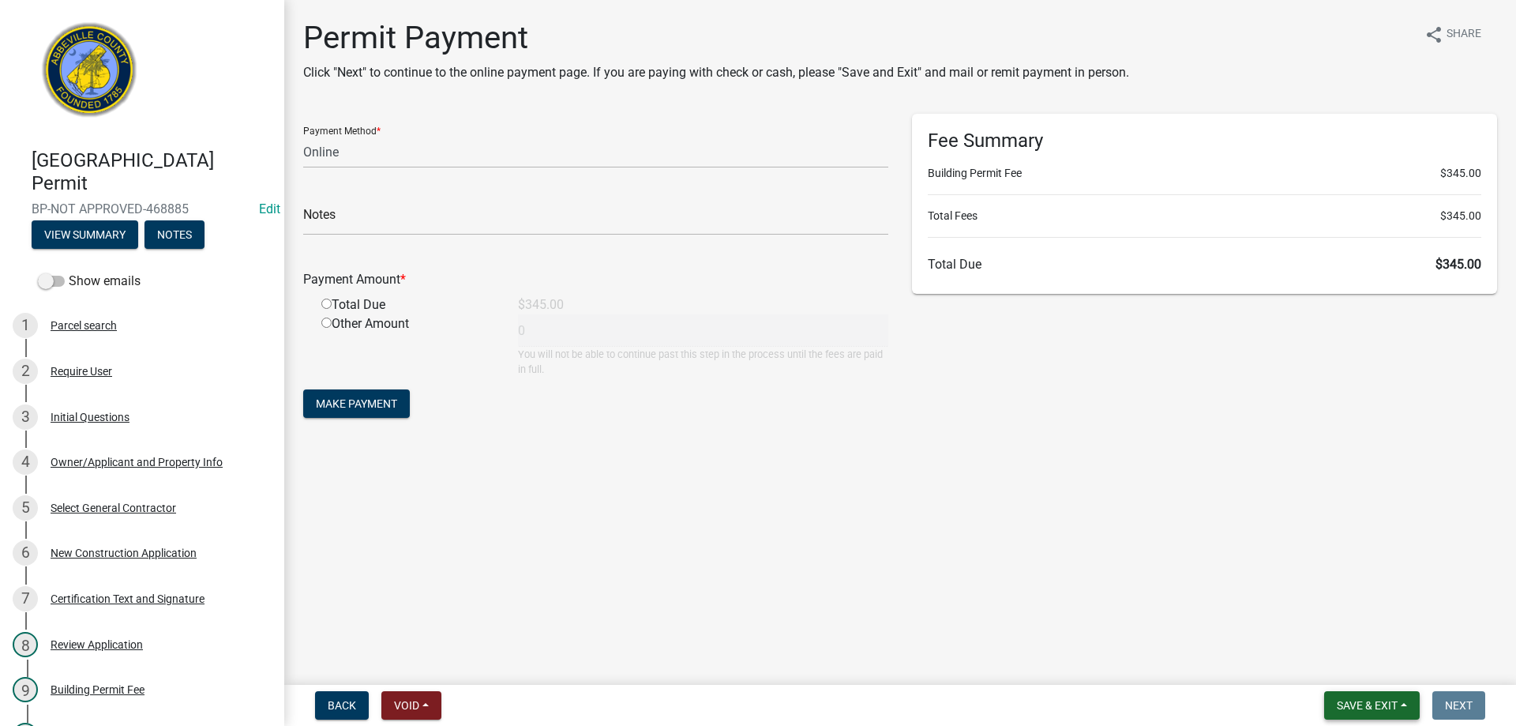
click at [1384, 707] on span "Save & Exit" at bounding box center [1367, 705] width 61 height 13
click at [1372, 667] on button "Save & Exit" at bounding box center [1357, 664] width 126 height 38
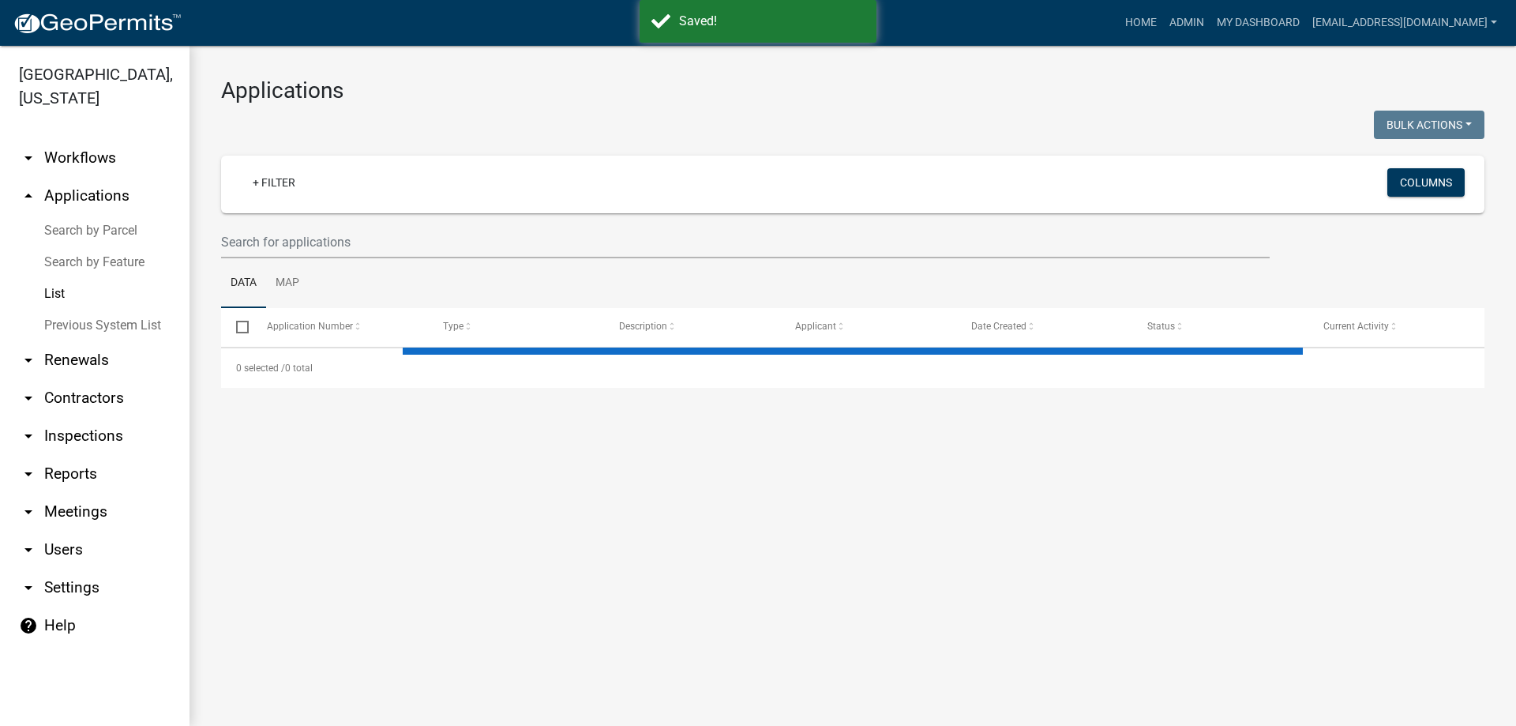
select select "1: 25"
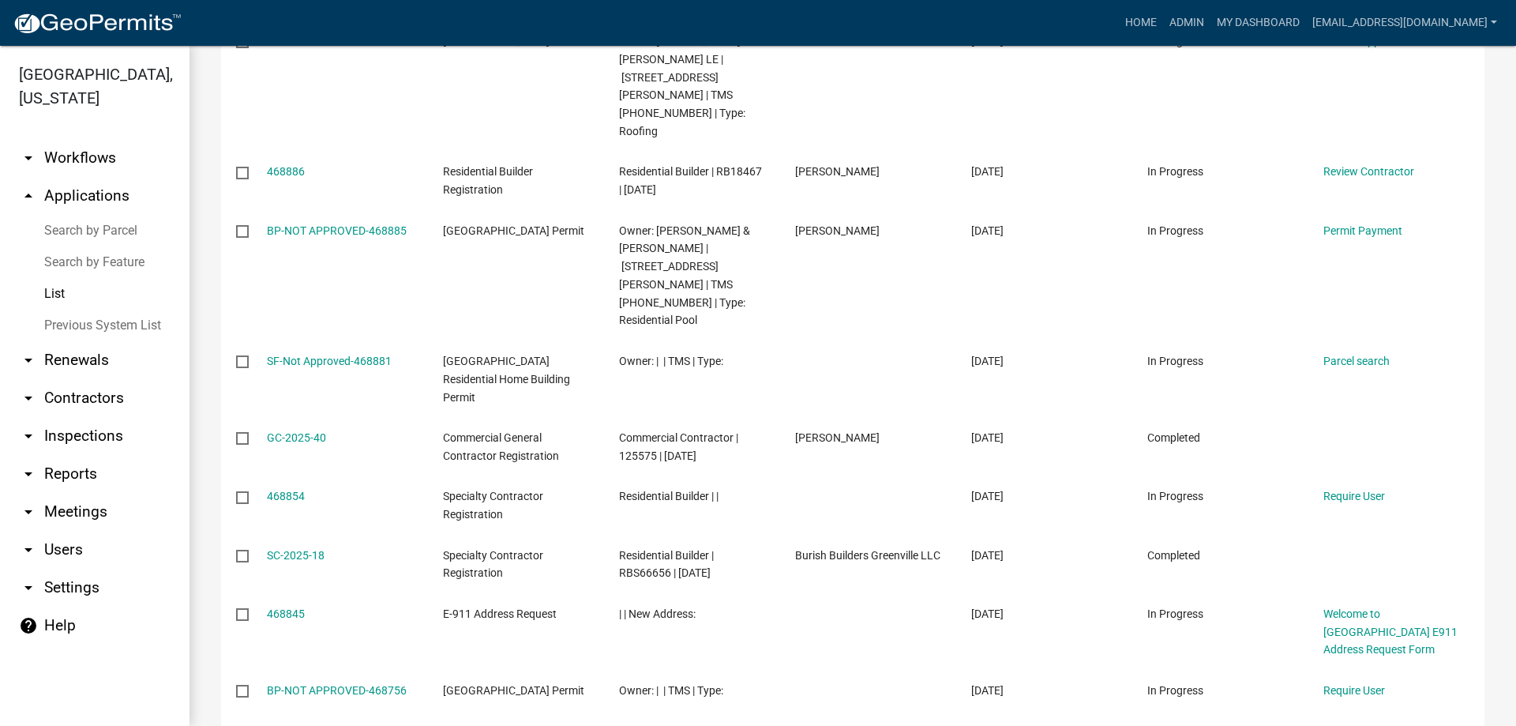
scroll to position [474, 0]
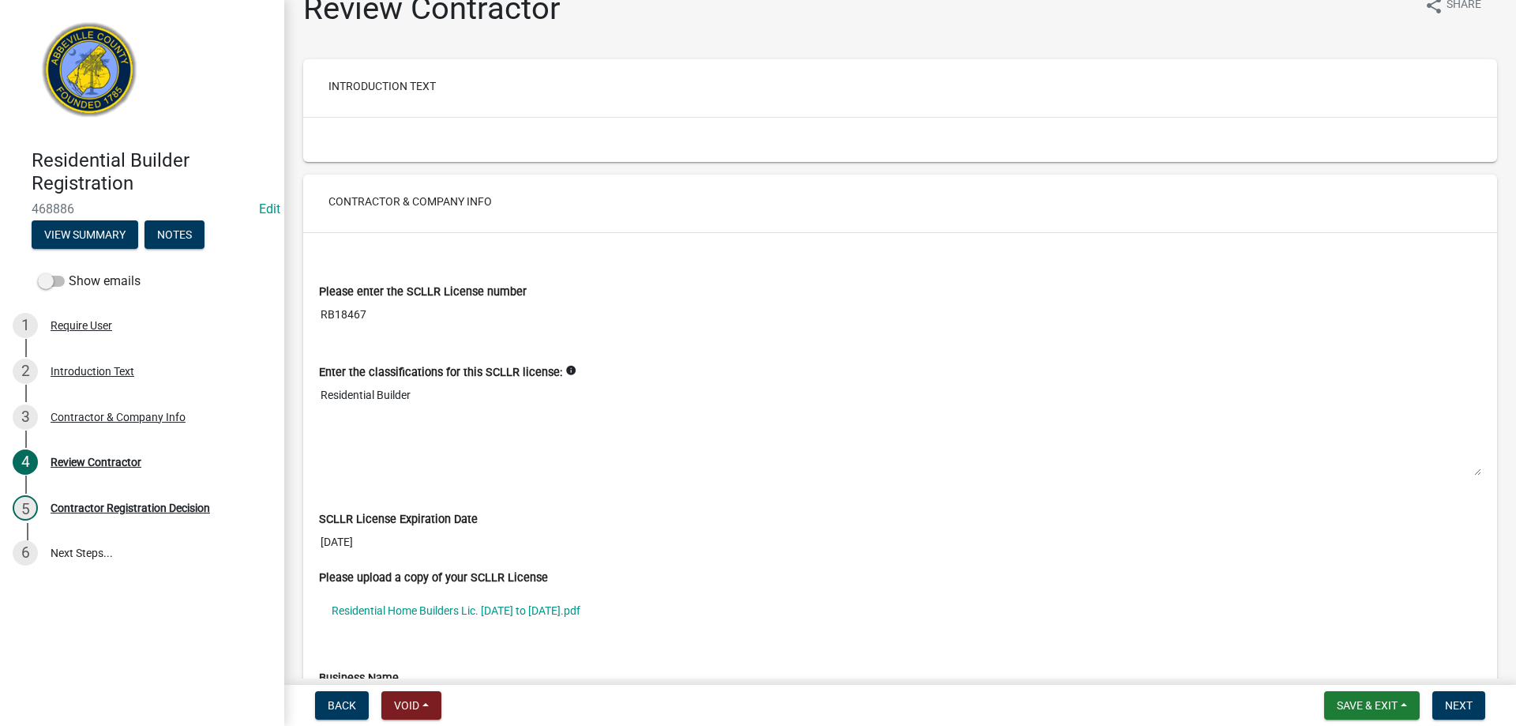
scroll to position [79, 0]
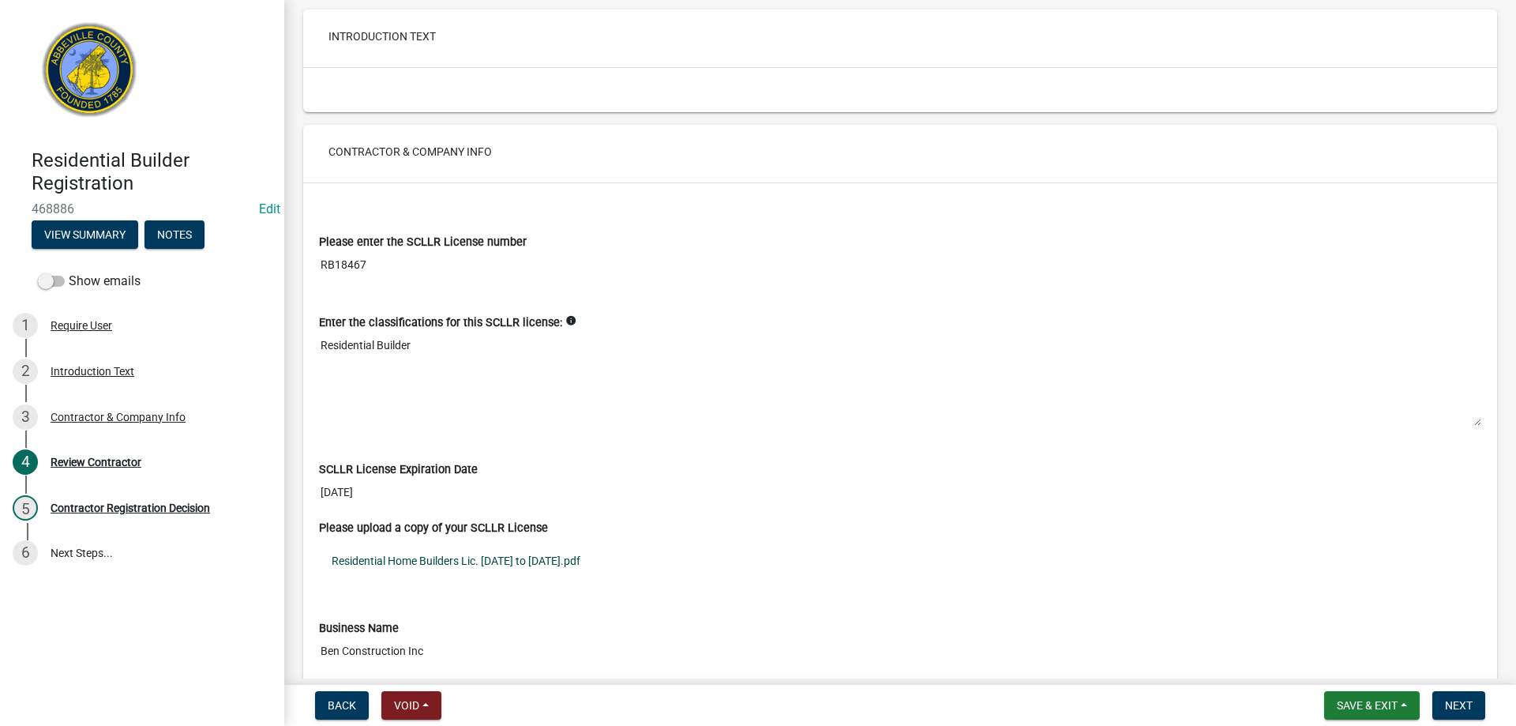
click at [482, 573] on link "Residential Home Builders Lic. [DATE] to [DATE].pdf" at bounding box center [900, 561] width 1163 height 36
